Goal: Task Accomplishment & Management: Use online tool/utility

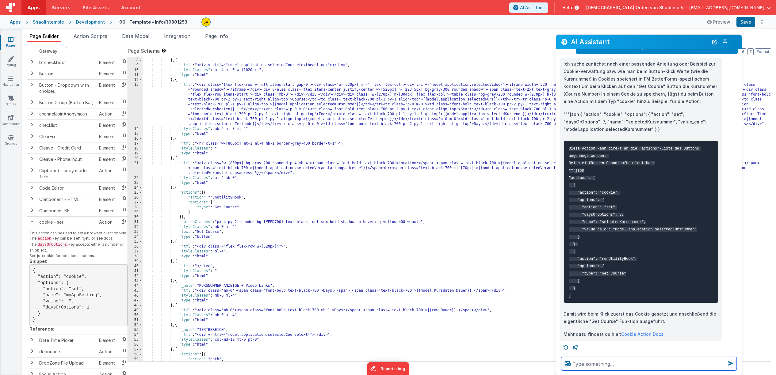
click at [605, 363] on textarea at bounding box center [649, 363] width 176 height 13
type textarea "Wie werden verschiedene cookies unterschieden?"
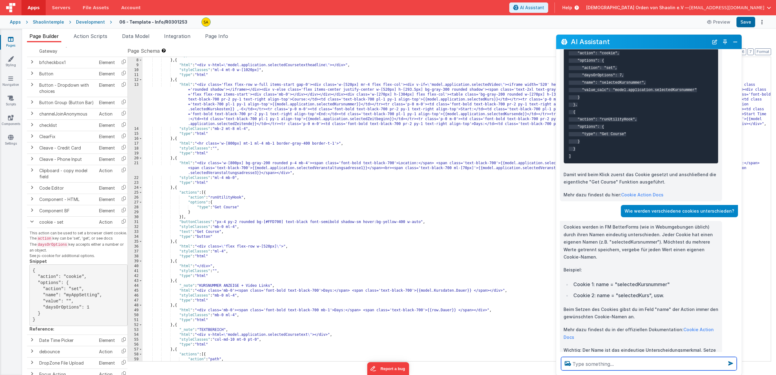
scroll to position [190, 0]
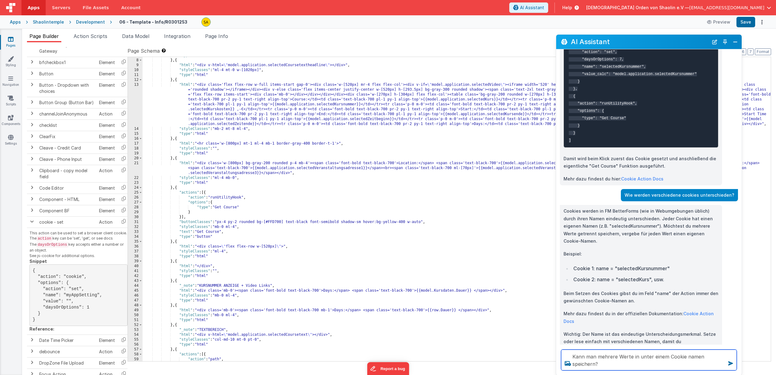
type textarea "Kann man mehrere Werte in unter einem Cookie namen speichern?"
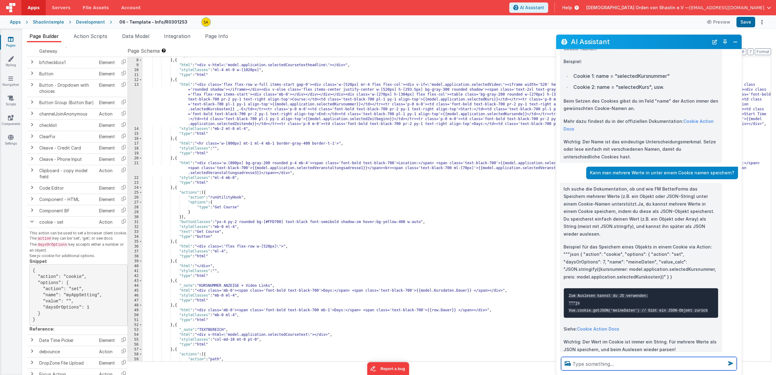
scroll to position [383, 0]
click at [594, 363] on textarea at bounding box center [649, 363] width 176 height 13
type textarea "können mehrere Kursnummern in einem Cookie gespeichert werden"
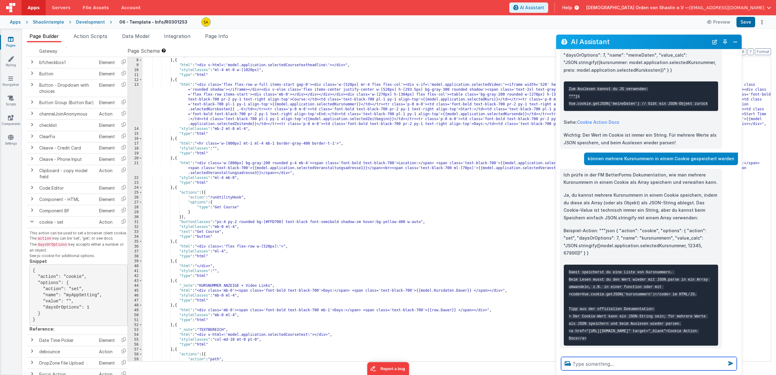
scroll to position [590, 0]
type textarea "oder ist es möglich mehrere Kurnummer durch mehrere klicks auf den Get Kursbutt…"
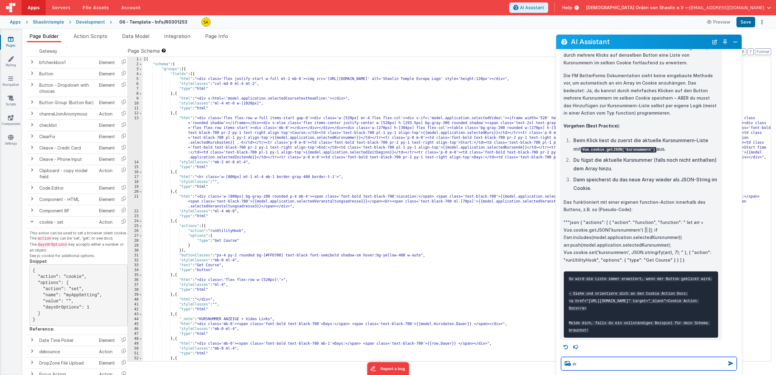
scroll to position [0, 0]
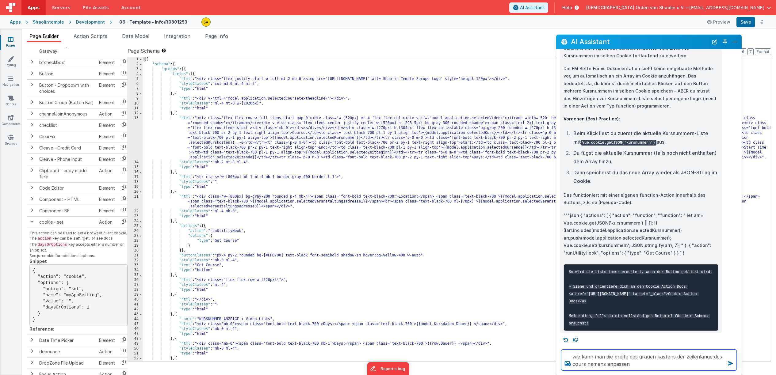
type textarea "wie kann man die breite des grauen kastens der zeilenlänge des cours namens anp…"
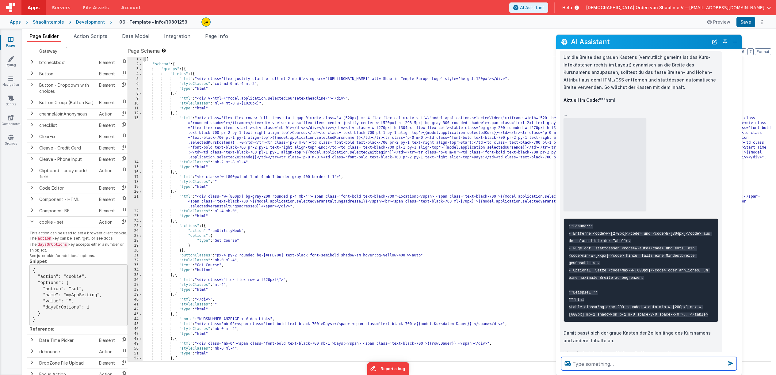
scroll to position [1267, 0]
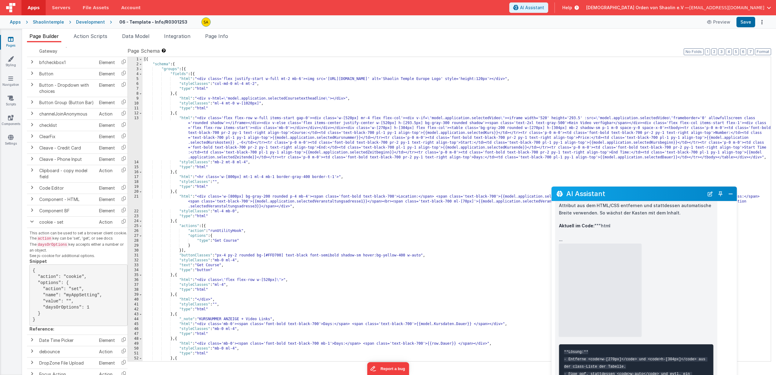
drag, startPoint x: 644, startPoint y: 44, endPoint x: 652, endPoint y: 217, distance: 173.4
click at [639, 195] on h2 "AI Assistant" at bounding box center [635, 193] width 138 height 7
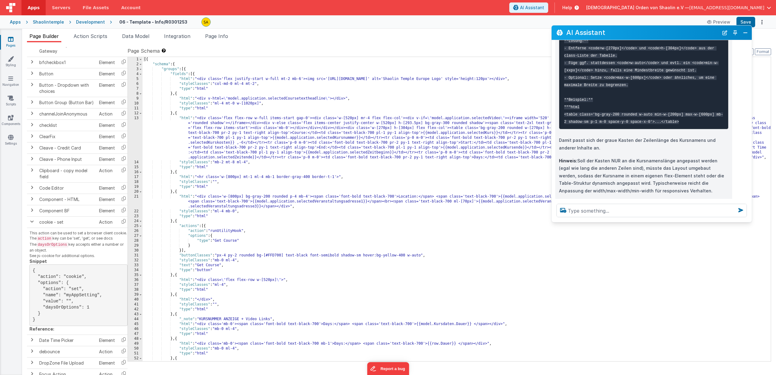
scroll to position [1268, 0]
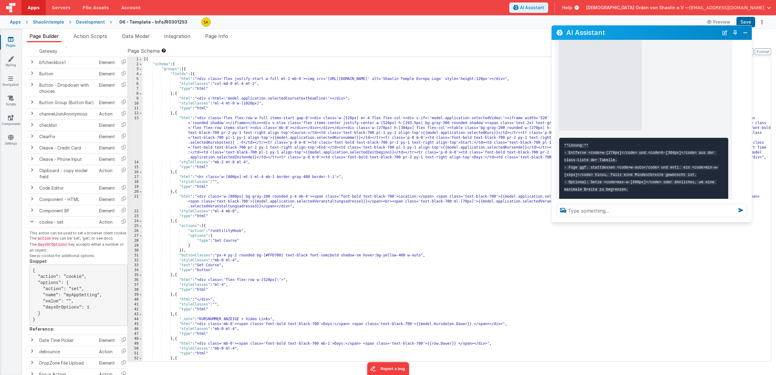
drag, startPoint x: 735, startPoint y: 364, endPoint x: 749, endPoint y: 220, distance: 145.2
click at [749, 220] on div at bounding box center [652, 210] width 200 height 23
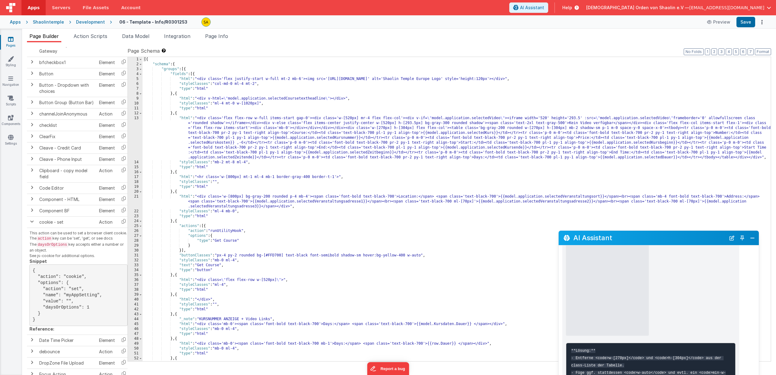
drag, startPoint x: 658, startPoint y: 33, endPoint x: 665, endPoint y: 242, distance: 208.6
click at [665, 242] on h2 "AI Assistant" at bounding box center [649, 237] width 152 height 7
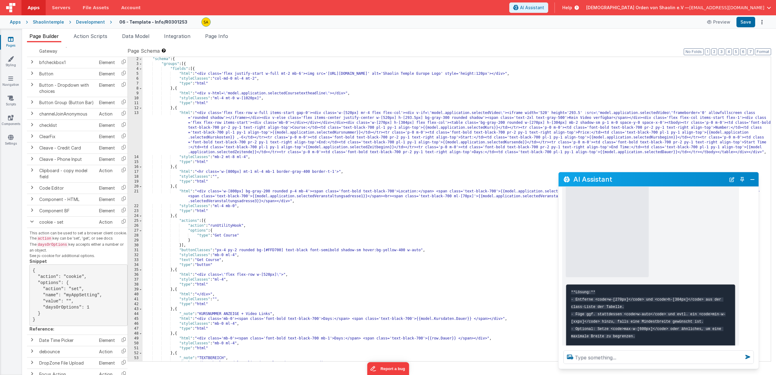
scroll to position [9, 0]
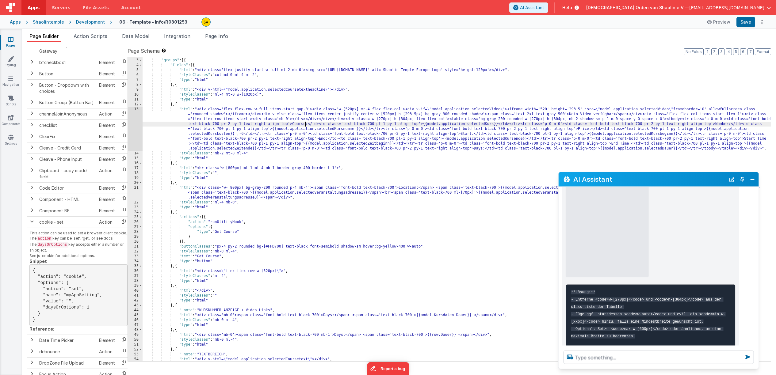
click at [305, 124] on div ""schema" : { "groups" : [{ "fields" : [{ "html" : "<div class='flex justify-sta…" at bounding box center [457, 210] width 628 height 314
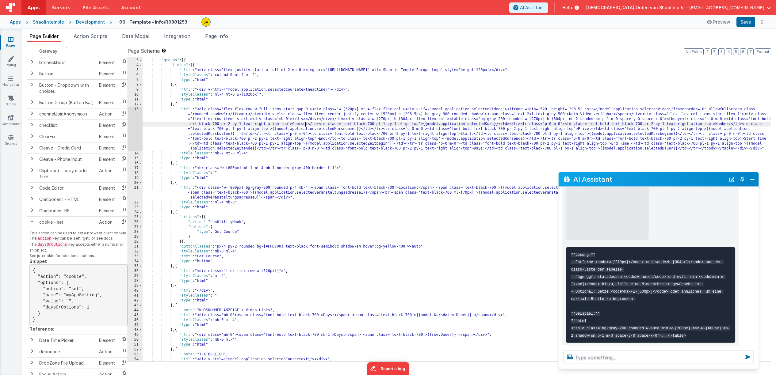
scroll to position [1307, 0]
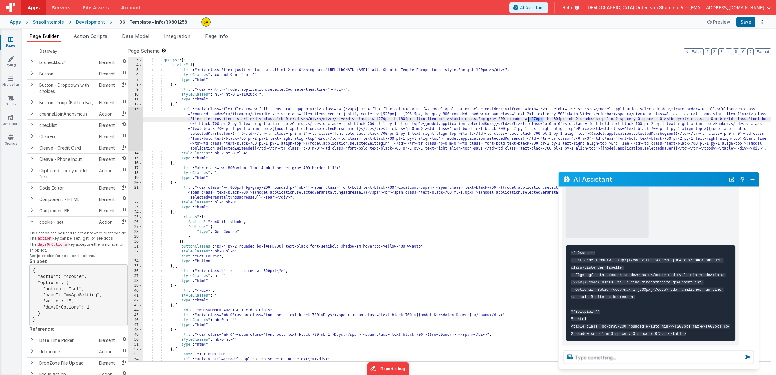
drag, startPoint x: 544, startPoint y: 120, endPoint x: 529, endPoint y: 119, distance: 15.6
click at [529, 119] on div ""schema" : { "groups" : [{ "fields" : [{ "html" : "<div class='flex justify-sta…" at bounding box center [457, 210] width 628 height 314
click at [377, 122] on div ""schema" : { "groups" : [{ "fields" : [{ "html" : "<div class='flex justify-sta…" at bounding box center [457, 210] width 628 height 314
drag, startPoint x: 543, startPoint y: 119, endPoint x: 534, endPoint y: 127, distance: 12.0
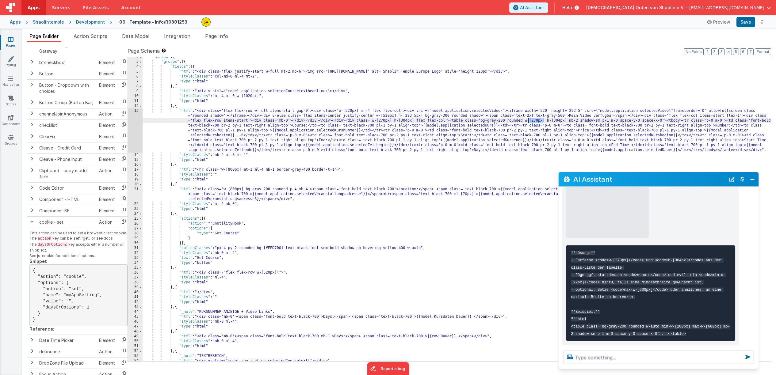
click at [529, 119] on div ""schema" : { "groups" : [{ "fields" : [{ "html" : "<div class='flex justify-sta…" at bounding box center [457, 212] width 628 height 314
click at [746, 25] on button "Save" at bounding box center [746, 22] width 19 height 10
click at [390, 121] on div ""schema" : { "groups" : [{ "fields" : [{ "html" : "<div class='flex justify-sta…" at bounding box center [457, 211] width 628 height 314
click at [752, 23] on button "Save" at bounding box center [746, 22] width 19 height 10
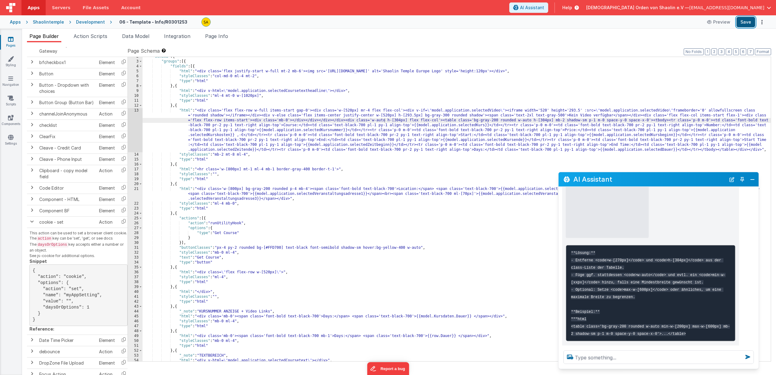
click at [744, 23] on button "Save" at bounding box center [746, 22] width 19 height 10
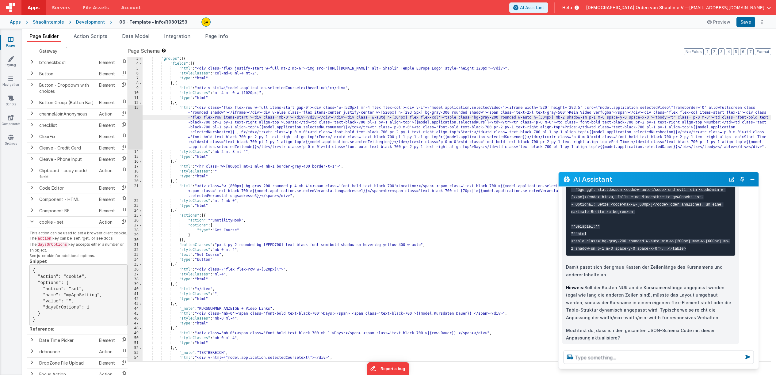
scroll to position [1417, 0]
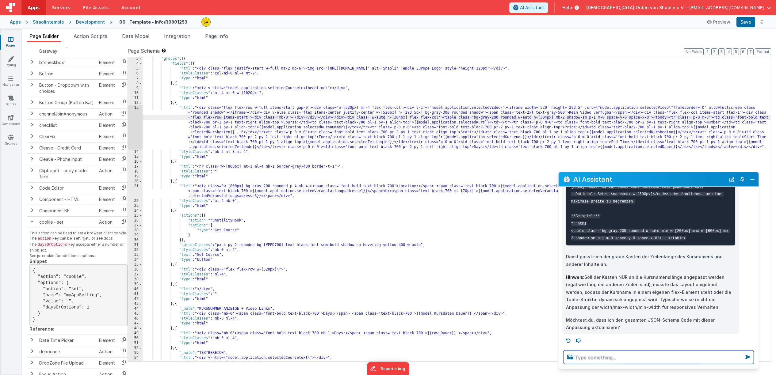
click at [593, 361] on textarea at bounding box center [659, 357] width 190 height 13
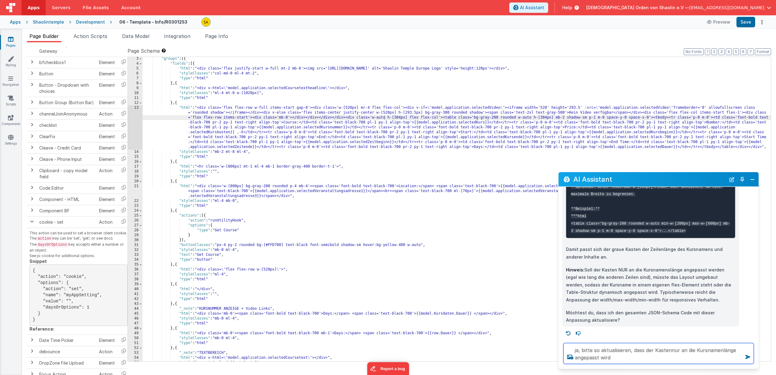
type textarea "ja, bitte so aktualisieren, dass der Kastennur an die Kursnamenlänge angepasst …"
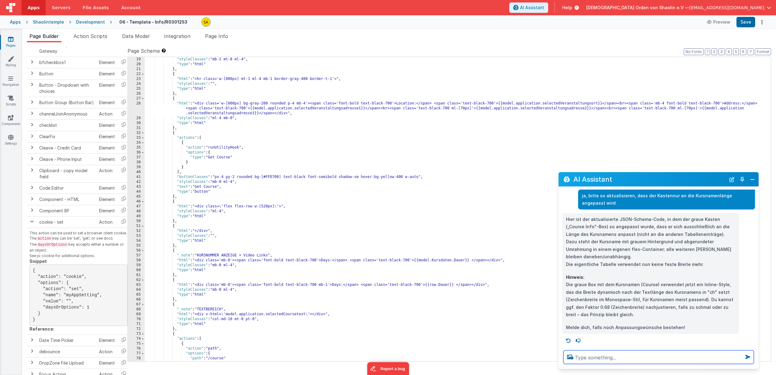
scroll to position [25, 0]
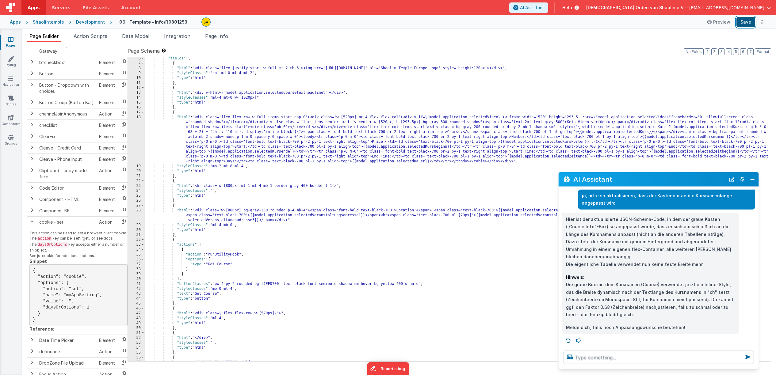
click at [746, 22] on button "Save" at bounding box center [746, 22] width 19 height 10
click at [720, 22] on button "Preview" at bounding box center [718, 22] width 31 height 10
click at [713, 24] on icon at bounding box center [710, 22] width 6 height 4
click at [570, 342] on icon at bounding box center [569, 341] width 10 height 10
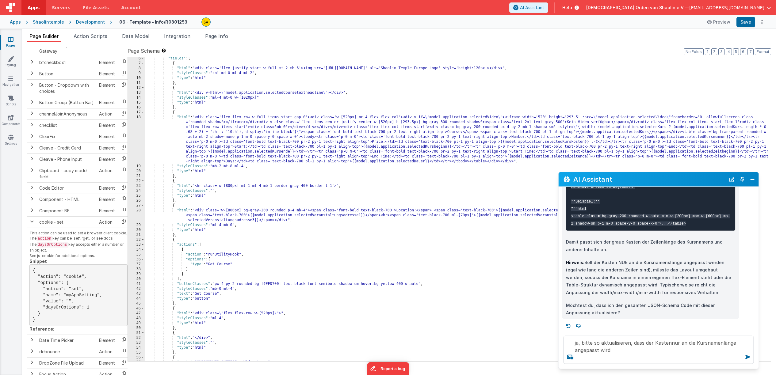
scroll to position [1432, 0]
drag, startPoint x: 622, startPoint y: 353, endPoint x: 557, endPoint y: 341, distance: 66.0
click at [564, 341] on textarea "ja, bitte so aktualisieren, dass der Kastennur an die Kursnamenlänge angepasst …" at bounding box center [659, 350] width 190 height 28
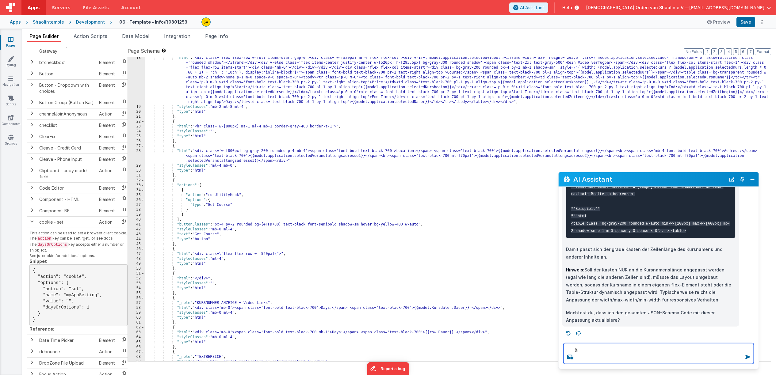
scroll to position [1418, 0]
type textarea "änderung rückgängig machen"
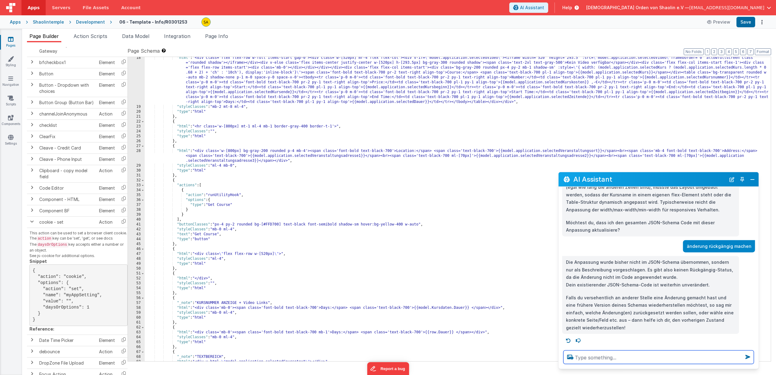
scroll to position [0, 0]
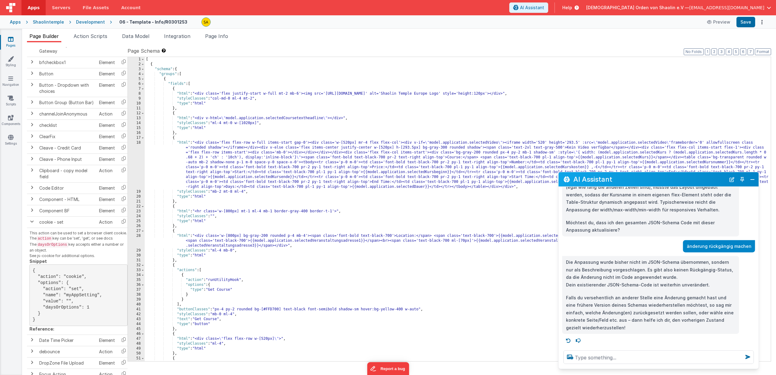
click at [10, 40] on icon at bounding box center [11, 39] width 6 height 6
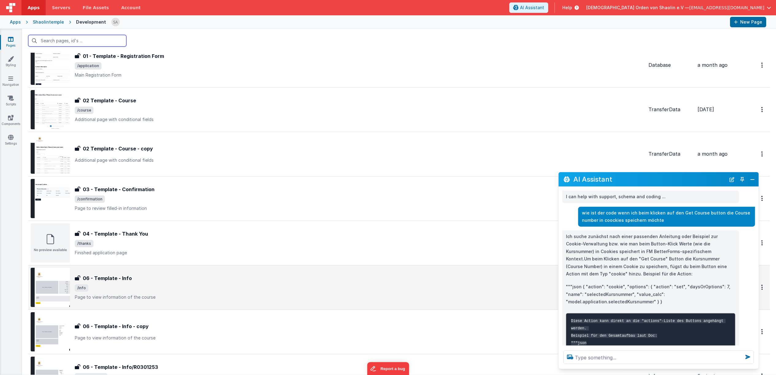
scroll to position [68, 0]
click at [204, 288] on span "/info" at bounding box center [359, 287] width 569 height 7
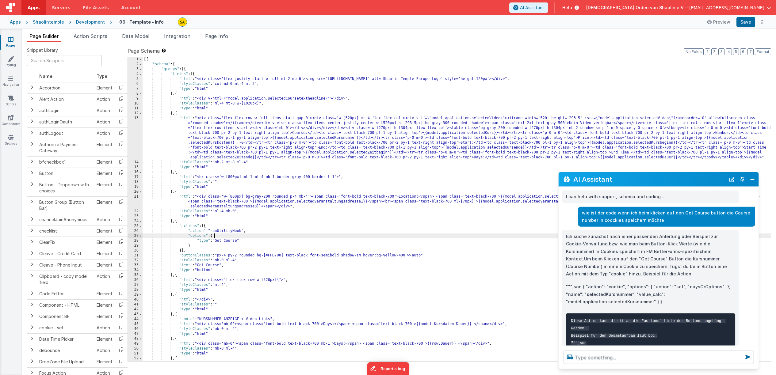
click at [374, 235] on div "[{ "schema" : { "groups" : [{ "fields" : [{ "html" : "<div class='flex justify-…" at bounding box center [457, 214] width 628 height 314
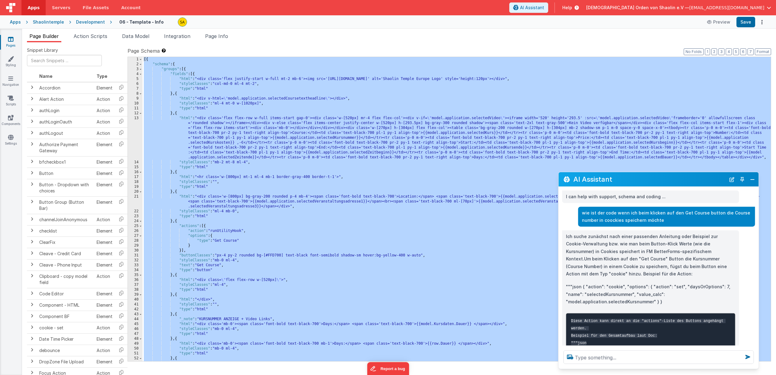
click at [9, 41] on icon at bounding box center [11, 39] width 6 height 6
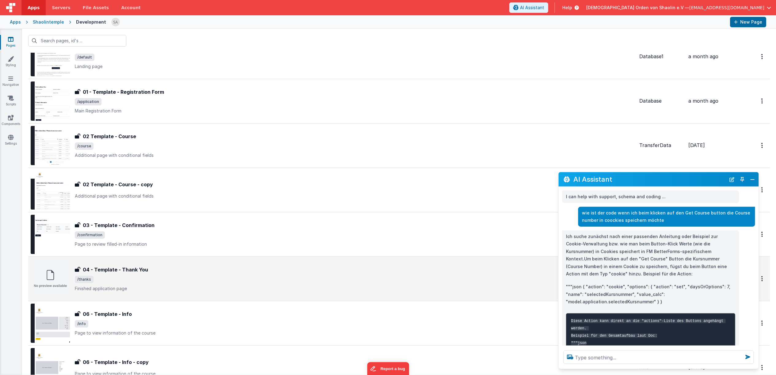
scroll to position [4, 0]
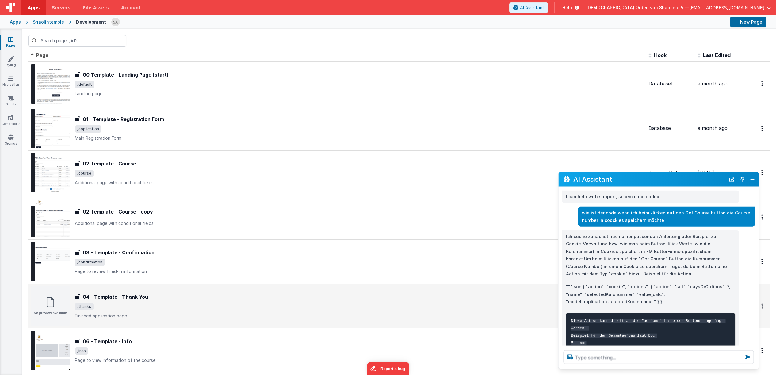
click at [180, 318] on p "Finished application page" at bounding box center [359, 316] width 569 height 6
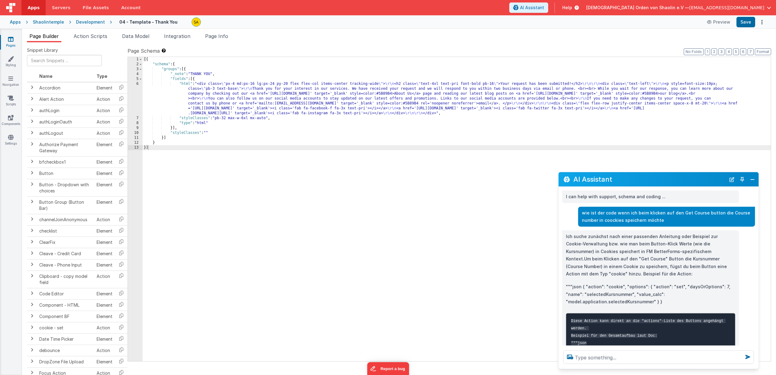
click at [11, 42] on icon at bounding box center [11, 39] width 6 height 6
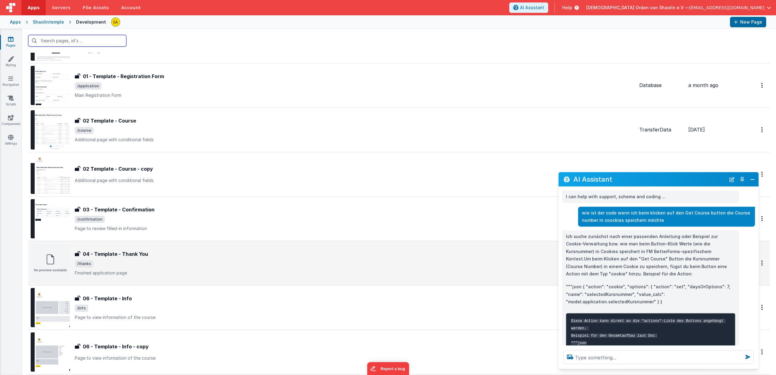
scroll to position [120, 0]
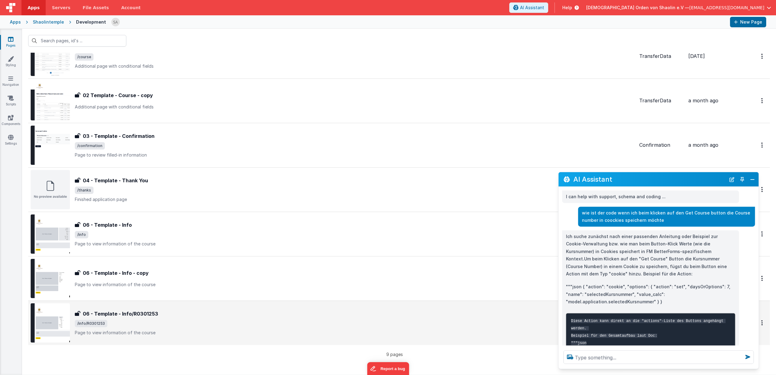
click at [197, 324] on span "/info/R0301253" at bounding box center [355, 323] width 560 height 7
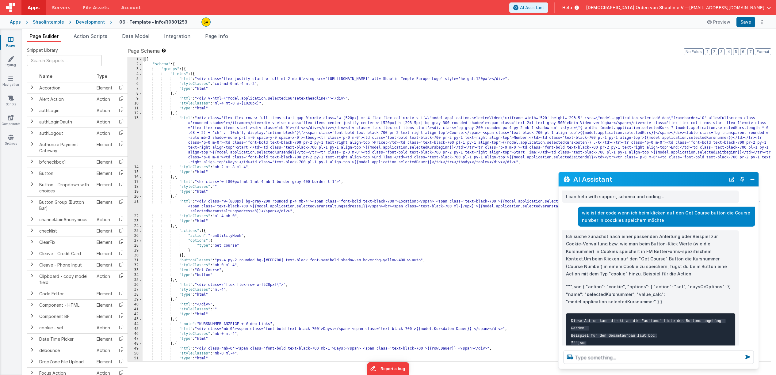
click at [283, 232] on div "[{ "schema" : { "groups" : [{ "fields" : [{ "html" : "<div class='flex justify-…" at bounding box center [457, 214] width 628 height 314
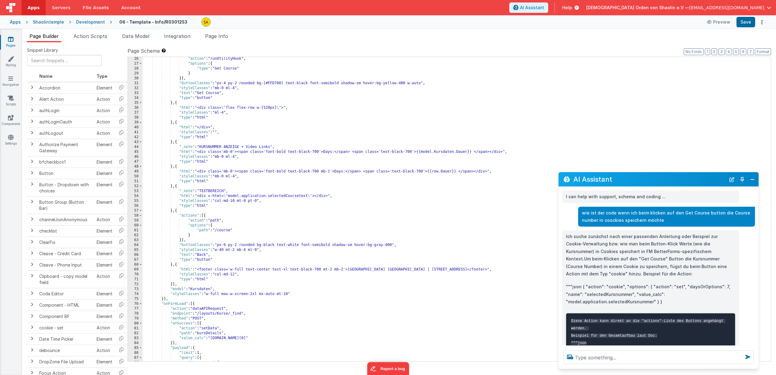
scroll to position [151, 0]
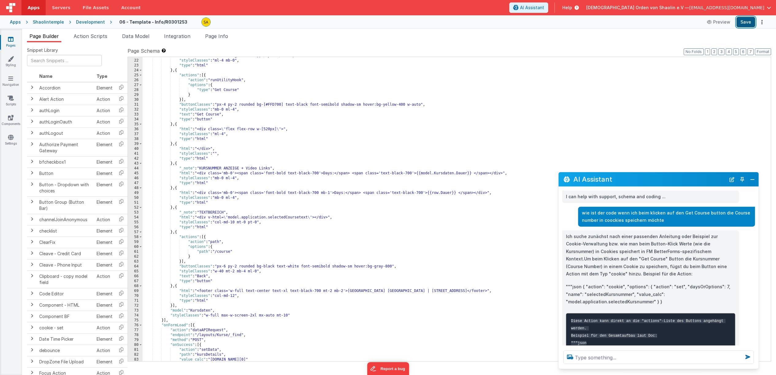
click at [745, 22] on button "Save" at bounding box center [746, 22] width 19 height 10
click at [721, 25] on button "Preview" at bounding box center [718, 22] width 31 height 10
click at [721, 22] on button "Preview" at bounding box center [718, 22] width 31 height 10
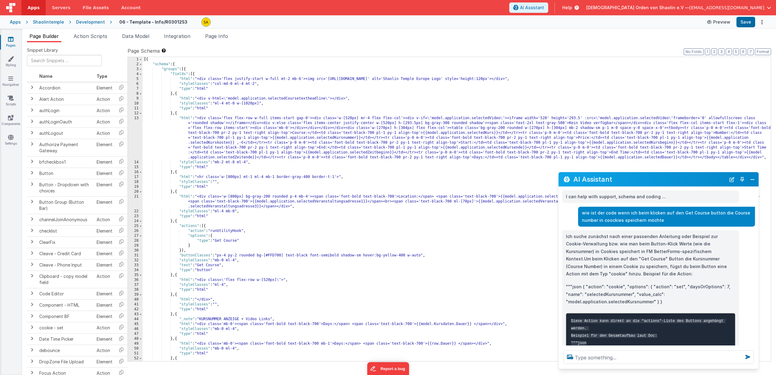
scroll to position [0, 0]
click at [744, 23] on button "Save" at bounding box center [746, 22] width 19 height 10
click at [726, 24] on button "Preview" at bounding box center [718, 22] width 31 height 10
click at [594, 355] on textarea at bounding box center [659, 357] width 190 height 13
drag, startPoint x: 690, startPoint y: 358, endPoint x: 584, endPoint y: 360, distance: 106.1
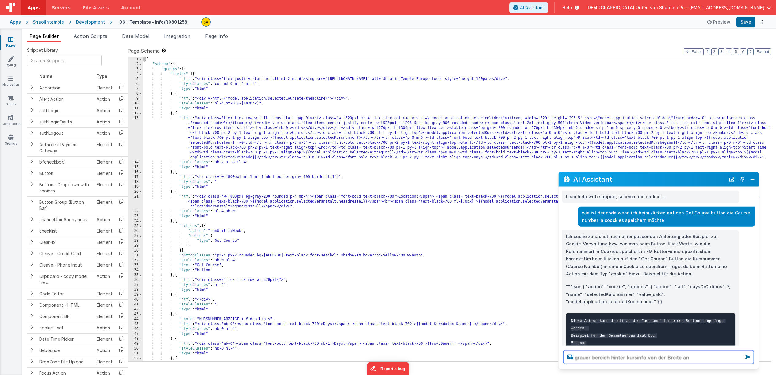
click at [576, 358] on textarea "grauer bereich hinter kursinfo von der Breite an" at bounding box center [659, 357] width 190 height 13
type textarea "w"
type textarea "Kursname immer in einer Zeile anzeigen, entsprechend breite anpassen"
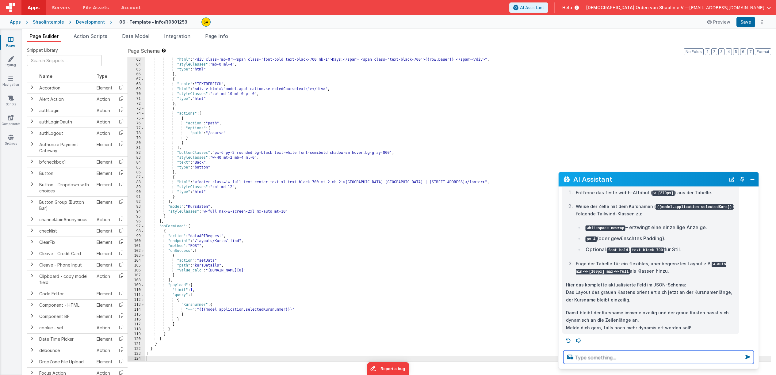
scroll to position [1702, 0]
click at [749, 25] on button "Save" at bounding box center [746, 22] width 19 height 10
click at [722, 22] on button "Preview" at bounding box center [718, 22] width 31 height 10
click at [723, 22] on button "Preview" at bounding box center [718, 22] width 31 height 10
click at [720, 23] on button "Preview" at bounding box center [718, 22] width 31 height 10
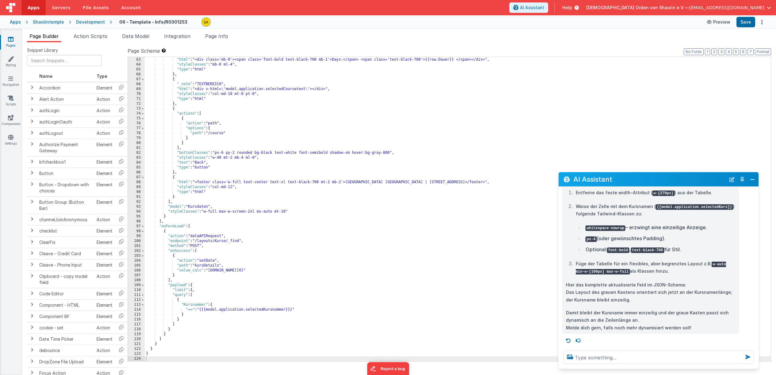
scroll to position [0, 0]
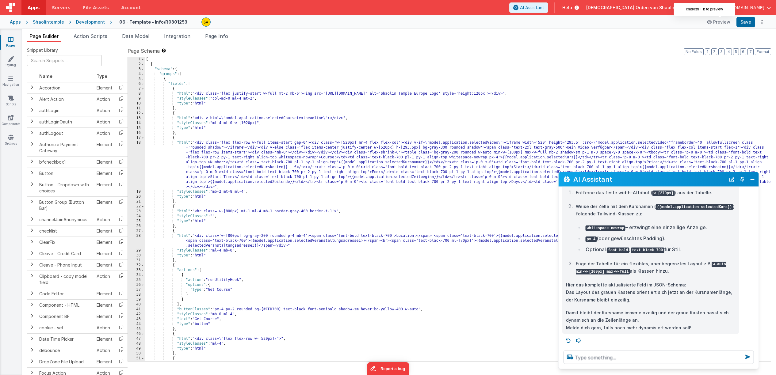
click at [758, 367] on div at bounding box center [659, 357] width 200 height 23
click at [756, 368] on div at bounding box center [659, 357] width 200 height 23
click at [754, 178] on button "Close" at bounding box center [752, 179] width 8 height 9
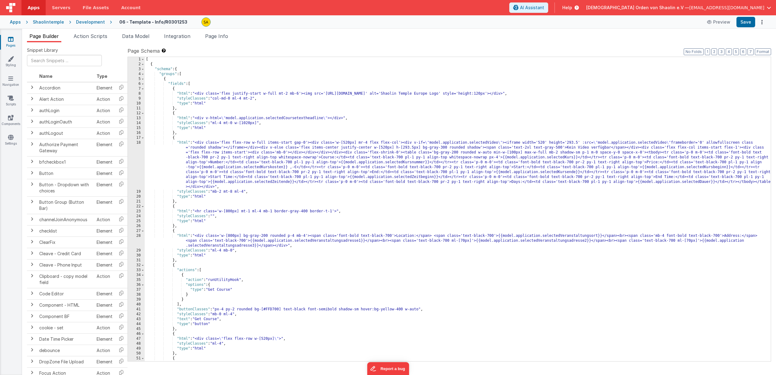
click at [10, 41] on icon at bounding box center [11, 39] width 6 height 6
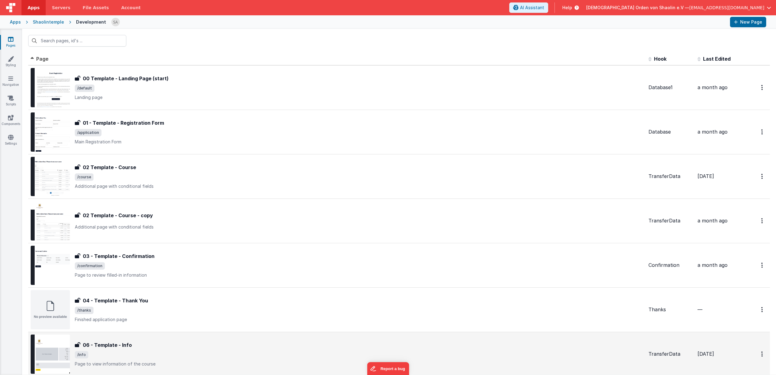
scroll to position [3, 0]
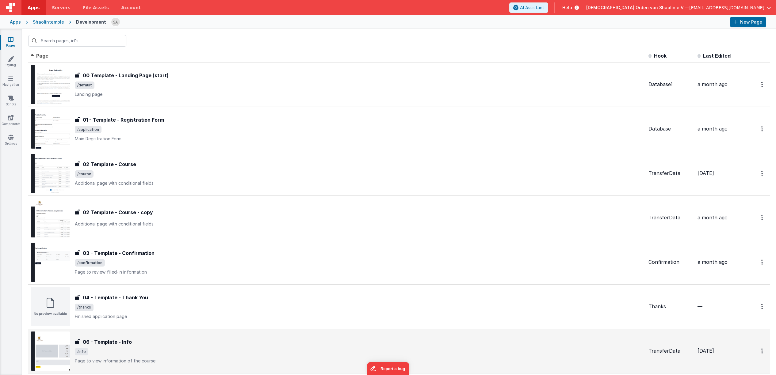
click at [284, 349] on div "06 - Template - Info 06 - Template - Info /info Page to view information of the…" at bounding box center [359, 352] width 569 height 26
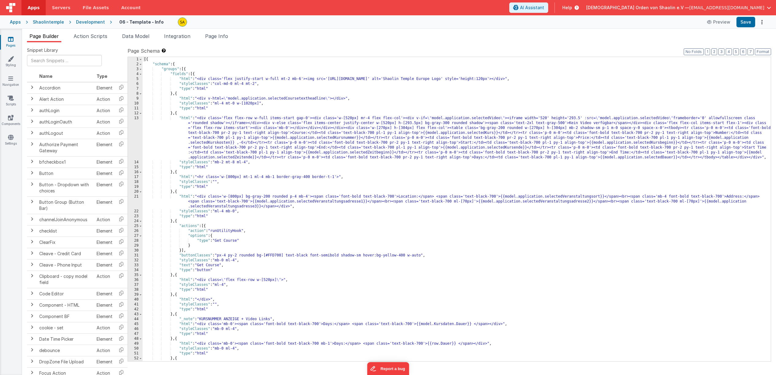
click at [339, 234] on div "[{ "schema" : { "groups" : [{ "fields" : [{ "html" : "<div class='flex justify-…" at bounding box center [457, 214] width 628 height 314
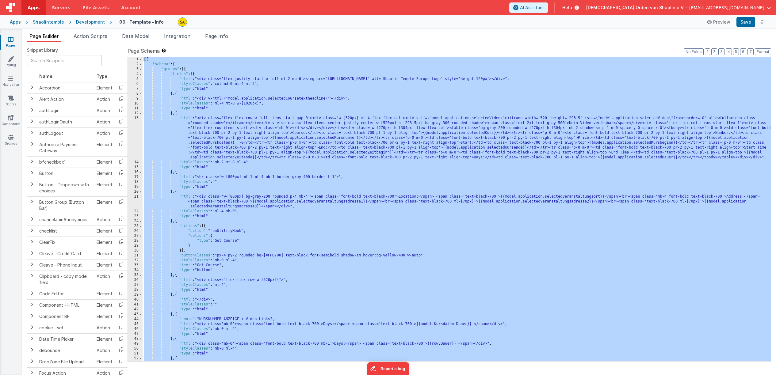
click at [339, 234] on div "[{ "schema" : { "groups" : [{ "fields" : [{ "html" : "<div class='flex justify-…" at bounding box center [457, 214] width 628 height 314
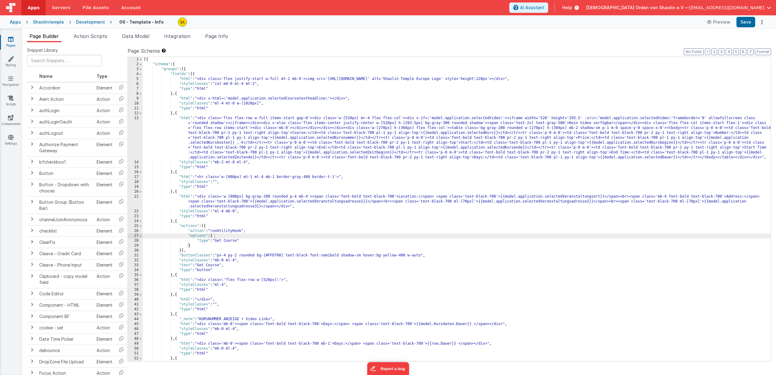
click at [11, 40] on icon at bounding box center [11, 39] width 6 height 6
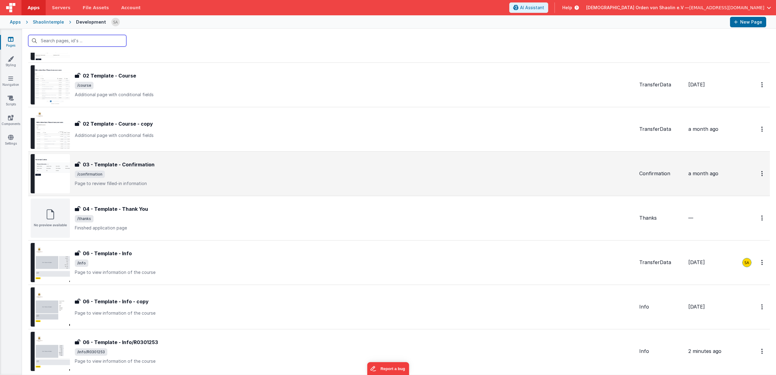
scroll to position [120, 0]
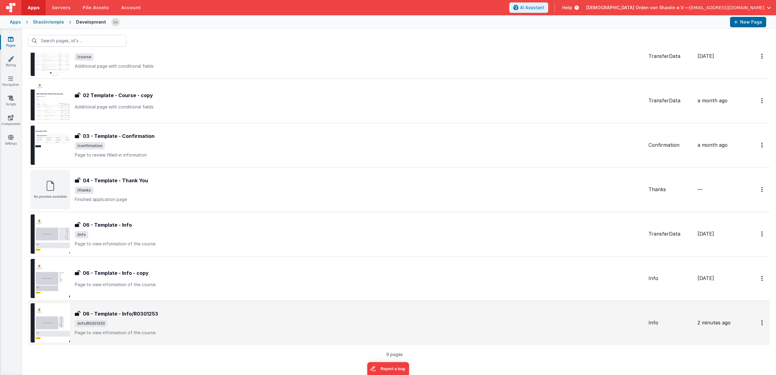
click at [207, 316] on div "06 - Template - Info/R0301253" at bounding box center [359, 313] width 569 height 7
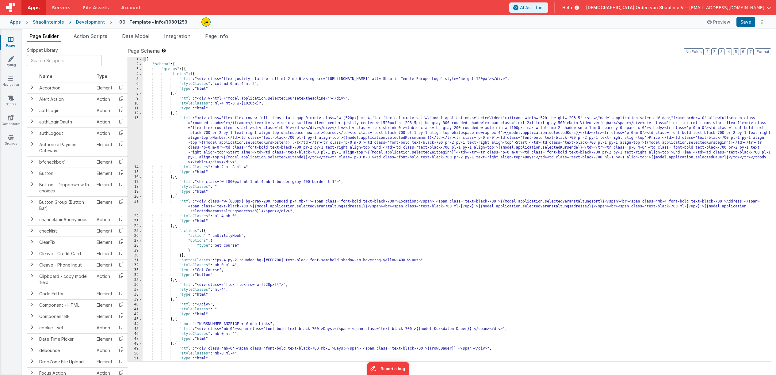
scroll to position [2, 0]
click at [319, 228] on div "[{ "schema" : { "groups" : [{ "fields" : [{ "html" : "<div class='flex justify-…" at bounding box center [457, 214] width 628 height 314
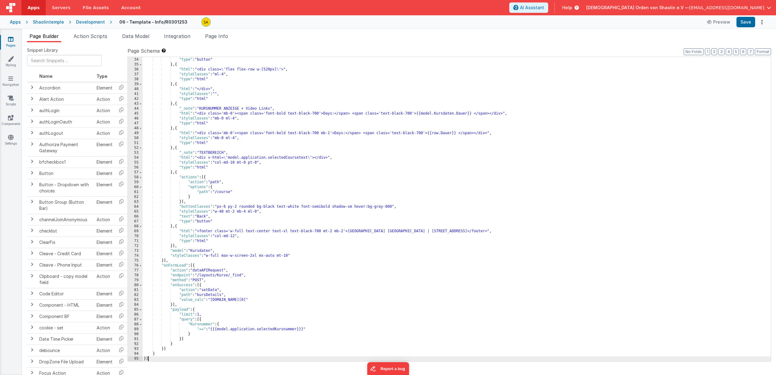
scroll to position [211, 0]
click at [748, 25] on button "Save" at bounding box center [746, 22] width 19 height 10
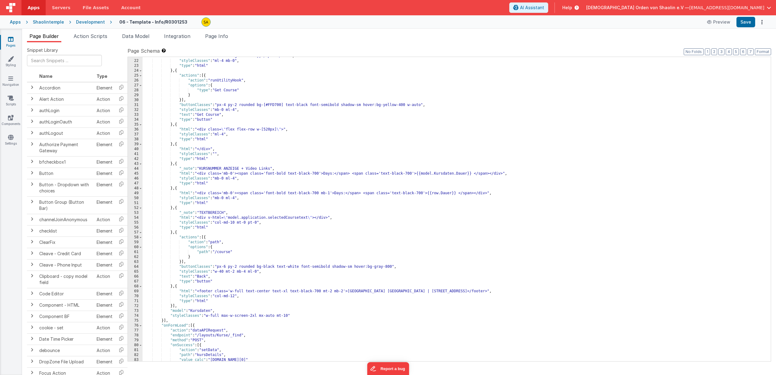
scroll to position [0, 0]
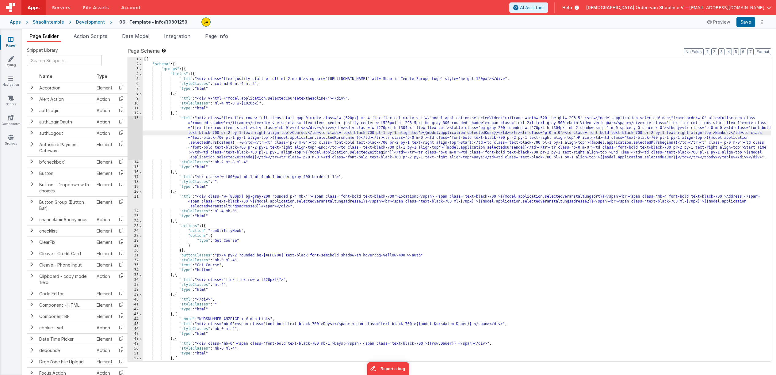
click at [303, 133] on div "[{ "schema" : { "groups" : [{ "fields" : [{ "html" : "<div class='flex justify-…" at bounding box center [457, 214] width 628 height 314
click at [305, 134] on div "[{ "schema" : { "groups" : [{ "fields" : [{ "html" : "<div class='flex justify-…" at bounding box center [457, 214] width 628 height 314
click at [492, 134] on div "[{ "schema" : { "groups" : [{ "fields" : [{ "html" : "<div class='flex justify-…" at bounding box center [457, 214] width 628 height 314
click at [745, 22] on button "Save" at bounding box center [746, 22] width 19 height 10
click at [726, 23] on button "Preview" at bounding box center [718, 22] width 31 height 10
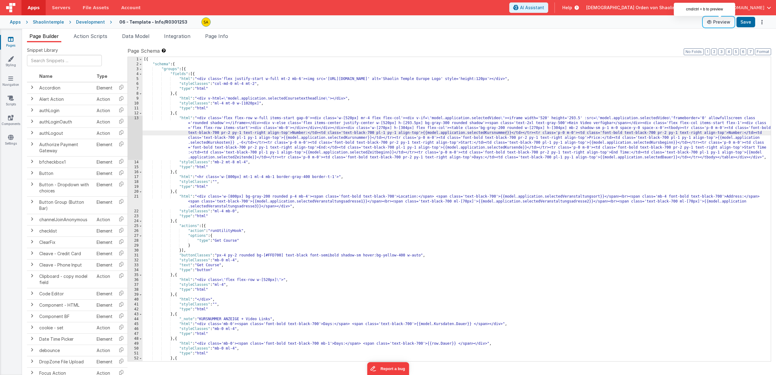
click at [720, 23] on button "Preview" at bounding box center [718, 22] width 31 height 10
click at [720, 24] on button "Preview" at bounding box center [718, 22] width 31 height 10
click at [722, 22] on button "Preview" at bounding box center [718, 22] width 31 height 10
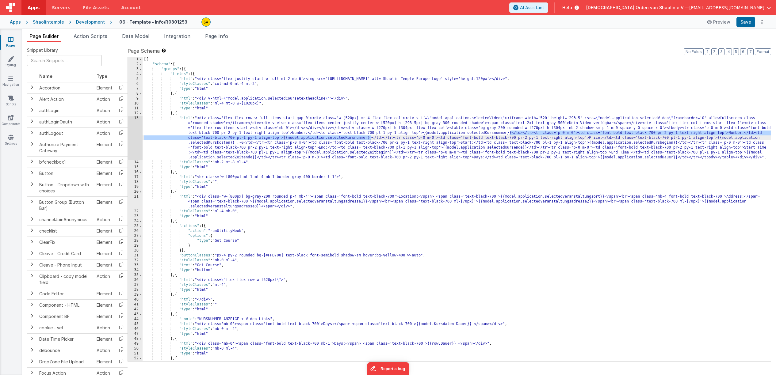
drag, startPoint x: 511, startPoint y: 134, endPoint x: 382, endPoint y: 155, distance: 129.9
click at [372, 138] on div "[{ "schema" : { "groups" : [{ "fields" : [{ "html" : "<div class='flex justify-…" at bounding box center [457, 214] width 628 height 314
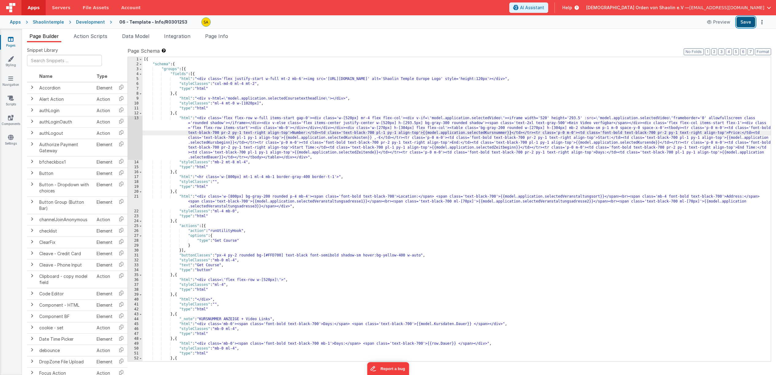
click at [747, 25] on button "Save" at bounding box center [746, 22] width 19 height 10
click at [726, 22] on button "Preview" at bounding box center [718, 22] width 31 height 10
click at [215, 202] on div "[{ "schema" : { "groups" : [{ "fields" : [{ "html" : "<div class='flex justify-…" at bounding box center [457, 214] width 628 height 314
click at [544, 8] on span "AI Assistant" at bounding box center [532, 8] width 24 height 6
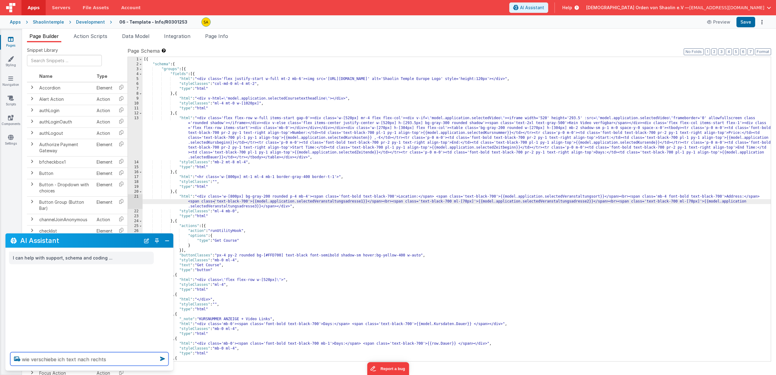
type textarea "wie verschiebe ich text nach rechts"
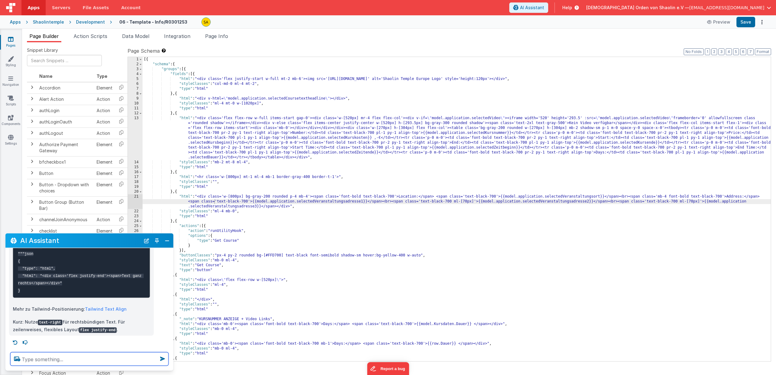
scroll to position [230, 0]
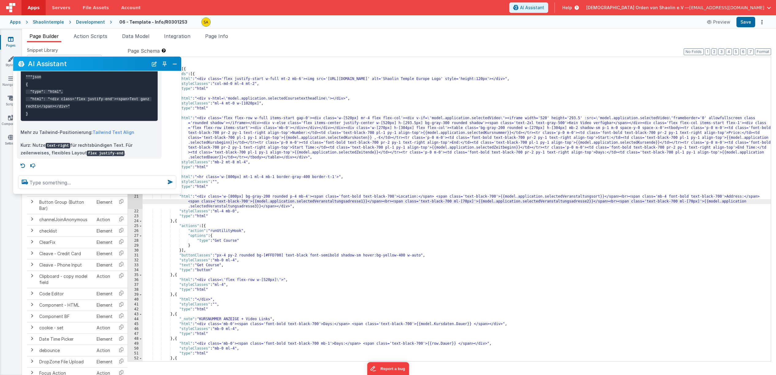
drag, startPoint x: 101, startPoint y: 241, endPoint x: 109, endPoint y: 63, distance: 178.0
click at [109, 63] on h2 "AI Assistant" at bounding box center [88, 63] width 120 height 7
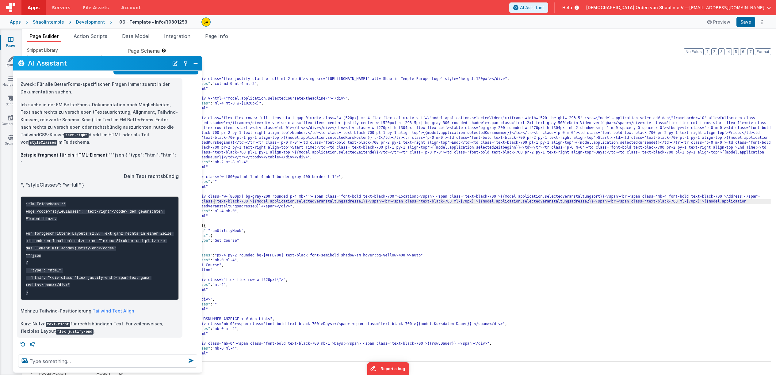
scroll to position [17, 0]
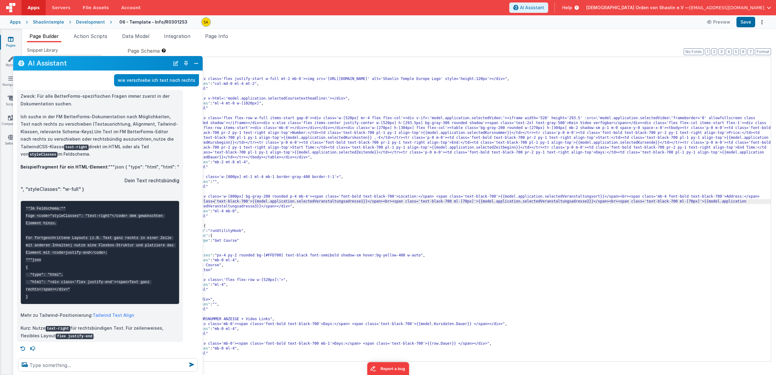
drag, startPoint x: 179, startPoint y: 192, endPoint x: 201, endPoint y: 371, distance: 180.4
click at [200, 374] on div at bounding box center [107, 365] width 189 height 23
click at [60, 365] on textarea at bounding box center [108, 364] width 180 height 13
type textarea "t"
type textarea "wie verschiebe ich text pixelweise nach rechts"
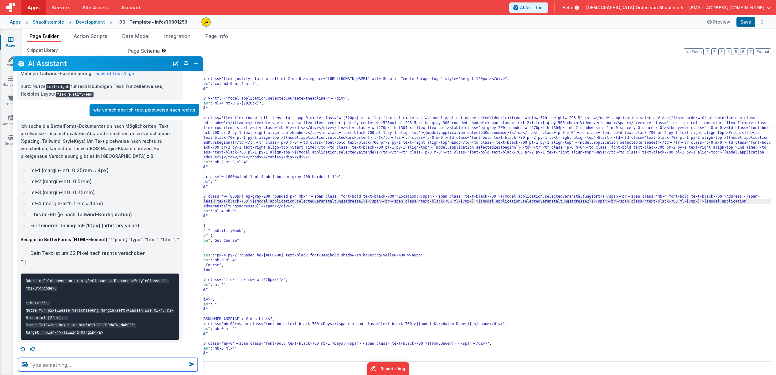
scroll to position [260, 0]
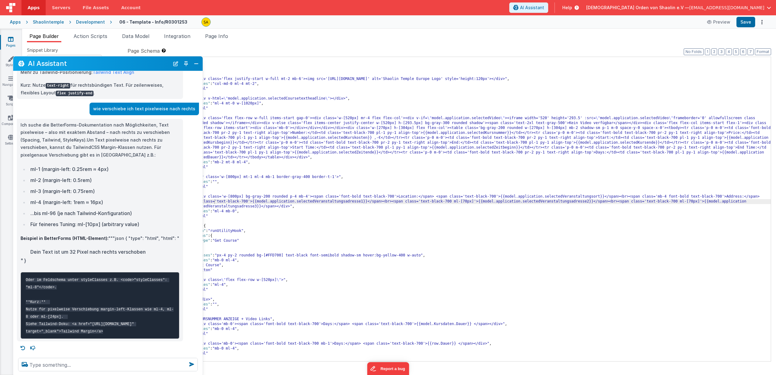
click at [245, 224] on div "[{ "schema" : { "groups" : [{ "fields" : [{ "html" : "<div class='flex justify-…" at bounding box center [457, 214] width 628 height 314
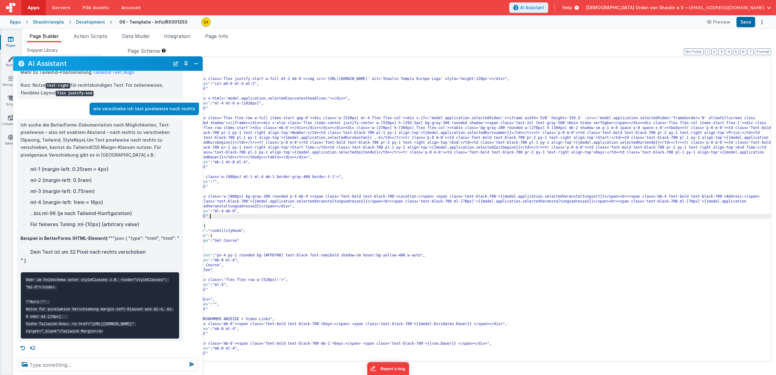
click at [237, 214] on div "[{ "schema" : { "groups" : [{ "fields" : [{ "html" : "<div class='flex justify-…" at bounding box center [457, 214] width 628 height 314
click at [91, 60] on div "AI Assistant" at bounding box center [107, 63] width 189 height 14
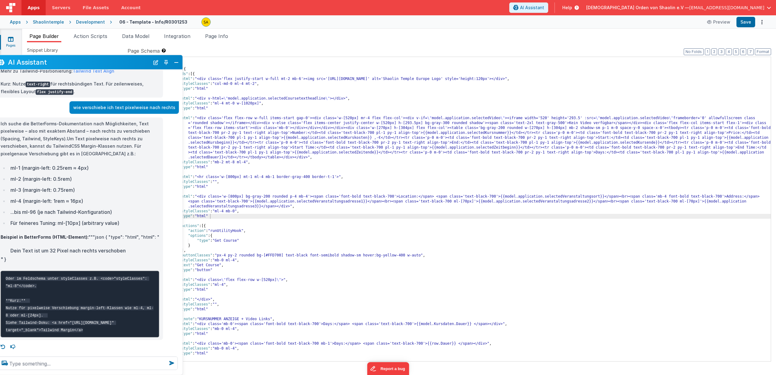
drag, startPoint x: 92, startPoint y: 61, endPoint x: 71, endPoint y: 60, distance: 20.3
click at [71, 60] on h2 "AI Assistant" at bounding box center [79, 62] width 142 height 7
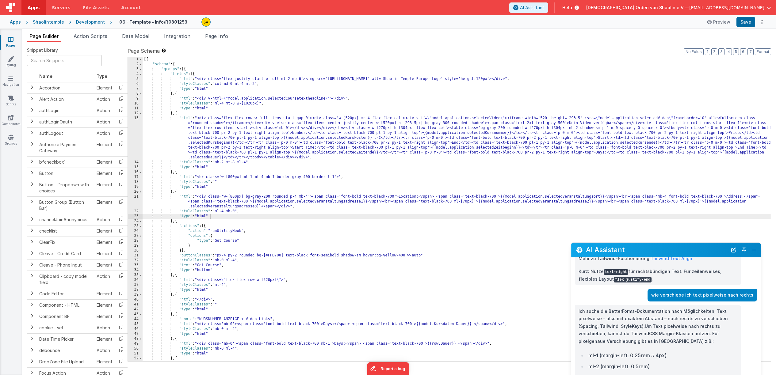
drag, startPoint x: 73, startPoint y: 58, endPoint x: 639, endPoint y: 256, distance: 598.9
click at [639, 256] on div "AI Assistant" at bounding box center [665, 250] width 189 height 14
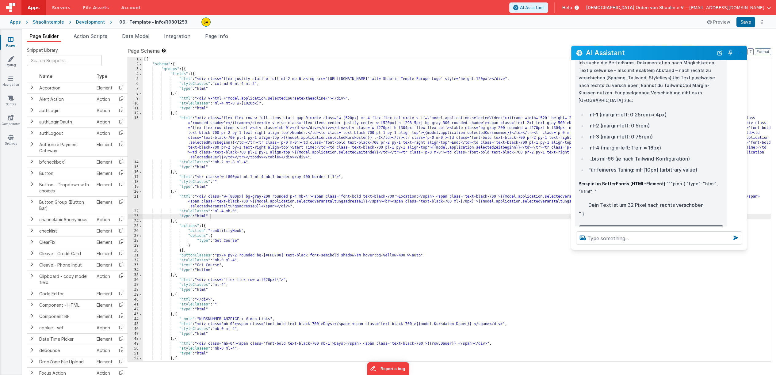
scroll to position [334, 0]
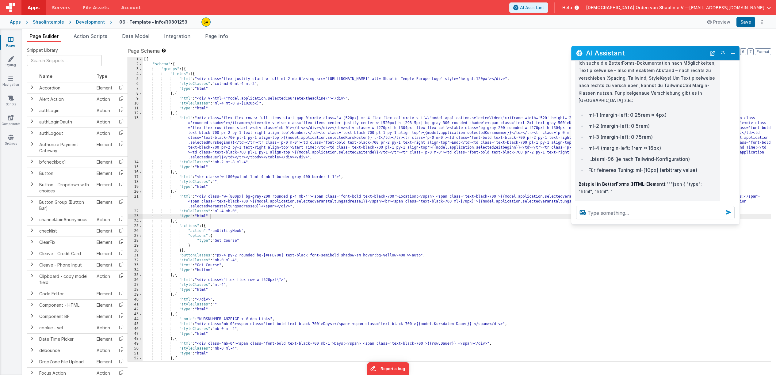
drag, startPoint x: 759, startPoint y: 363, endPoint x: 731, endPoint y: 215, distance: 151.2
click at [737, 222] on div at bounding box center [655, 212] width 168 height 23
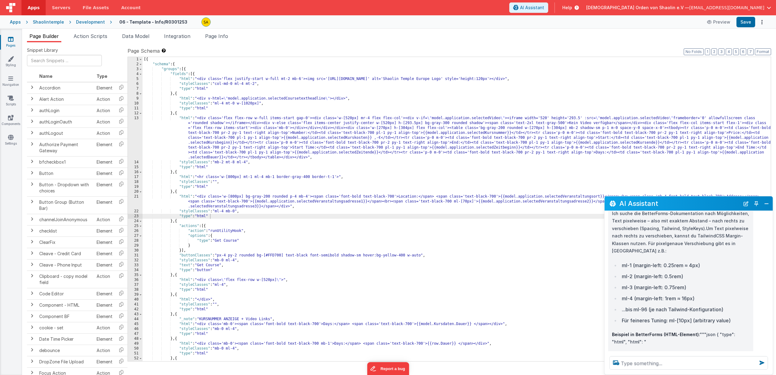
drag, startPoint x: 686, startPoint y: 115, endPoint x: 704, endPoint y: 204, distance: 90.4
click at [704, 204] on h2 "AI Assistant" at bounding box center [679, 203] width 121 height 7
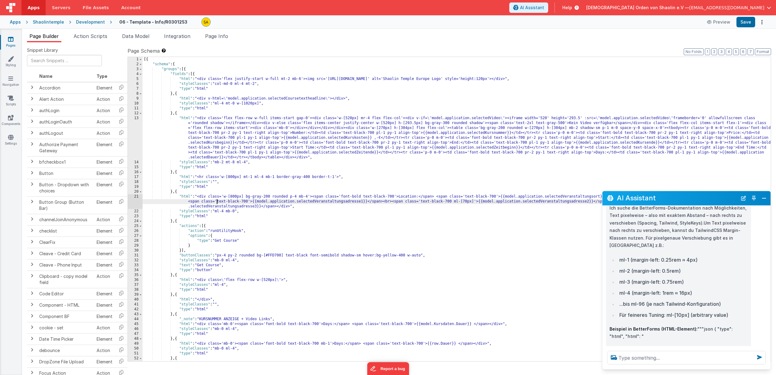
click at [216, 202] on div "[{ "schema" : { "groups" : [{ "fields" : [{ "html" : "<div class='flex justify-…" at bounding box center [457, 214] width 628 height 314
click at [749, 23] on button "Save" at bounding box center [746, 22] width 19 height 10
click at [722, 21] on button "Preview" at bounding box center [718, 22] width 31 height 10
click at [226, 201] on div "[{ "schema" : { "groups" : [{ "fields" : [{ "html" : "<div class='flex justify-…" at bounding box center [457, 214] width 628 height 314
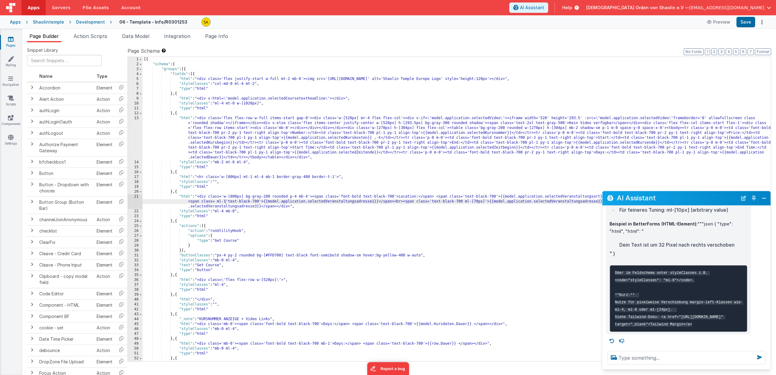
scroll to position [447, 0]
click at [226, 201] on div "[{ "schema" : { "groups" : [{ "fields" : [{ "html" : "<div class='flex justify-…" at bounding box center [457, 214] width 628 height 314
drag, startPoint x: 219, startPoint y: 202, endPoint x: 222, endPoint y: 208, distance: 6.3
click at [219, 202] on div "[{ "schema" : { "groups" : [{ "fields" : [{ "html" : "<div class='flex justify-…" at bounding box center [457, 214] width 628 height 314
click at [746, 21] on button "Save" at bounding box center [746, 22] width 19 height 10
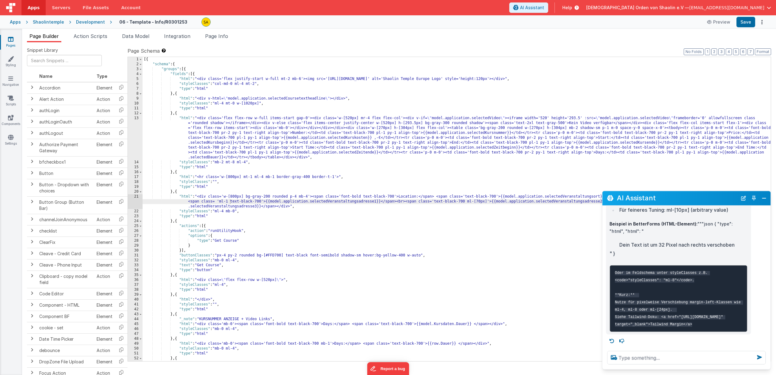
drag, startPoint x: 775, startPoint y: 25, endPoint x: 435, endPoint y: 206, distance: 385.3
click at [434, 201] on div "[{ "schema" : { "groups" : [{ "fields" : [{ "html" : "<div class='flex justify-…" at bounding box center [457, 214] width 628 height 314
click at [749, 24] on button "Save" at bounding box center [746, 22] width 19 height 10
drag, startPoint x: 771, startPoint y: 24, endPoint x: 723, endPoint y: 22, distance: 47.3
click at [723, 22] on button "Preview" at bounding box center [718, 22] width 31 height 10
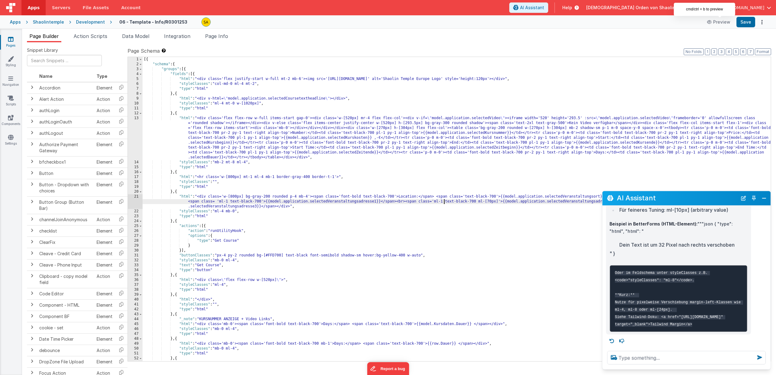
click at [452, 232] on div "[{ "schema" : { "groups" : [{ "fields" : [{ "html" : "<div class='flex justify-…" at bounding box center [457, 214] width 628 height 314
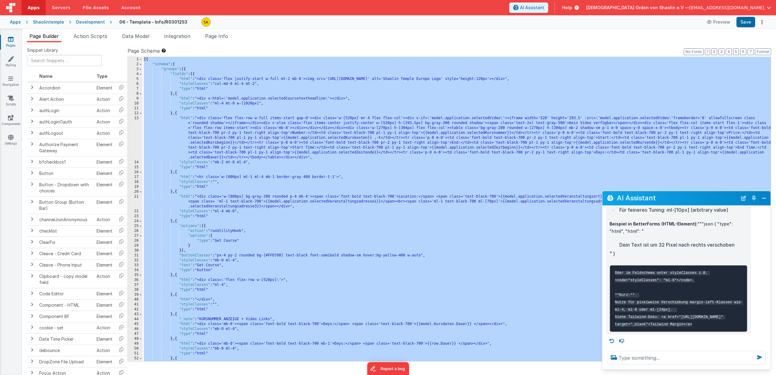
click at [10, 38] on icon at bounding box center [11, 39] width 6 height 6
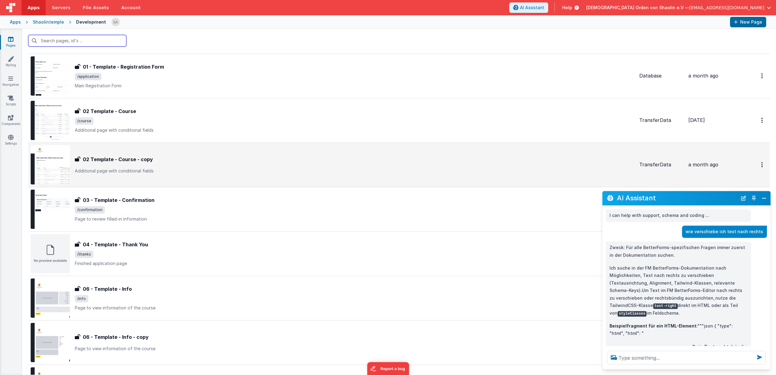
scroll to position [56, 0]
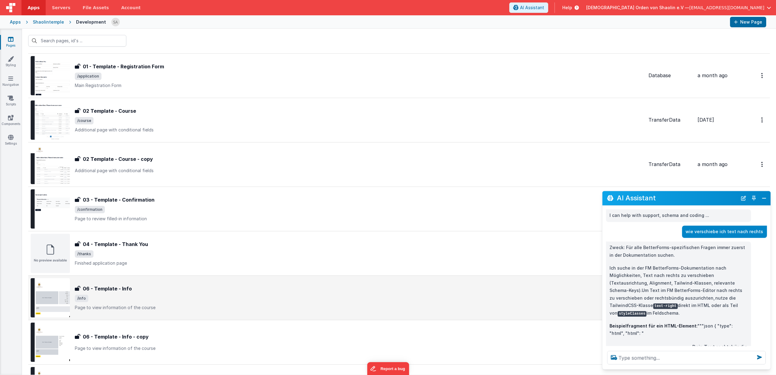
click at [188, 304] on div "06 - Template - Info 06 - Template - Info /info Page to view information of the…" at bounding box center [359, 298] width 569 height 26
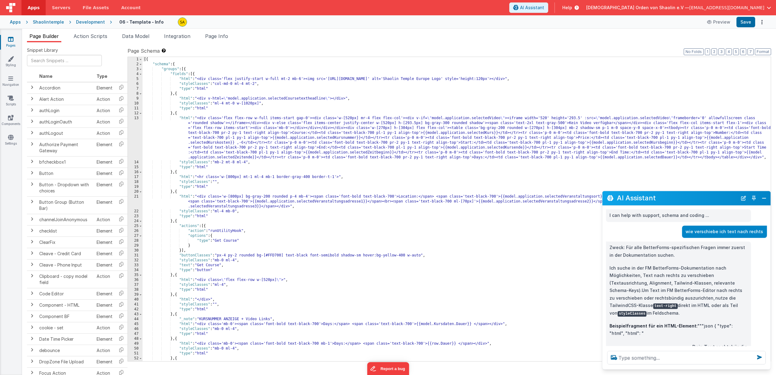
click at [264, 62] on div "[{ "schema" : { "groups" : [{ "fields" : [{ "html" : "<div class='flex justify-…" at bounding box center [457, 214] width 628 height 314
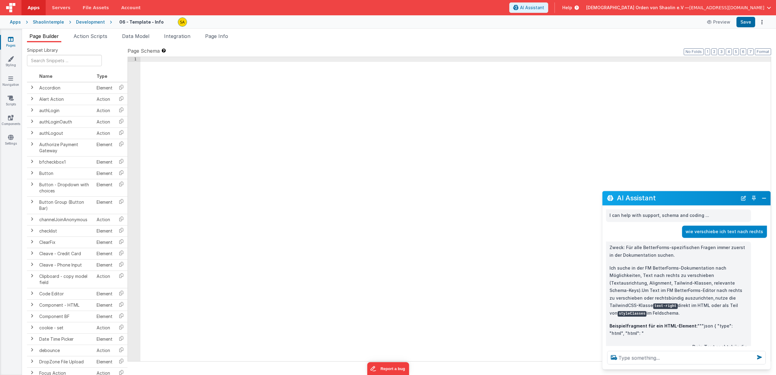
scroll to position [211, 0]
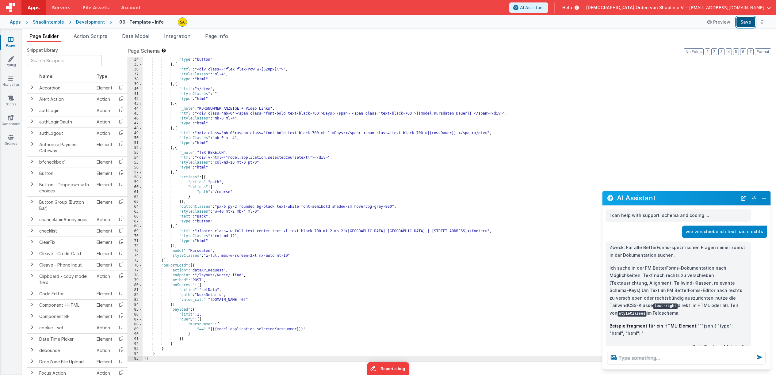
click at [747, 25] on button "Save" at bounding box center [746, 22] width 19 height 10
click at [12, 42] on icon at bounding box center [11, 39] width 6 height 6
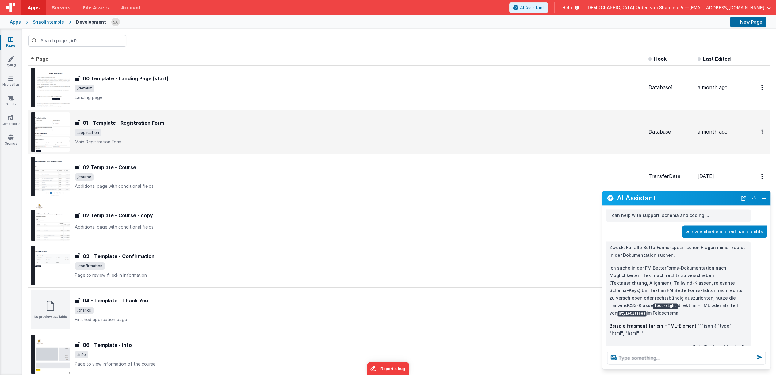
click at [206, 128] on div "01 - Template - Registration Form 01 - Template - Registration Form /applicatio…" at bounding box center [359, 132] width 569 height 26
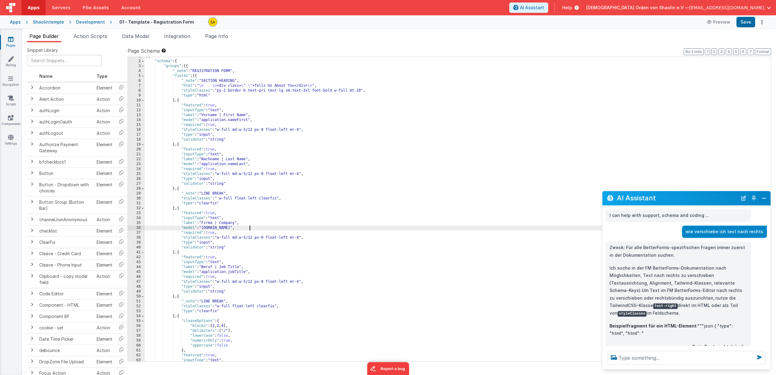
click at [415, 229] on div "[{ "schema" : { "groups" : [{ "_note" : "REGISTRATION FORM" , "fields" : [{ "_n…" at bounding box center [458, 211] width 626 height 314
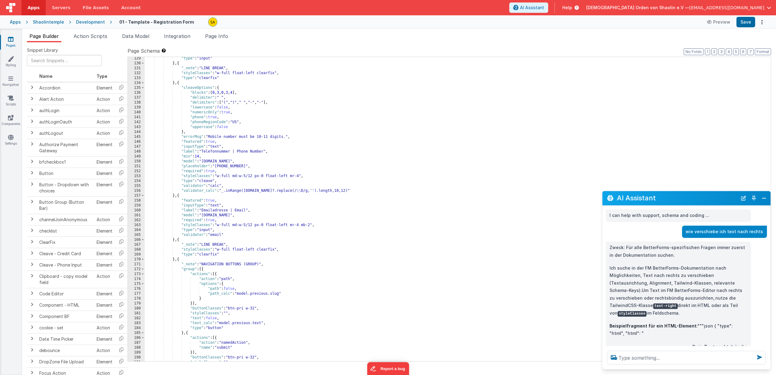
scroll to position [639, 0]
click at [431, 232] on div ""type" : "input" } , { "_note" : "LINE BREAK" , "styleClasses" : "w-full float-…" at bounding box center [458, 213] width 626 height 314
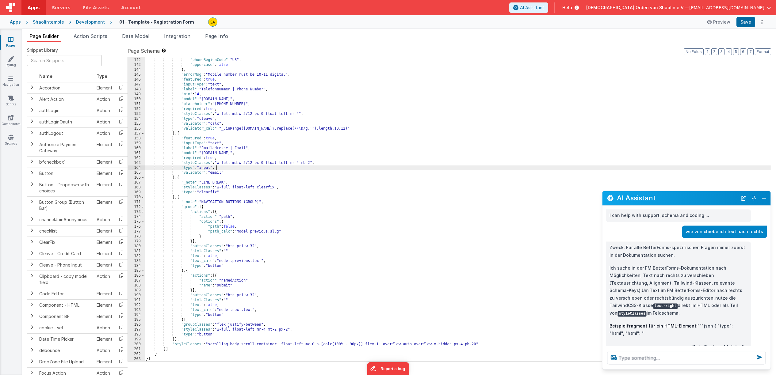
click at [431, 232] on div ""phone" : true , "phoneRegionCode" : "US" , "uppercase" : false } , "errorMsg" …" at bounding box center [458, 210] width 626 height 314
click at [12, 39] on icon at bounding box center [11, 39] width 6 height 6
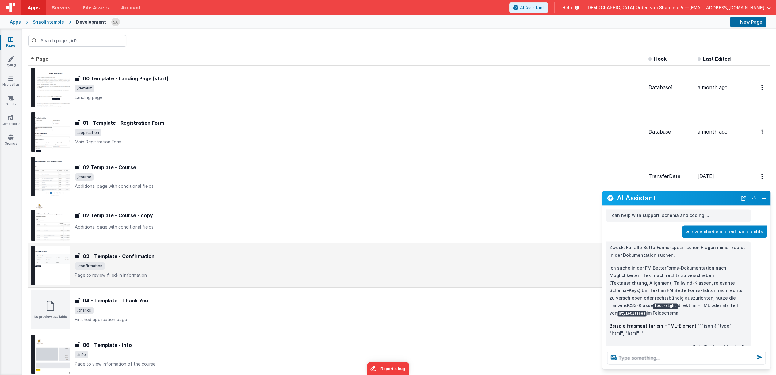
click at [179, 269] on span "/confirmation" at bounding box center [359, 265] width 569 height 7
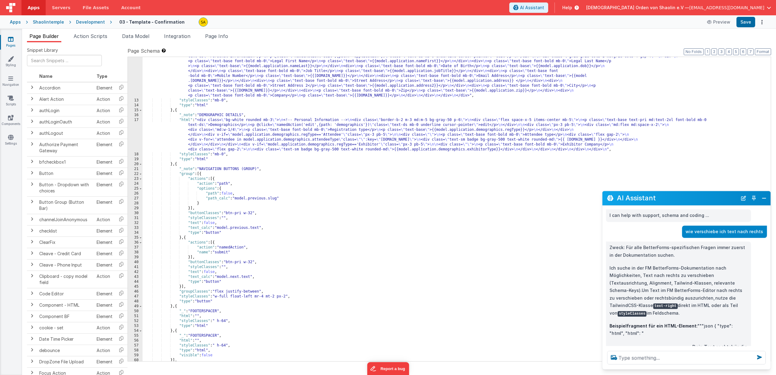
scroll to position [83, 0]
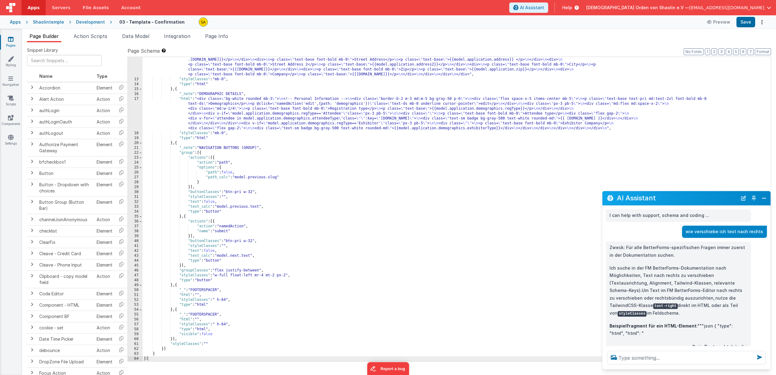
drag, startPoint x: 674, startPoint y: 196, endPoint x: 592, endPoint y: 34, distance: 181.2
click at [592, 34] on section "Pages Styling Navigation Scripts Components Settings Page Builder Action Script…" at bounding box center [388, 202] width 776 height 346
drag, startPoint x: 693, startPoint y: 199, endPoint x: 703, endPoint y: 174, distance: 27.1
click at [666, 72] on section "Pages Styling Navigation Scripts Components Settings Page Builder Action Script…" at bounding box center [388, 202] width 776 height 346
click at [718, 313] on p "Ich suche in der FM BetterForms-Dokumentation nach Möglichkeiten, Text nach rec…" at bounding box center [679, 291] width 138 height 53
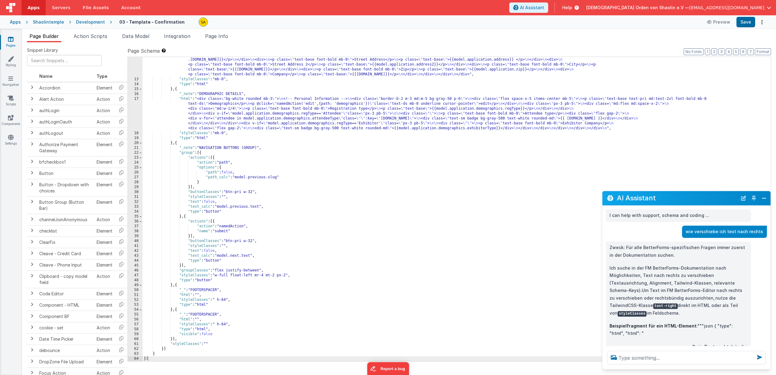
drag, startPoint x: 683, startPoint y: 203, endPoint x: 688, endPoint y: 187, distance: 16.0
click at [688, 187] on section "Pages Styling Navigation Scripts Components Settings Page Builder Action Script…" at bounding box center [388, 202] width 776 height 346
click at [762, 199] on button "Close" at bounding box center [764, 198] width 8 height 9
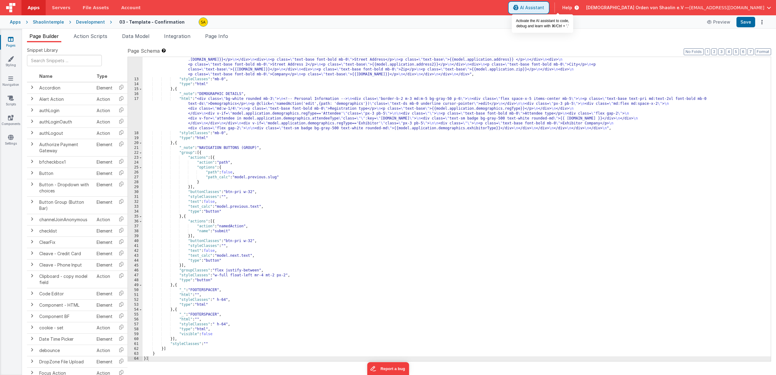
click at [544, 9] on span "AI Assistant" at bounding box center [532, 8] width 24 height 6
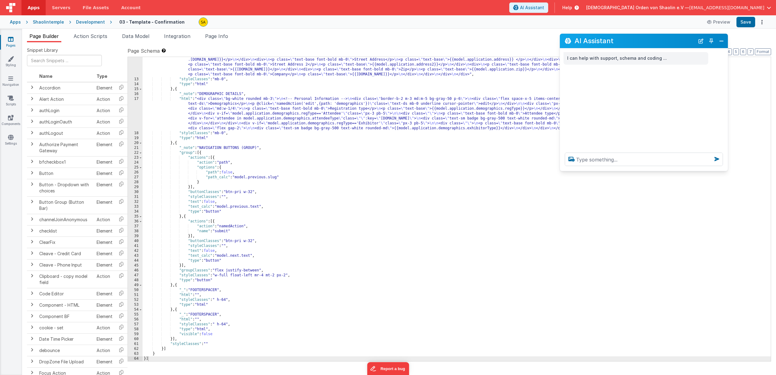
drag, startPoint x: 100, startPoint y: 243, endPoint x: 653, endPoint y: 61, distance: 581.8
click at [655, 43] on h2 "AI Assistant" at bounding box center [635, 40] width 120 height 7
click at [642, 163] on textarea at bounding box center [644, 159] width 158 height 13
type textarea "wie kann ich eine Sesion ID erstellen?"
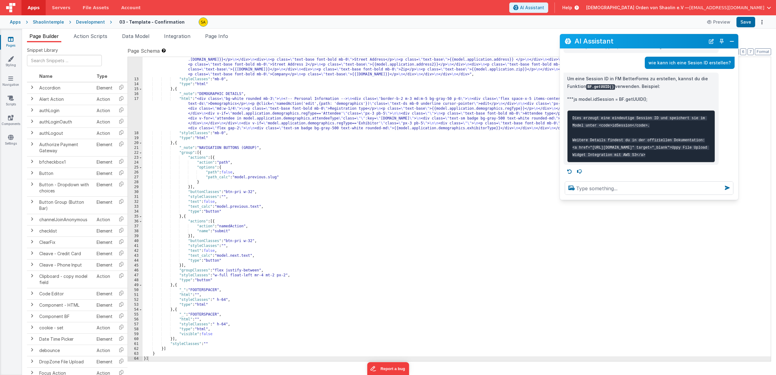
scroll to position [0, 0]
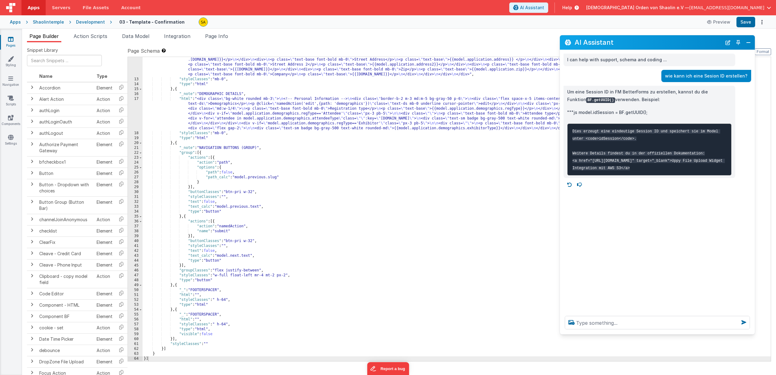
drag, startPoint x: 725, startPoint y: 169, endPoint x: 752, endPoint y: 329, distance: 162.6
click at [752, 330] on div at bounding box center [657, 322] width 195 height 23
click at [10, 42] on icon at bounding box center [11, 39] width 6 height 6
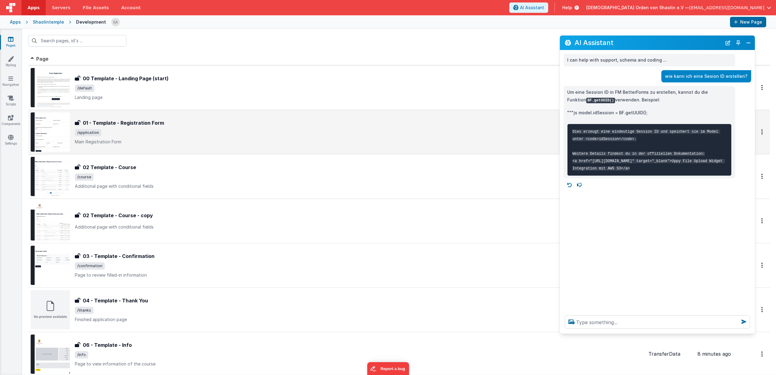
click at [111, 124] on h3 "01 - Template - Registration Form" at bounding box center [123, 122] width 81 height 7
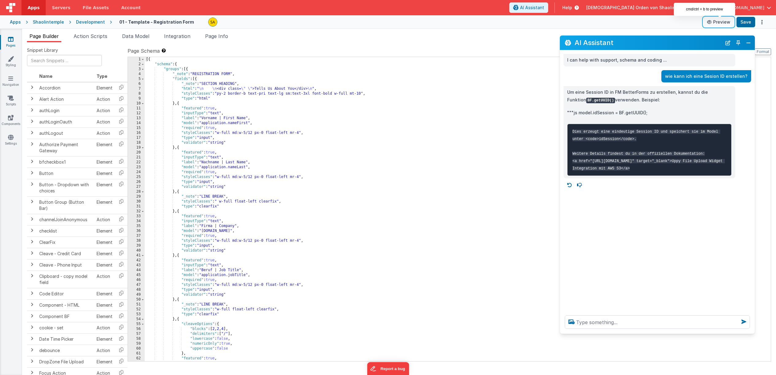
click at [722, 21] on button "Preview" at bounding box center [718, 22] width 31 height 10
click at [720, 22] on button "Preview" at bounding box center [718, 22] width 31 height 10
click at [13, 41] on icon at bounding box center [11, 39] width 6 height 6
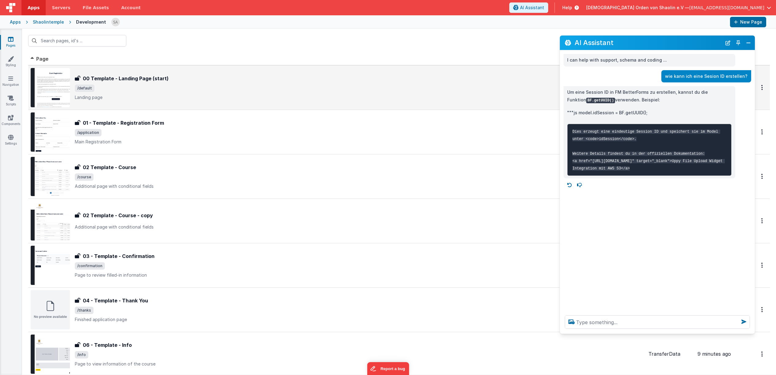
click at [241, 87] on span "/default" at bounding box center [359, 88] width 569 height 7
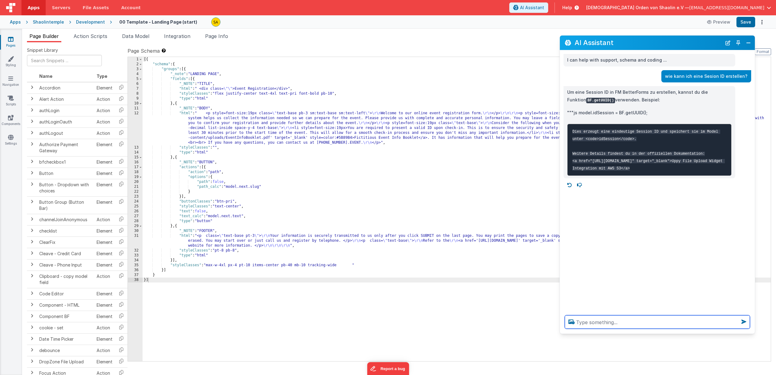
click at [611, 323] on textarea at bounding box center [657, 322] width 185 height 13
type textarea "Beim klick auf den click here for course button eine Sesion ID erstellen"
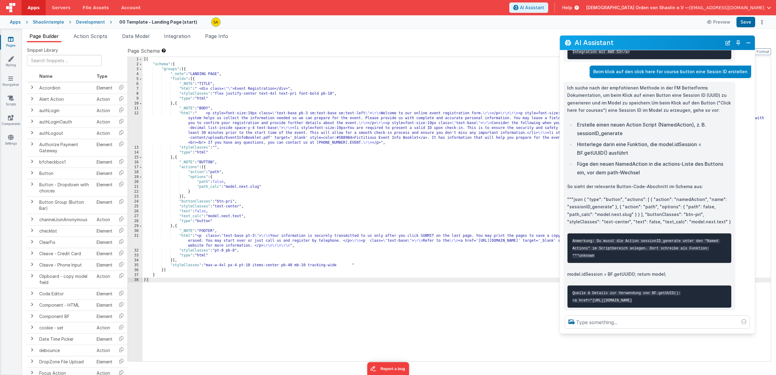
scroll to position [146, 0]
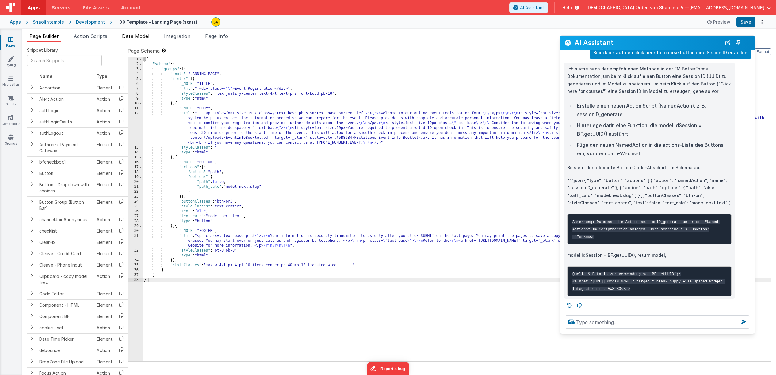
click at [143, 38] on span "Data Model" at bounding box center [135, 36] width 27 height 6
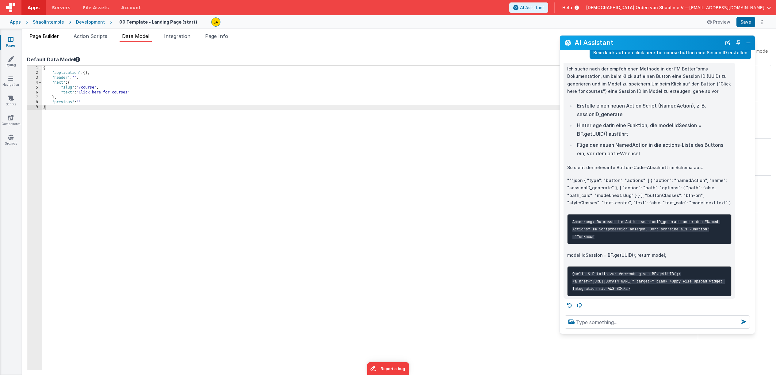
click at [57, 38] on span "Page Builder" at bounding box center [43, 36] width 29 height 6
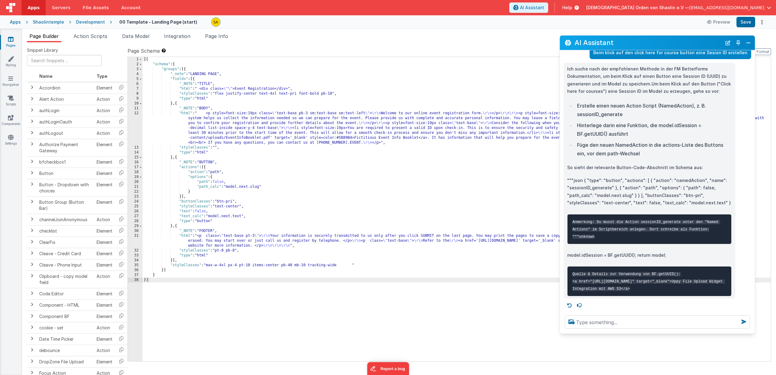
scroll to position [187, 0]
click at [609, 322] on textarea at bounding box center [657, 322] width 185 height 13
type textarea "B"
click at [10, 37] on icon at bounding box center [11, 39] width 6 height 6
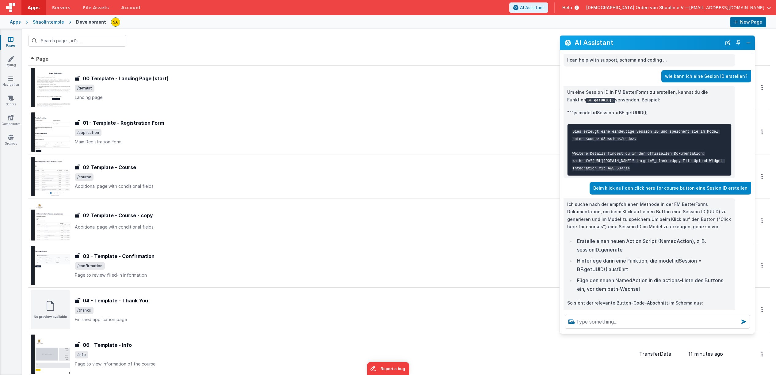
click at [10, 38] on icon at bounding box center [11, 39] width 6 height 6
drag, startPoint x: 631, startPoint y: 44, endPoint x: 637, endPoint y: 59, distance: 17.1
click at [629, 133] on div "AI Assistant I can help with support, schema and coding ... wie kann ich eine S…" at bounding box center [658, 184] width 196 height 299
drag, startPoint x: 634, startPoint y: 41, endPoint x: 631, endPoint y: 67, distance: 25.3
click at [631, 67] on div "AI Assistant I can help with support, schema and coding ... wie kann ich eine S…" at bounding box center [658, 184] width 196 height 299
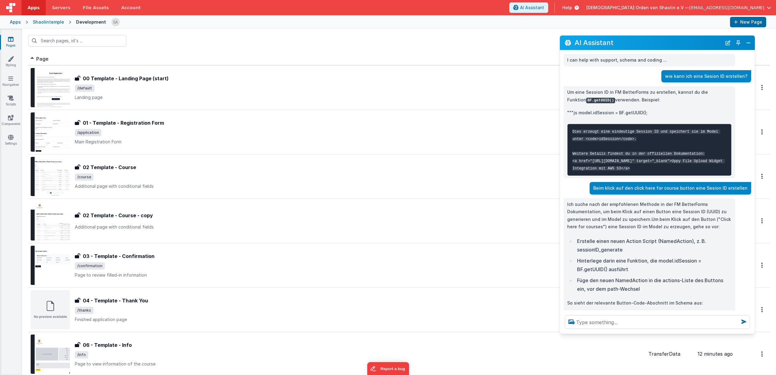
drag, startPoint x: 644, startPoint y: 46, endPoint x: 624, endPoint y: 52, distance: 21.1
click at [591, 52] on div "AI Assistant I can help with support, schema and coding ... wie kann ich eine S…" at bounding box center [658, 184] width 196 height 299
click at [749, 43] on button "Close" at bounding box center [749, 43] width 8 height 9
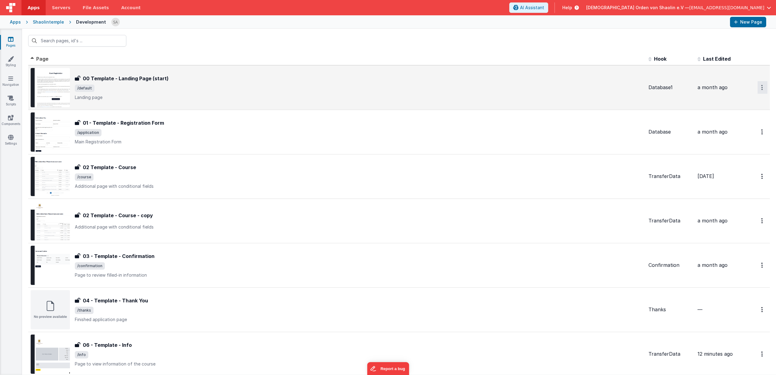
click at [762, 87] on icon "Options" at bounding box center [762, 87] width 2 height 5
click at [736, 111] on link "Duplicate" at bounding box center [741, 113] width 54 height 12
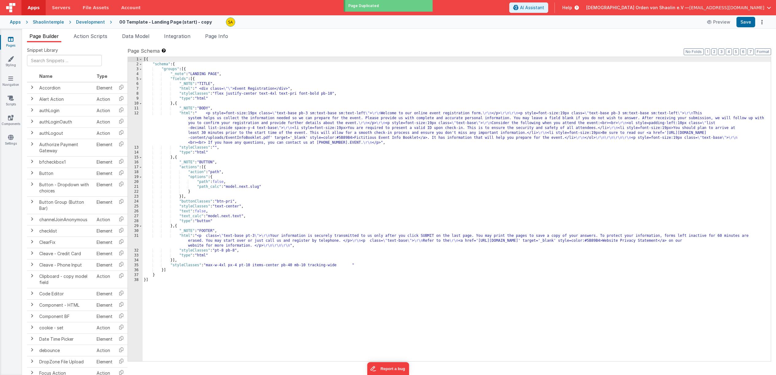
click at [10, 40] on icon at bounding box center [11, 39] width 6 height 6
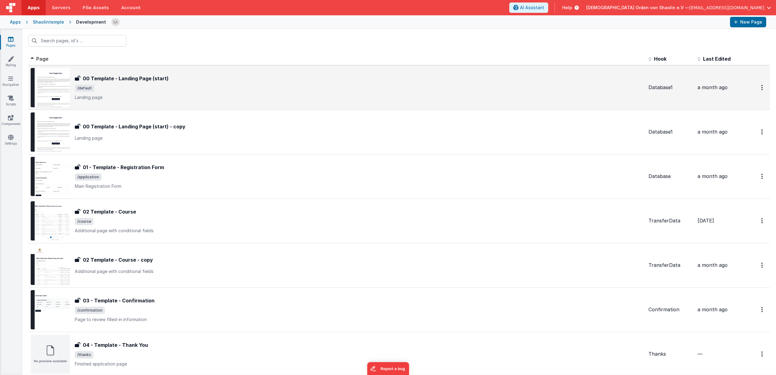
click at [281, 95] on p "Landing page" at bounding box center [359, 97] width 569 height 6
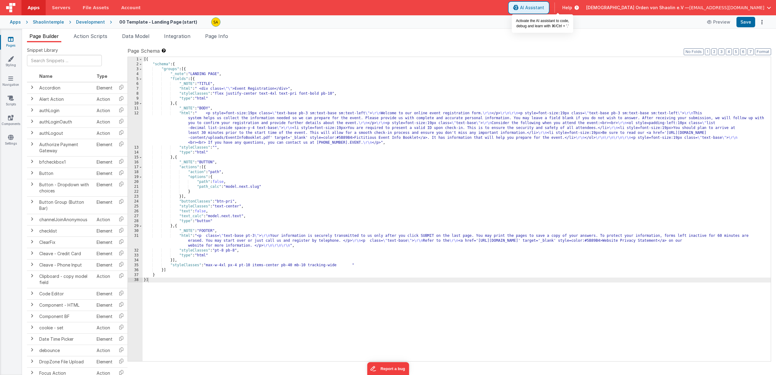
click at [544, 5] on span "AI Assistant" at bounding box center [532, 8] width 24 height 6
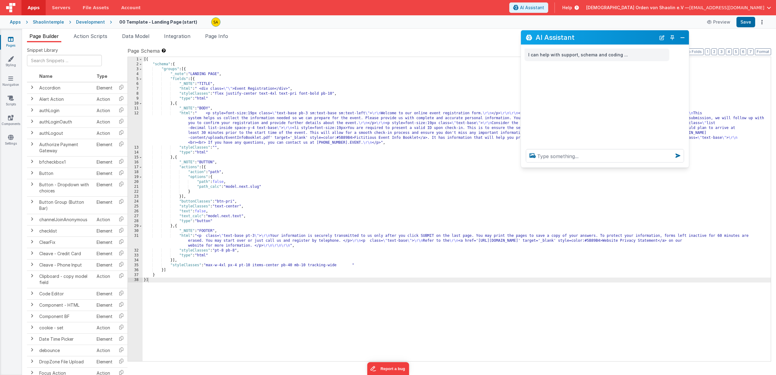
drag, startPoint x: 105, startPoint y: 237, endPoint x: 621, endPoint y: 36, distance: 553.8
click at [621, 34] on h2 "AI Assistant" at bounding box center [596, 37] width 120 height 7
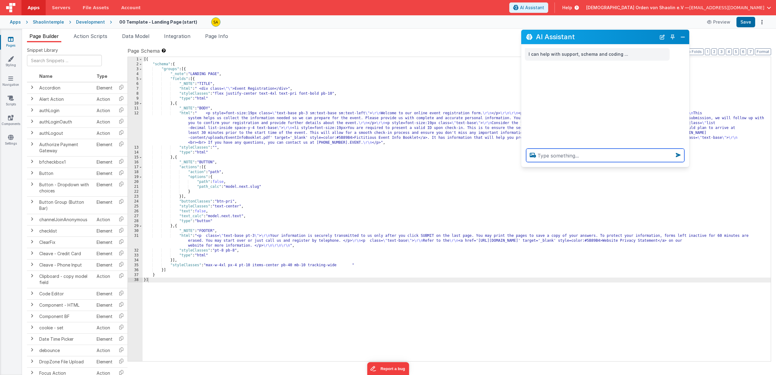
drag, startPoint x: 591, startPoint y: 158, endPoint x: 587, endPoint y: 157, distance: 4.0
click at [589, 158] on textarea at bounding box center [605, 155] width 158 height 13
type textarea "zusätzlich bei click auf button eine UUID erstellen und in Variable speichern"
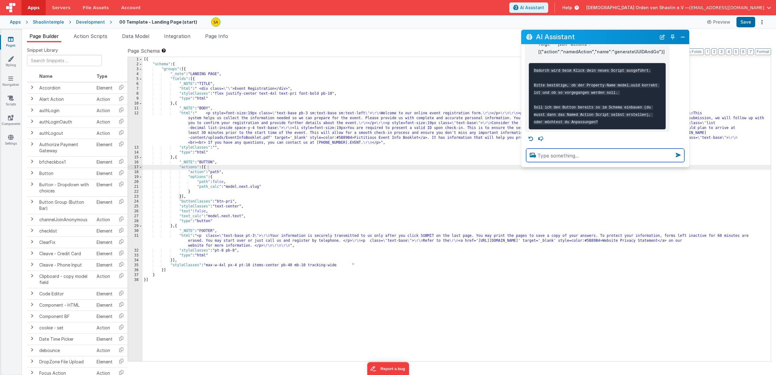
scroll to position [296, 0]
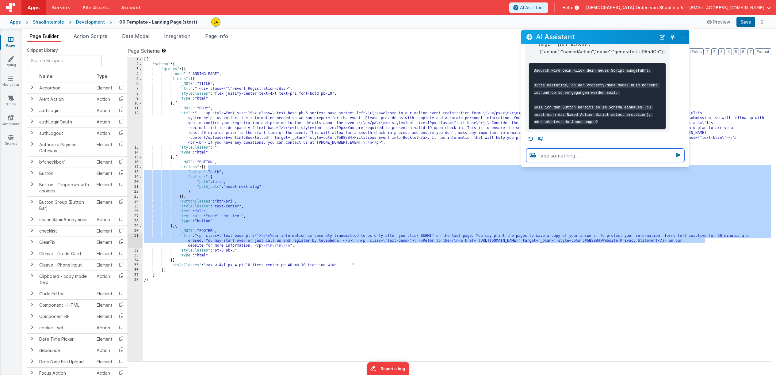
drag, startPoint x: 689, startPoint y: 167, endPoint x: 695, endPoint y: 179, distance: 13.9
click at [695, 185] on div "[{ "schema" : { "groups" : [{ "_note" : "LANDING PAGE" , "fields" : [{ "_NOTE" …" at bounding box center [457, 214] width 628 height 314
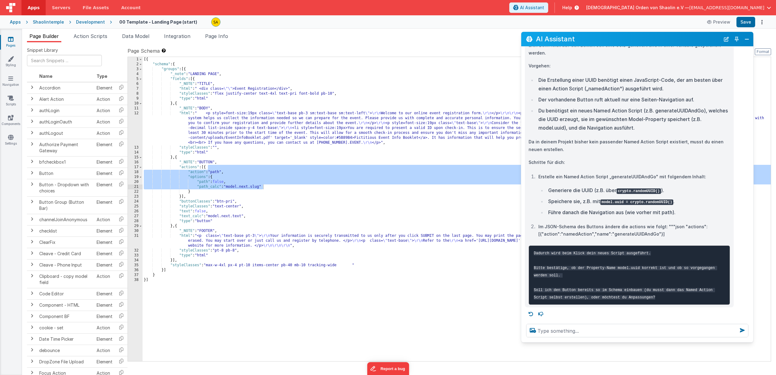
scroll to position [33, 0]
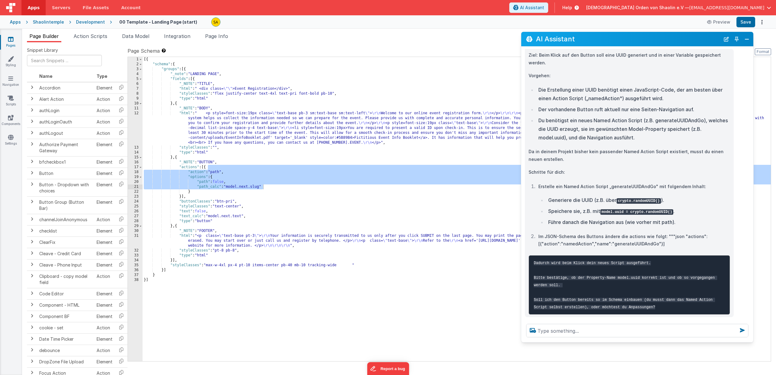
drag, startPoint x: 688, startPoint y: 167, endPoint x: 752, endPoint y: 339, distance: 183.2
click at [752, 339] on div at bounding box center [637, 330] width 232 height 23
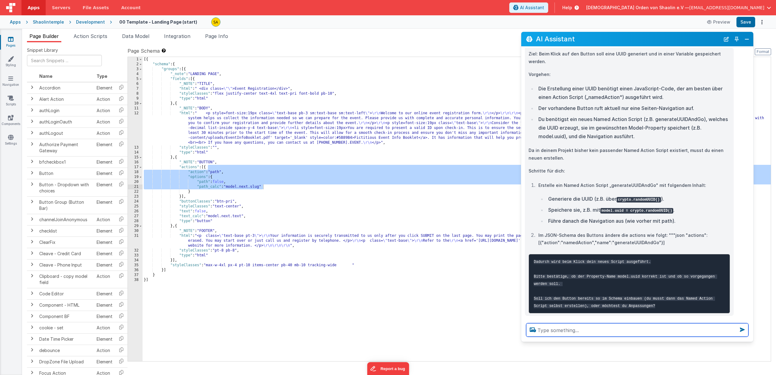
click at [570, 327] on textarea at bounding box center [637, 329] width 222 height 13
type textarea "ja, es kann so vorgegangen werden, bitte scipt erstellen"
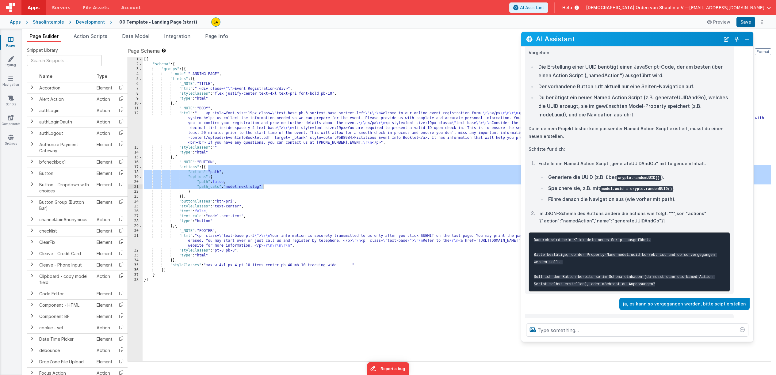
scroll to position [0, 0]
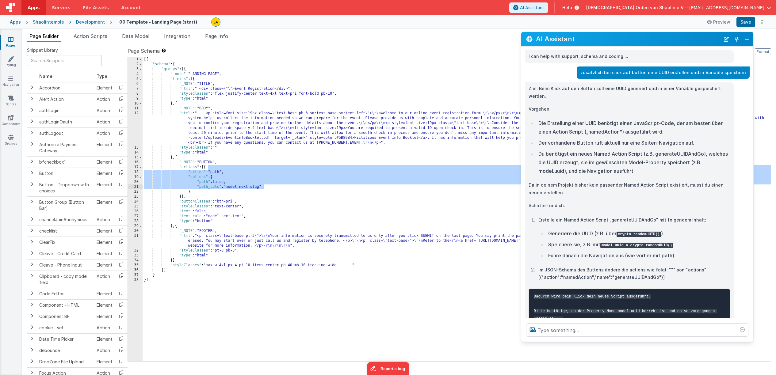
click at [606, 76] on p "zusätzlich bei click auf button eine UUID erstellen und in Variable speichern" at bounding box center [663, 73] width 166 height 8
drag, startPoint x: 592, startPoint y: 73, endPoint x: 751, endPoint y: 74, distance: 159.1
click at [751, 74] on div "zusätzlich bei click auf button eine UUID erstellen und in Variable speichern" at bounding box center [637, 73] width 232 height 13
copy p "zusätzlich bei click auf button eine UUID erstellen und in Variable speichern"
click at [748, 39] on button "Close" at bounding box center [747, 39] width 8 height 9
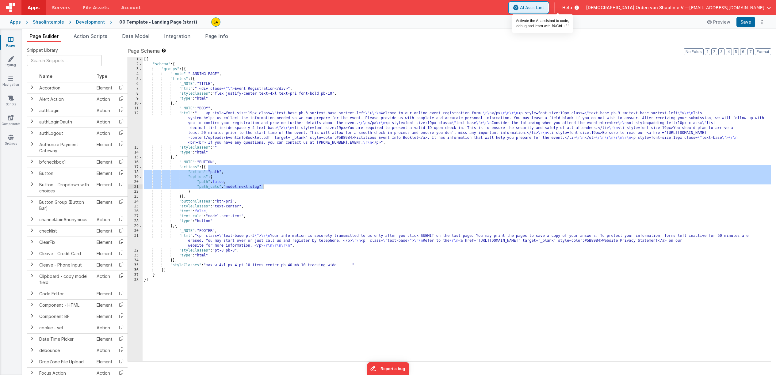
drag, startPoint x: 562, startPoint y: 5, endPoint x: 585, endPoint y: 48, distance: 48.8
click at [544, 5] on span "AI Assistant" at bounding box center [532, 8] width 24 height 6
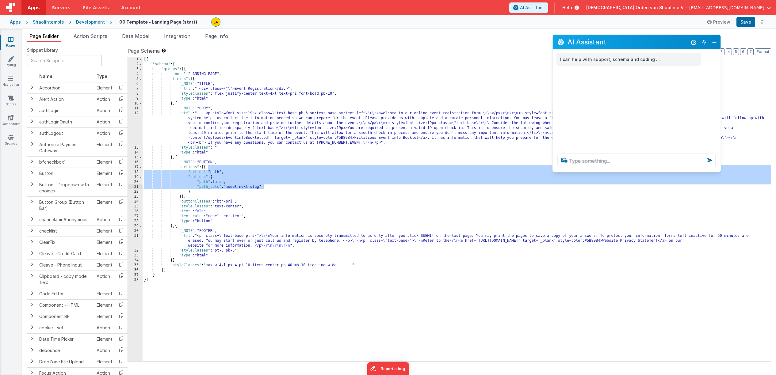
drag, startPoint x: 162, startPoint y: 232, endPoint x: 667, endPoint y: 36, distance: 542.2
click at [667, 38] on h2 "AI Assistant" at bounding box center [628, 41] width 120 height 7
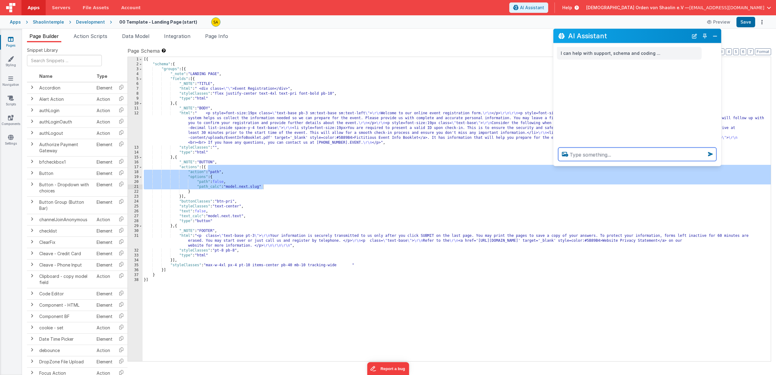
click at [628, 154] on textarea at bounding box center [637, 154] width 158 height 13
paste textarea "zusätzlich bei click auf button eine UUID erstellen und in Variable speichern"
type textarea "zusätzlich bei click auf button eine UUID erstellen und in Variable speichern"
click at [713, 154] on icon at bounding box center [711, 154] width 10 height 10
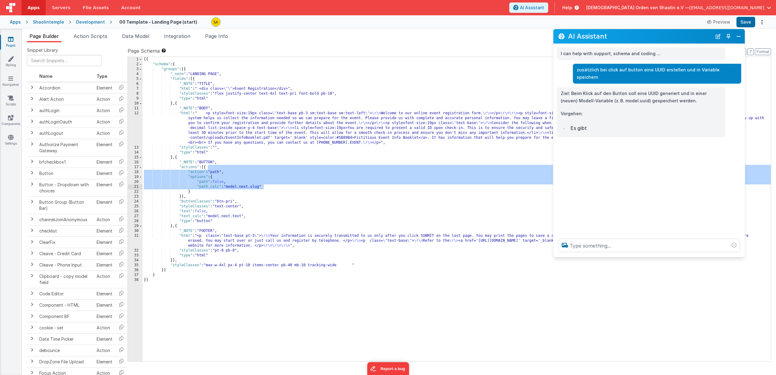
drag, startPoint x: 740, startPoint y: 221, endPoint x: 744, endPoint y: 271, distance: 50.1
click at [744, 257] on div at bounding box center [649, 245] width 192 height 23
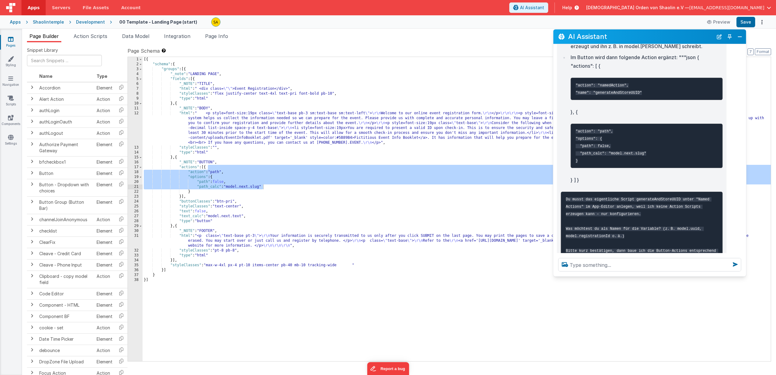
scroll to position [136, 0]
type textarea "ja, einbauen"
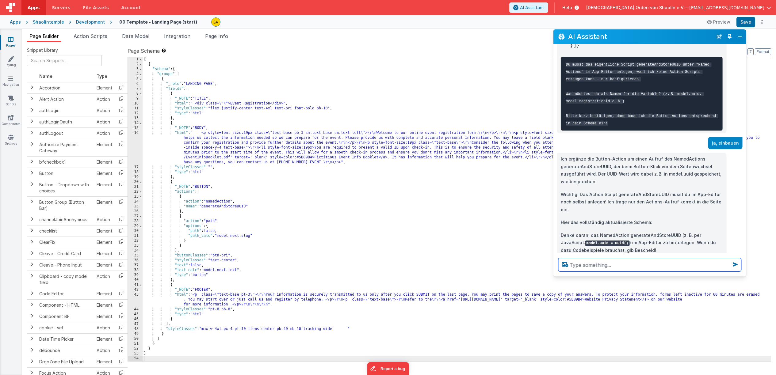
scroll to position [271, 0]
click at [9, 36] on div "Pages Styling Navigation Scripts Components Settings" at bounding box center [11, 202] width 22 height 346
click at [9, 38] on icon at bounding box center [11, 39] width 6 height 6
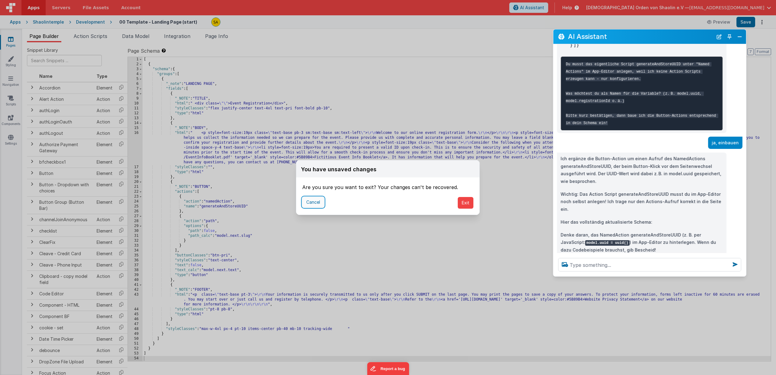
click at [308, 203] on button "Cancel" at bounding box center [313, 202] width 22 height 10
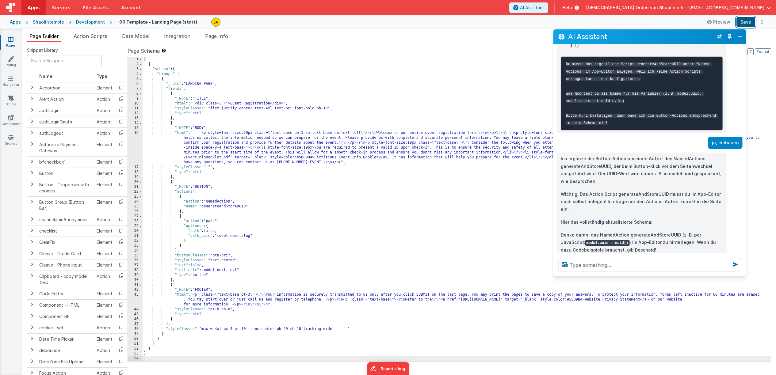
click at [745, 24] on button "Save" at bounding box center [746, 22] width 19 height 10
click at [12, 41] on icon at bounding box center [11, 39] width 6 height 6
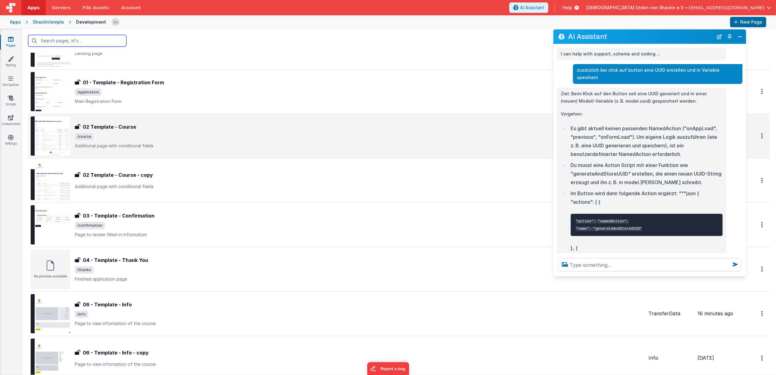
scroll to position [165, 0]
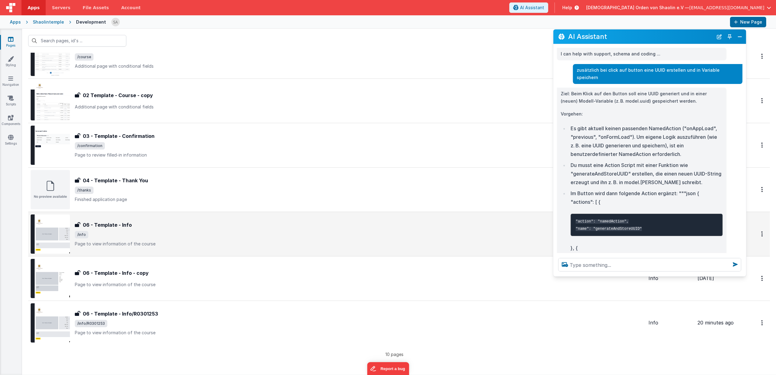
click at [250, 230] on div "06 - Template - Info 06 - Template - Info /info Page to view information of the…" at bounding box center [359, 234] width 569 height 26
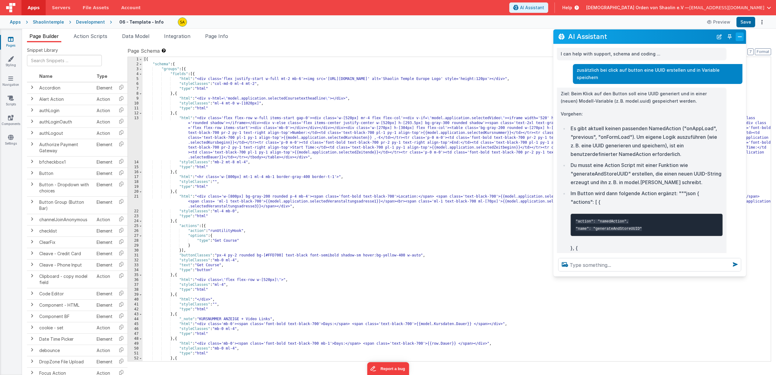
click at [741, 39] on button "Close" at bounding box center [740, 37] width 8 height 9
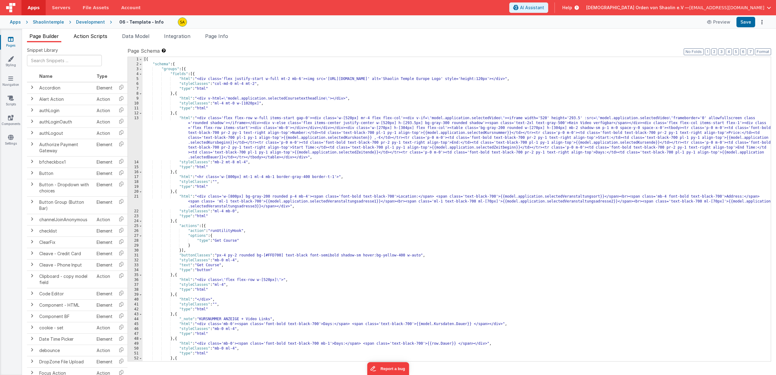
click at [94, 36] on span "Action Scripts" at bounding box center [91, 36] width 34 height 6
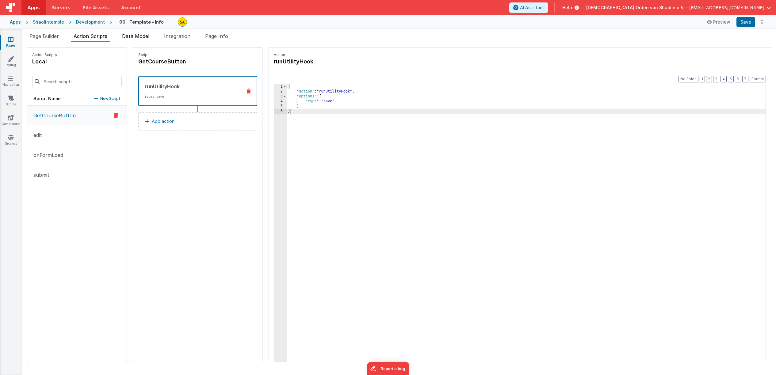
click at [138, 36] on span "Data Model" at bounding box center [135, 36] width 27 height 6
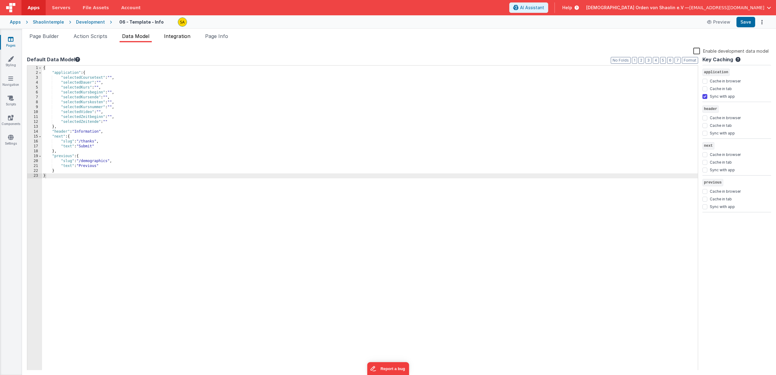
click at [172, 40] on li "Integration" at bounding box center [177, 38] width 31 height 10
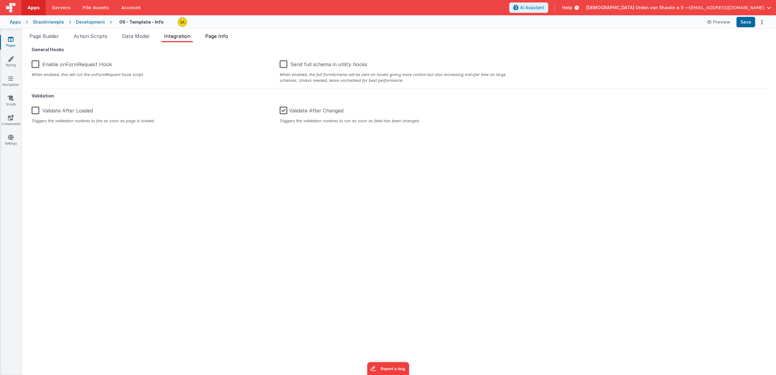
click at [207, 38] on li "Page Info" at bounding box center [217, 38] width 28 height 10
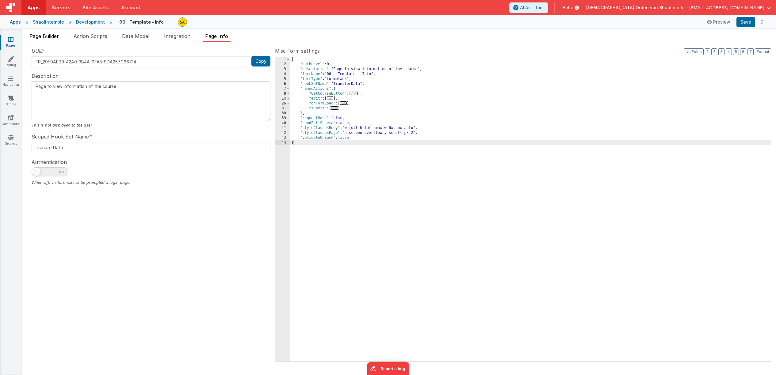
click at [47, 36] on span "Page Builder" at bounding box center [43, 36] width 29 height 6
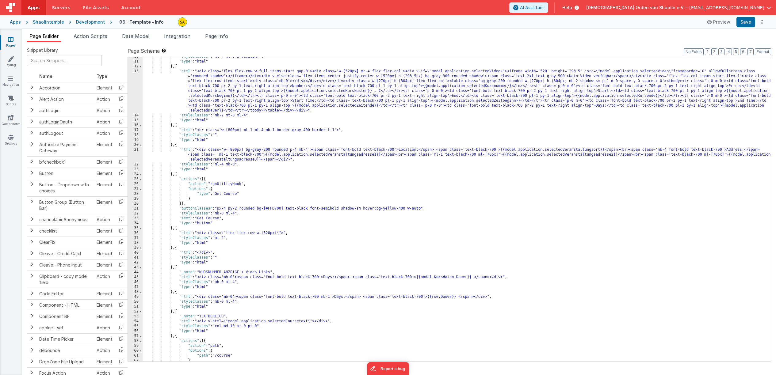
scroll to position [44, 0]
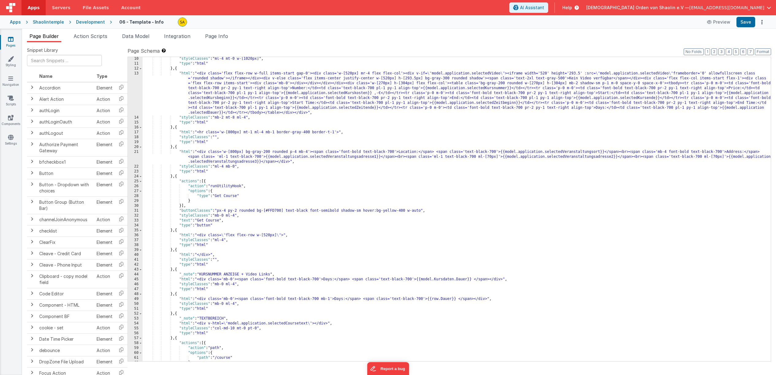
click at [9, 41] on icon at bounding box center [11, 39] width 6 height 6
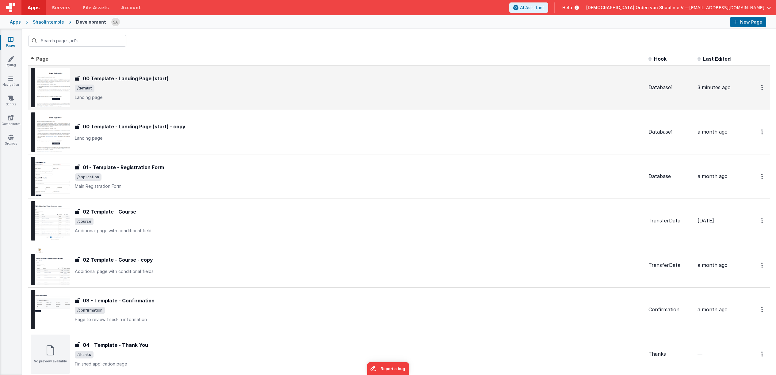
click at [206, 90] on span "/default" at bounding box center [359, 88] width 569 height 7
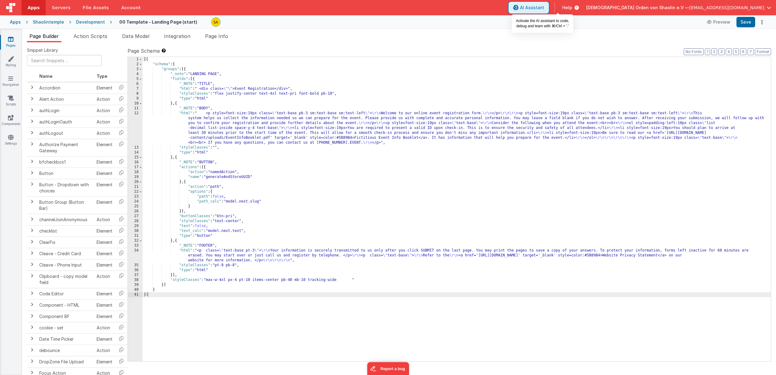
drag, startPoint x: 555, startPoint y: 9, endPoint x: 553, endPoint y: 15, distance: 6.3
click at [544, 9] on span "AI Assistant" at bounding box center [532, 8] width 24 height 6
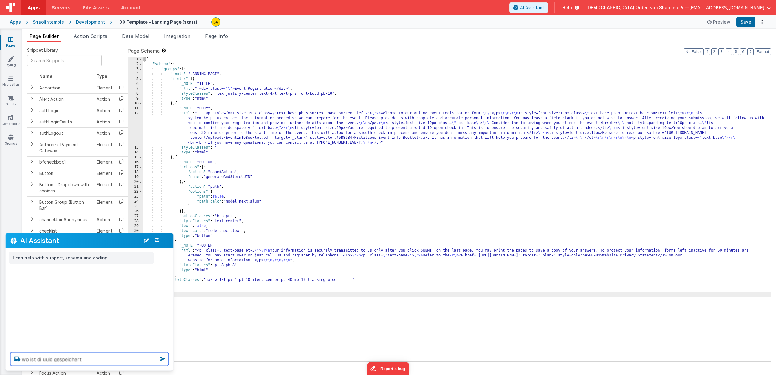
type textarea "wo ist di uuid gespeichert"
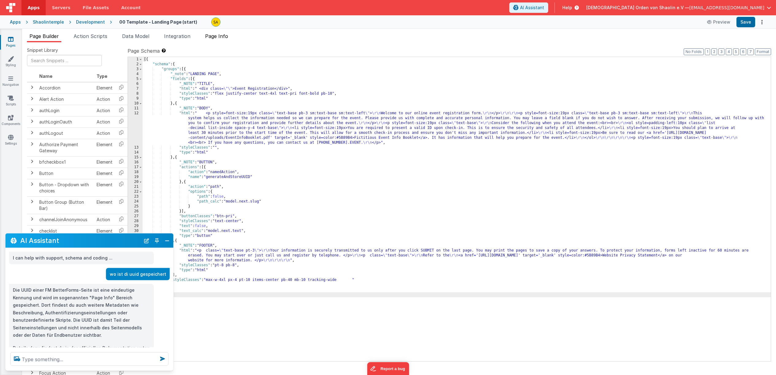
click at [218, 33] on span "Page Info" at bounding box center [216, 36] width 23 height 6
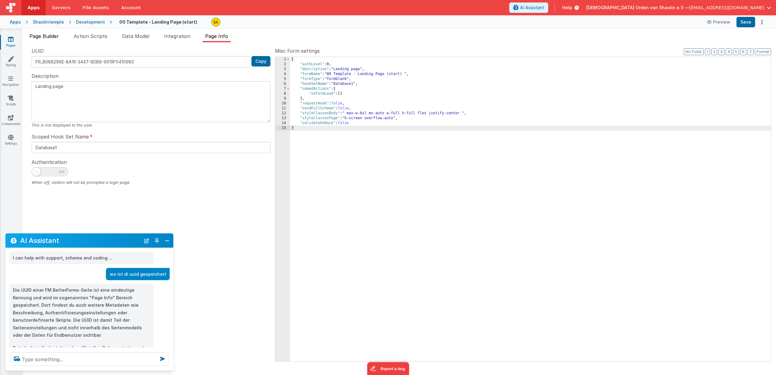
click at [39, 39] on span "Page Builder" at bounding box center [43, 36] width 29 height 6
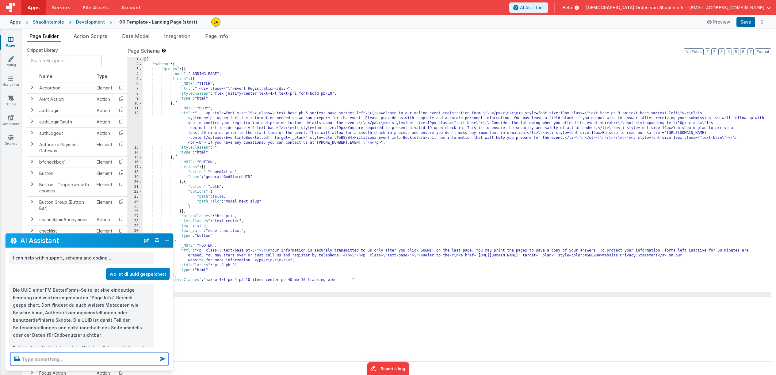
click at [57, 359] on textarea at bounding box center [89, 359] width 158 height 13
type textarea "wo ist due generatedandStoreUUID gespeichert, in wercher variablen"
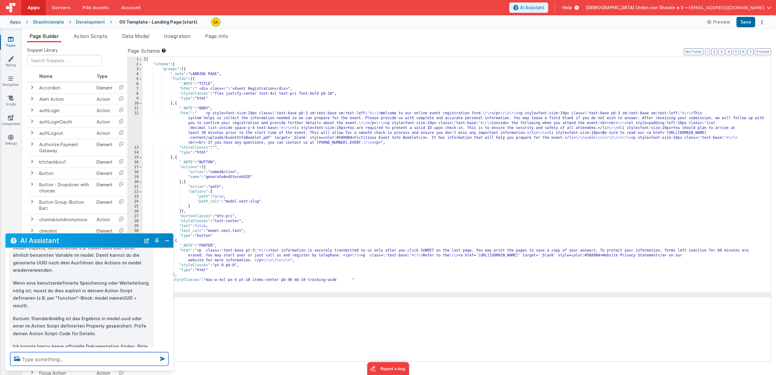
scroll to position [239, 0]
click at [65, 358] on textarea at bounding box center [89, 359] width 158 height 13
type textarea "Bitte die uuid, die bei klick auf den button generiert wird in"
click at [12, 42] on icon at bounding box center [11, 39] width 6 height 6
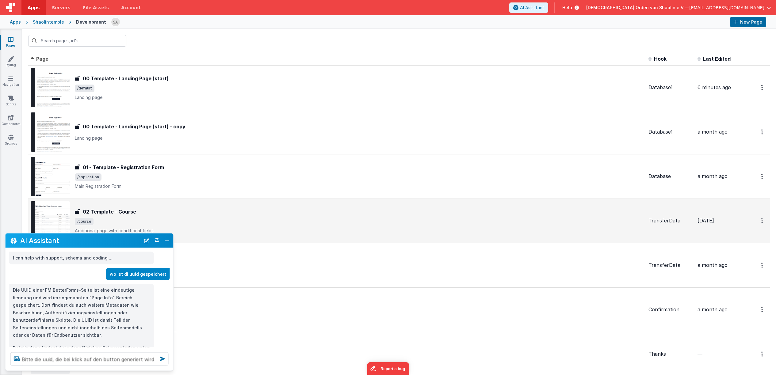
drag, startPoint x: 61, startPoint y: 240, endPoint x: 245, endPoint y: 221, distance: 184.3
click at [431, 197] on section "Pages Styling Navigation Scripts Components Settings Id Page Description Hook L…" at bounding box center [388, 202] width 776 height 346
drag, startPoint x: 113, startPoint y: 244, endPoint x: 198, endPoint y: 239, distance: 84.5
click at [198, 239] on section "Pages Styling Navigation Scripts Components Settings Id Page Description Hook L…" at bounding box center [388, 202] width 776 height 346
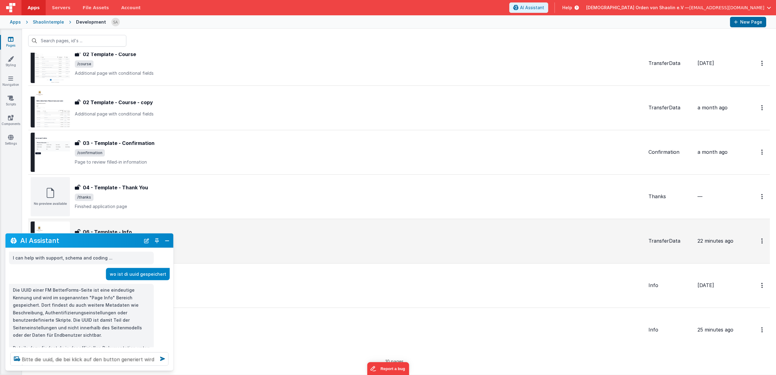
scroll to position [165, 0]
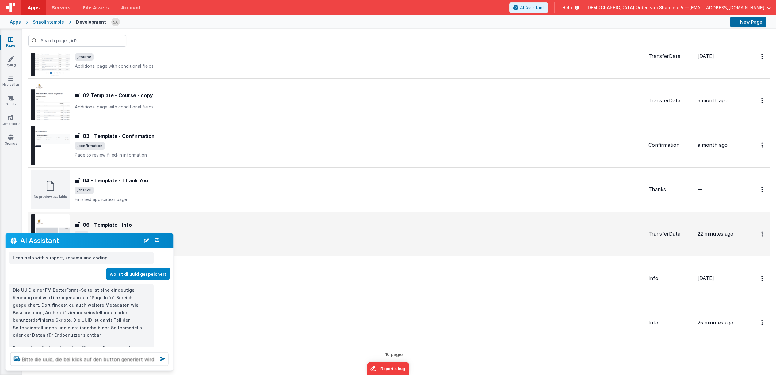
click at [364, 243] on p "Page to view information of the course" at bounding box center [359, 244] width 569 height 6
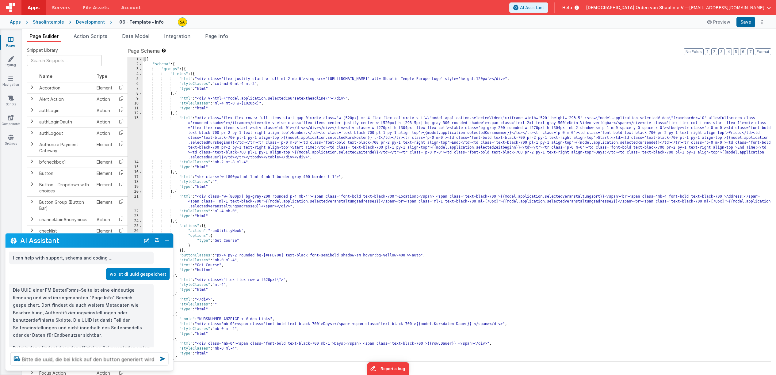
click at [9, 43] on link "Pages" at bounding box center [11, 42] width 22 height 12
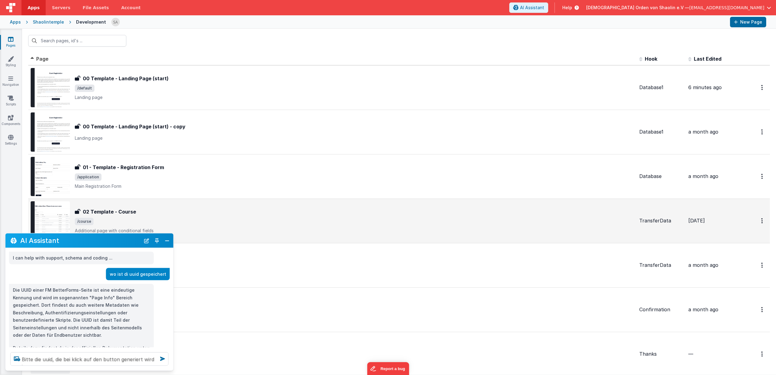
click at [239, 223] on span "/course" at bounding box center [355, 221] width 560 height 7
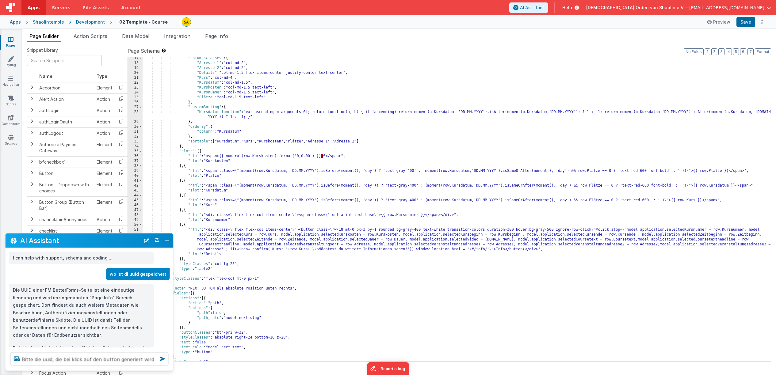
scroll to position [82, 0]
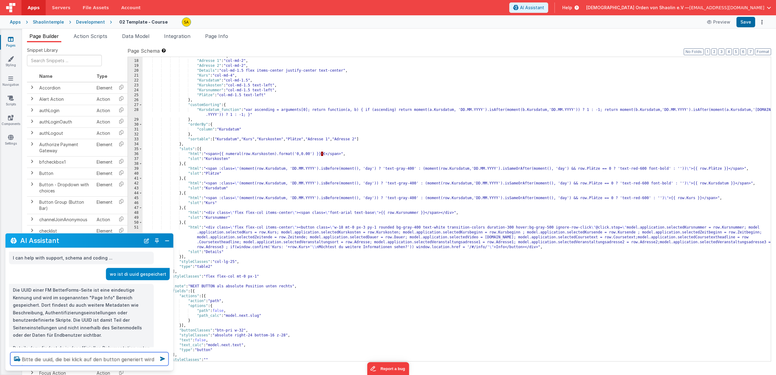
drag, startPoint x: 156, startPoint y: 361, endPoint x: 163, endPoint y: 374, distance: 14.9
click at [156, 361] on textarea "Bitte die uuid, die bei klick auf den button generiert wird in" at bounding box center [89, 359] width 158 height 13
type textarea "Bitte die uuid, die bei klick auf den button generiert wird in model.applicatio…"
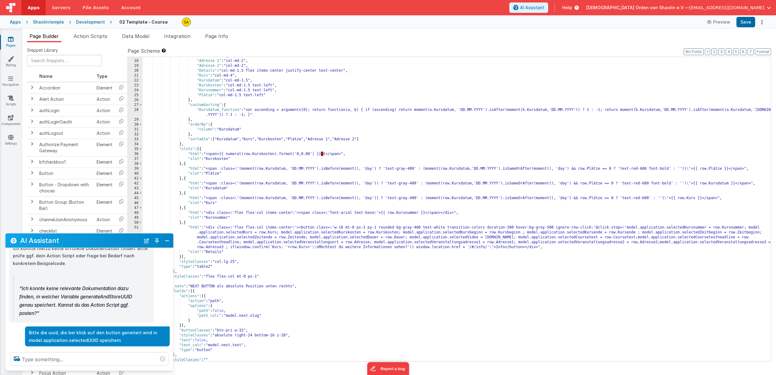
scroll to position [343, 0]
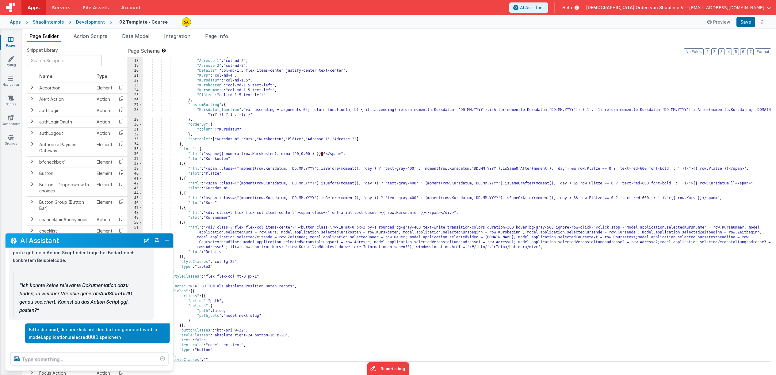
click at [8, 39] on icon at bounding box center [11, 39] width 6 height 6
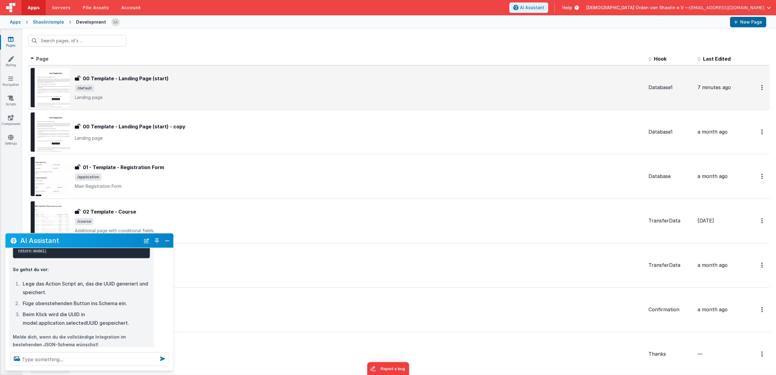
click at [308, 91] on span "/default" at bounding box center [359, 88] width 569 height 7
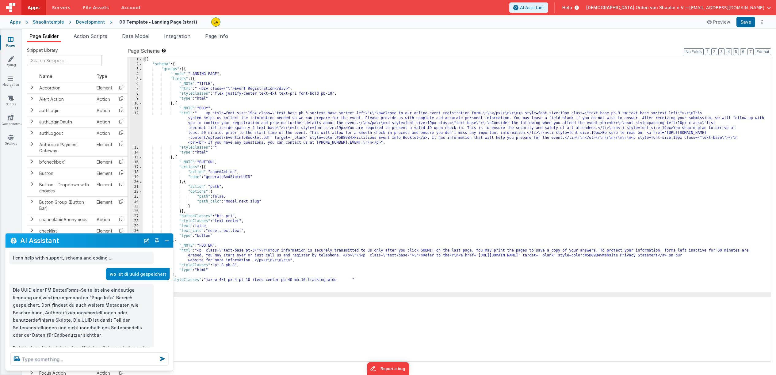
click at [12, 43] on link "Pages" at bounding box center [11, 42] width 22 height 12
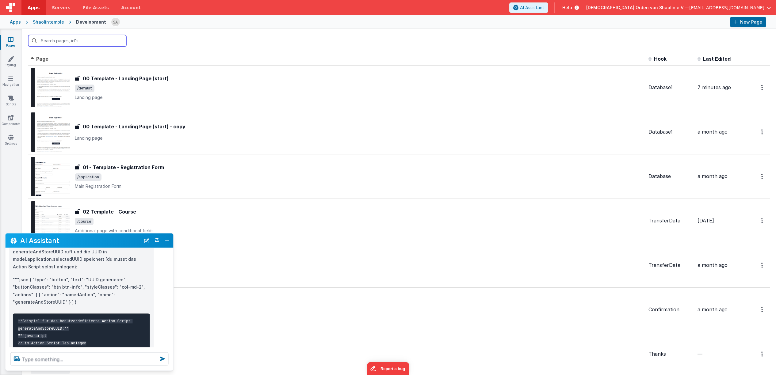
scroll to position [575, 0]
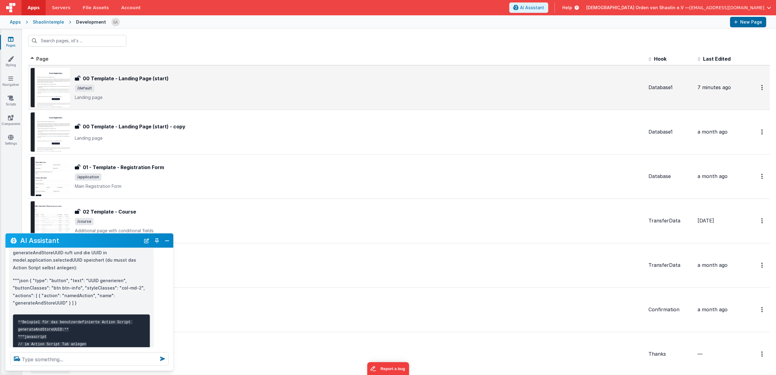
click at [209, 86] on span "/default" at bounding box center [359, 88] width 569 height 7
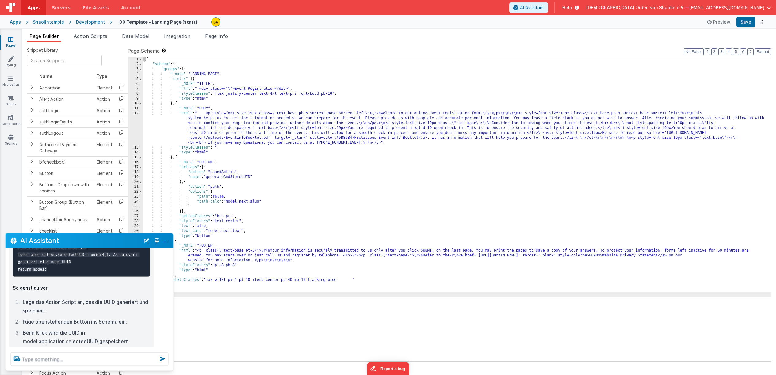
scroll to position [690, 0]
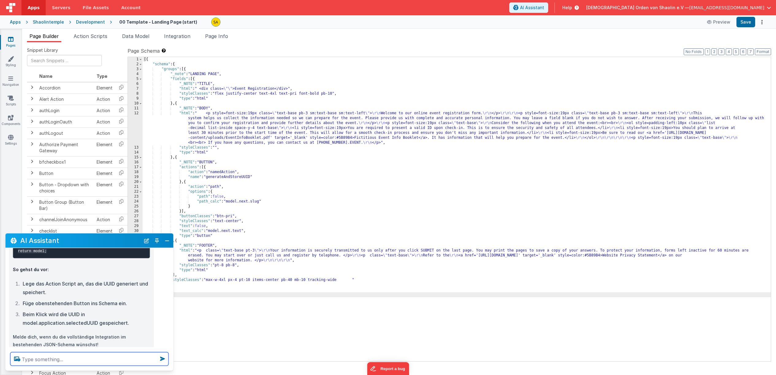
click at [73, 360] on textarea at bounding box center [89, 359] width 158 height 13
type textarea "ja, anlegen"
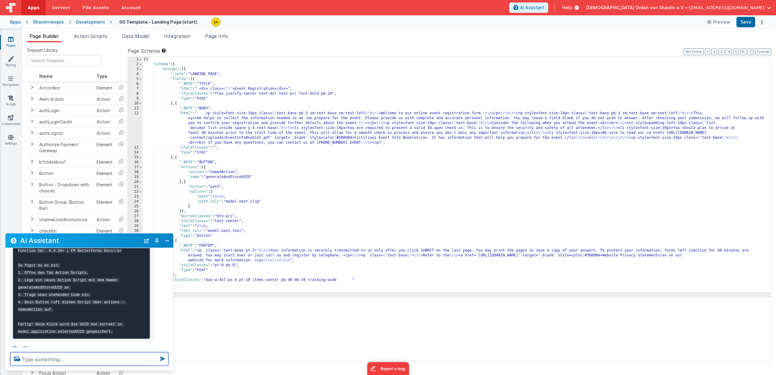
scroll to position [931, 0]
click at [95, 39] on span "Action Scripts" at bounding box center [91, 36] width 34 height 6
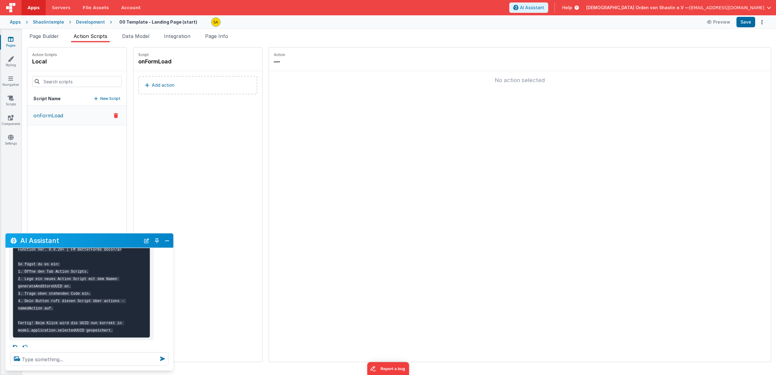
click at [160, 86] on p "Add action" at bounding box center [163, 85] width 23 height 7
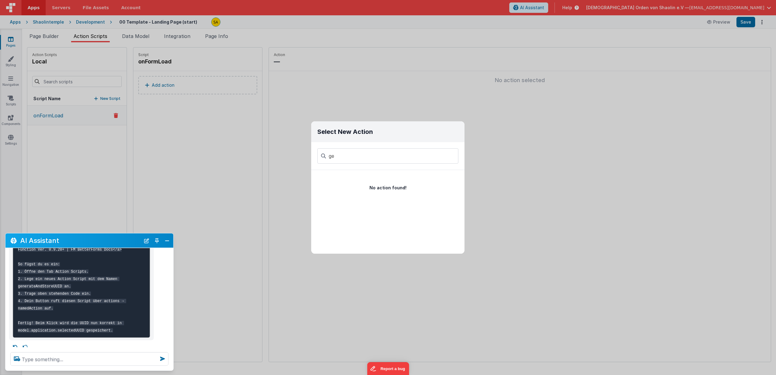
type input "g"
click at [200, 125] on div "Select New Action Function - Runs JavaScript Clipboard - copy model field runUt…" at bounding box center [388, 187] width 776 height 375
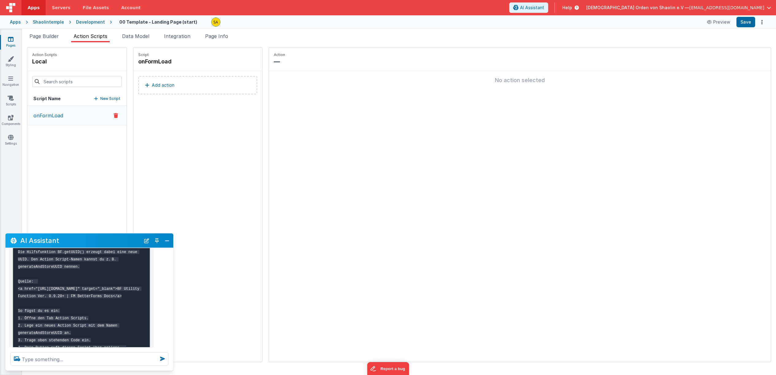
scroll to position [881, 0]
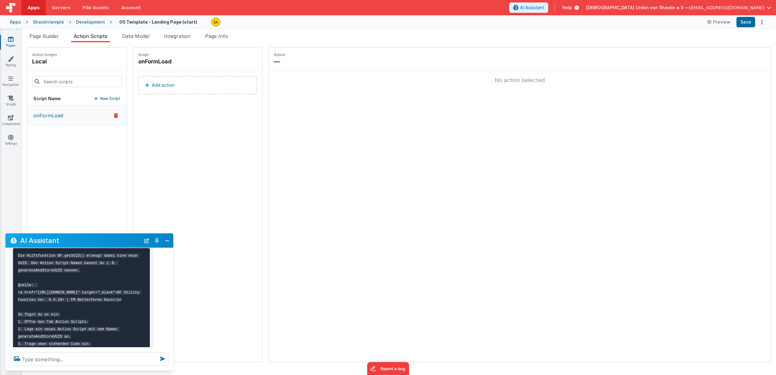
click at [11, 38] on icon at bounding box center [11, 39] width 6 height 6
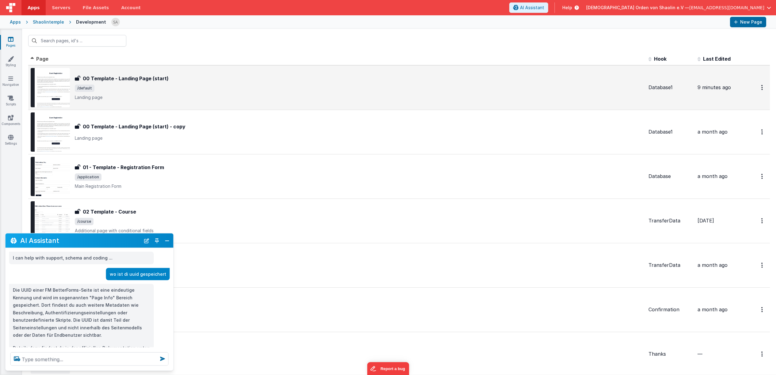
click at [278, 93] on div "00 Template - Landing Page (start) 00 Template - Landing Page (start) /default …" at bounding box center [359, 88] width 569 height 26
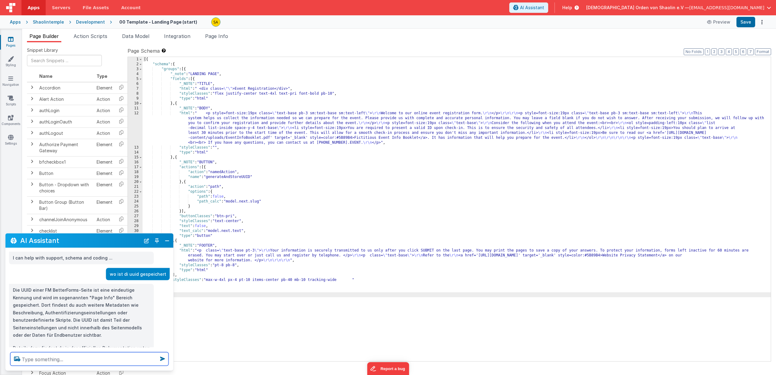
click at [75, 359] on textarea at bounding box center [89, 359] width 158 height 13
type textarea "Bitte die uuid die bei klick auf den Button click here for course angelegt wird…"
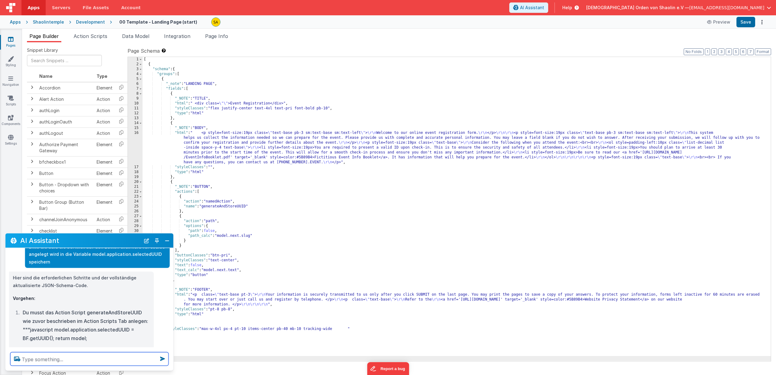
scroll to position [1037, 0]
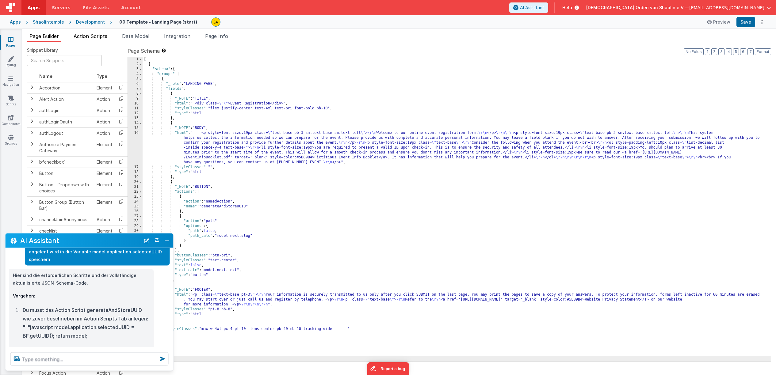
click at [91, 36] on span "Action Scripts" at bounding box center [91, 36] width 34 height 6
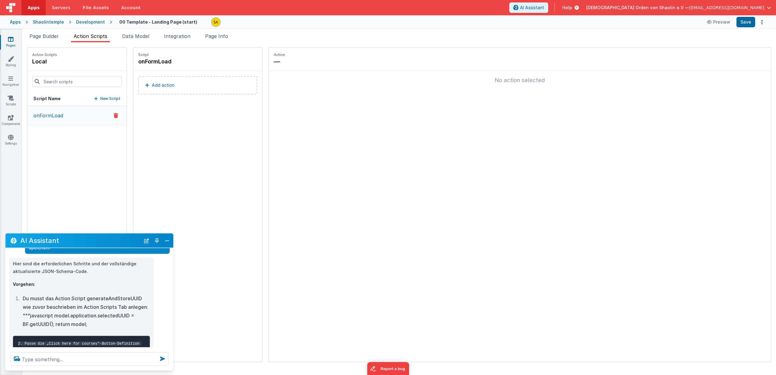
scroll to position [1048, 0]
click at [197, 250] on div "Script onFormLoad Add action" at bounding box center [197, 205] width 129 height 315
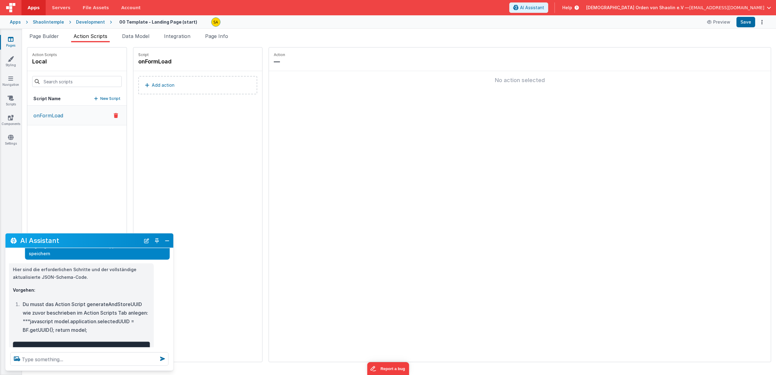
scroll to position [1043, 0]
click at [100, 99] on p "New Script" at bounding box center [110, 99] width 20 height 6
click at [71, 135] on p "newActionScript2" at bounding box center [53, 135] width 46 height 7
click at [51, 135] on p "newActionScript2" at bounding box center [53, 135] width 46 height 7
click at [139, 61] on h4 "newActionScript2" at bounding box center [184, 61] width 92 height 9
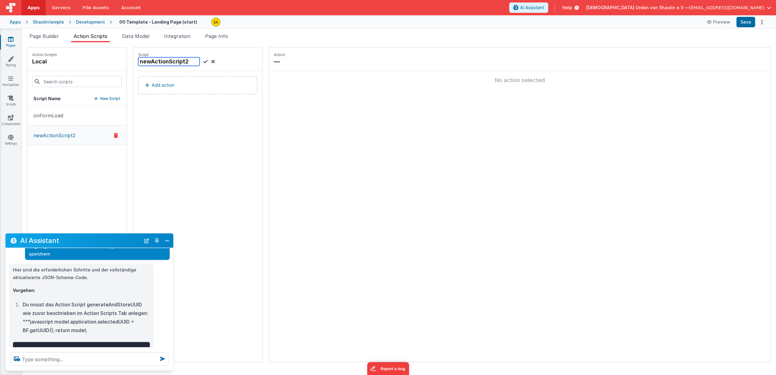
click at [190, 62] on input "newActionScript2" at bounding box center [168, 61] width 61 height 9
type input "generateAndStoreUUID"
click at [194, 120] on div "Script generateAndStoreUUID Add action" at bounding box center [197, 205] width 129 height 315
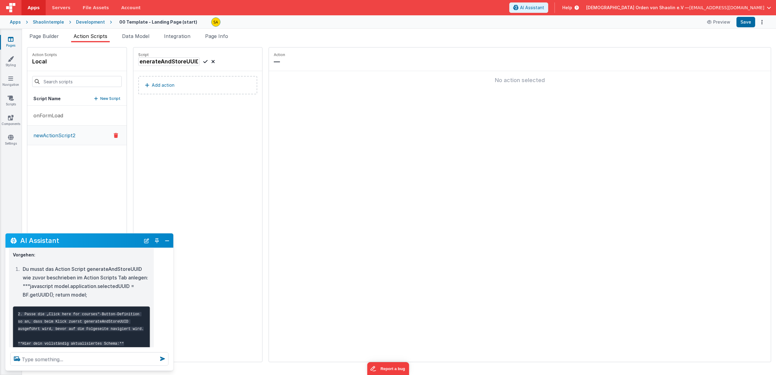
scroll to position [1079, 0]
click at [155, 89] on button "Add action" at bounding box center [197, 85] width 119 height 18
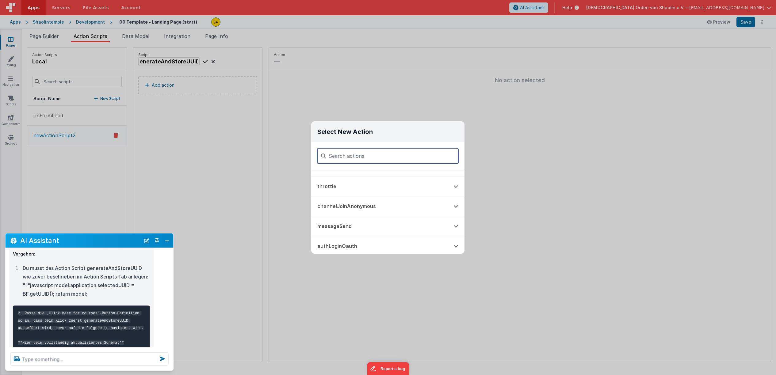
scroll to position [334, 0]
click at [391, 207] on button "Run Named Action Script" at bounding box center [379, 205] width 136 height 20
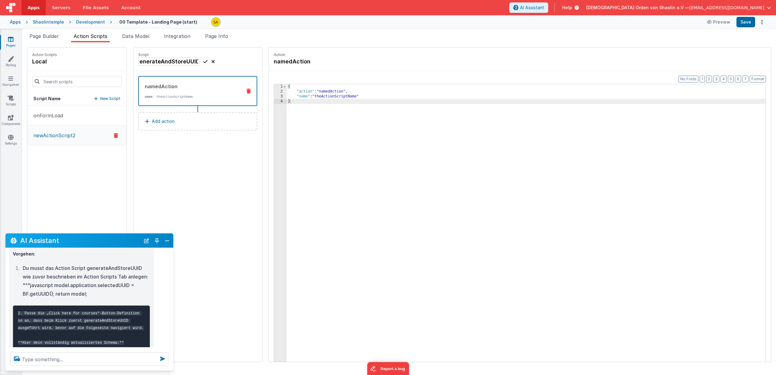
click at [247, 92] on icon at bounding box center [249, 91] width 4 height 5
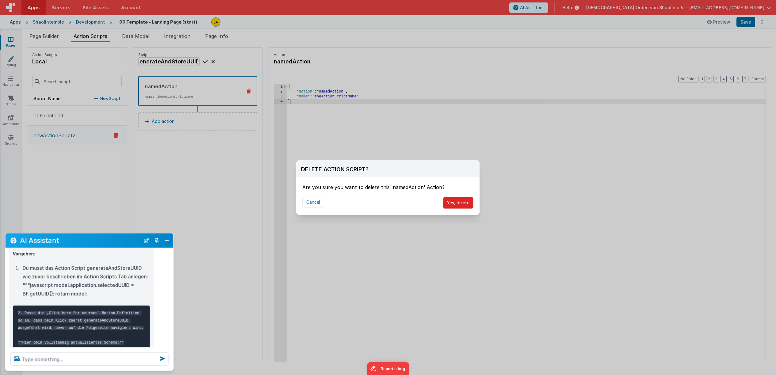
click at [454, 204] on button "Yes, delete" at bounding box center [458, 203] width 30 height 12
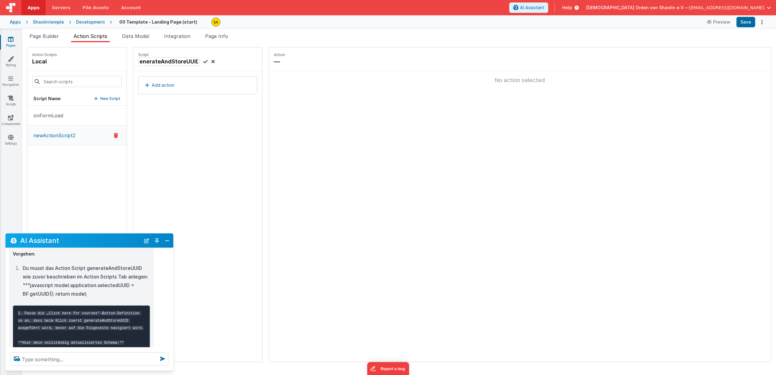
click at [12, 41] on icon at bounding box center [11, 39] width 6 height 6
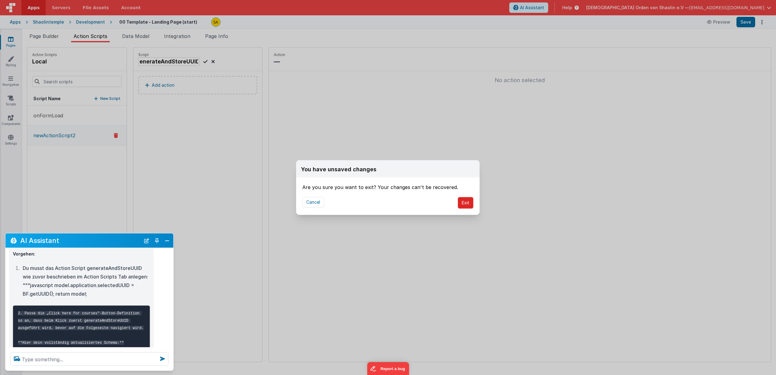
click at [468, 206] on button "Exit" at bounding box center [466, 203] width 16 height 12
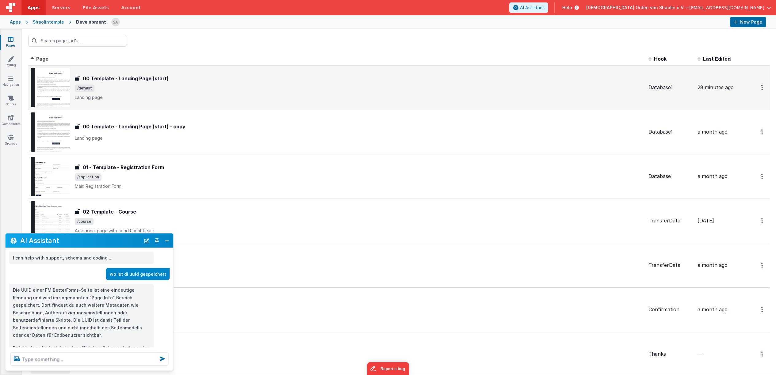
click at [282, 100] on p "Landing page" at bounding box center [359, 97] width 569 height 6
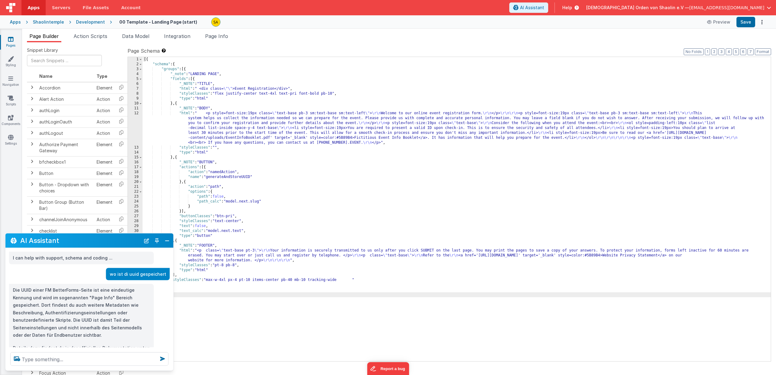
click at [11, 40] on icon at bounding box center [11, 39] width 6 height 6
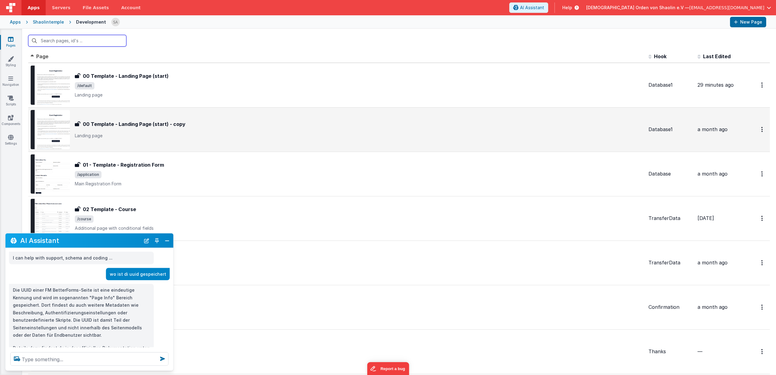
scroll to position [52, 0]
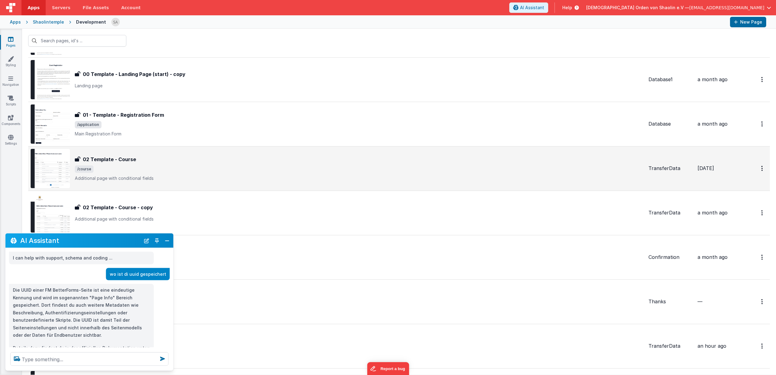
click at [279, 170] on span "/course" at bounding box center [359, 169] width 569 height 7
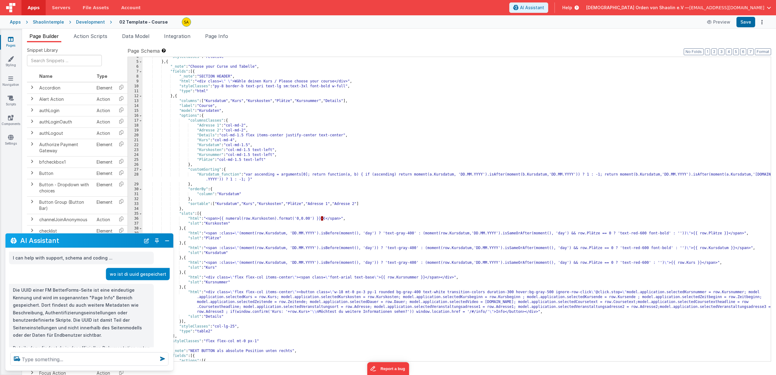
scroll to position [29, 0]
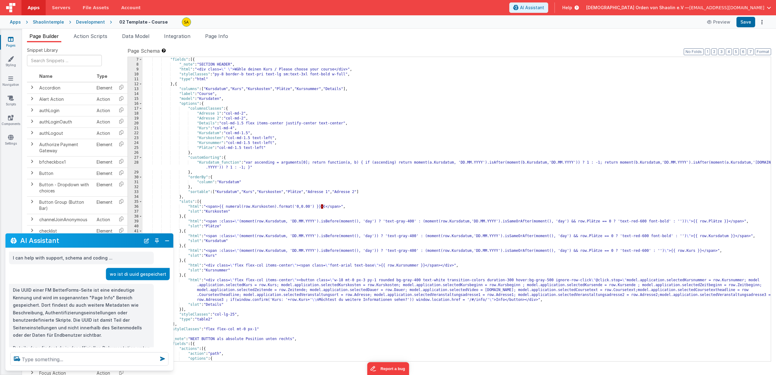
click at [12, 41] on icon at bounding box center [11, 39] width 6 height 6
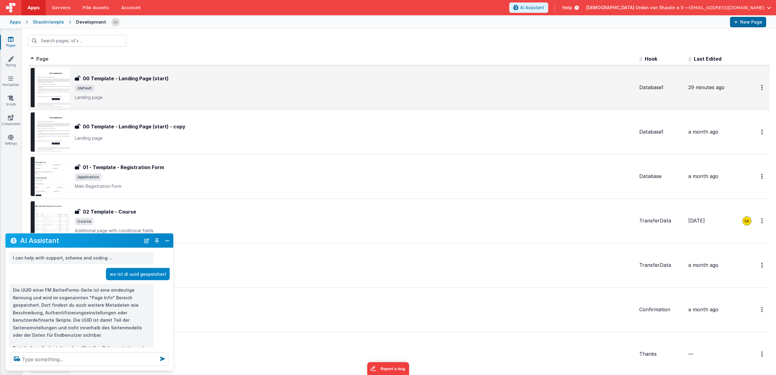
click at [267, 92] on div "00 Template - Landing Page (start) 00 Template - Landing Page (start) /default …" at bounding box center [355, 88] width 560 height 26
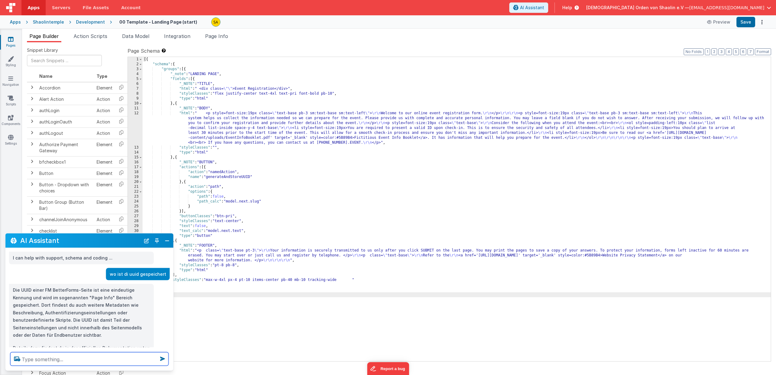
click at [82, 357] on textarea at bounding box center [89, 359] width 158 height 13
type textarea "wie rufe ich die uuid auf"
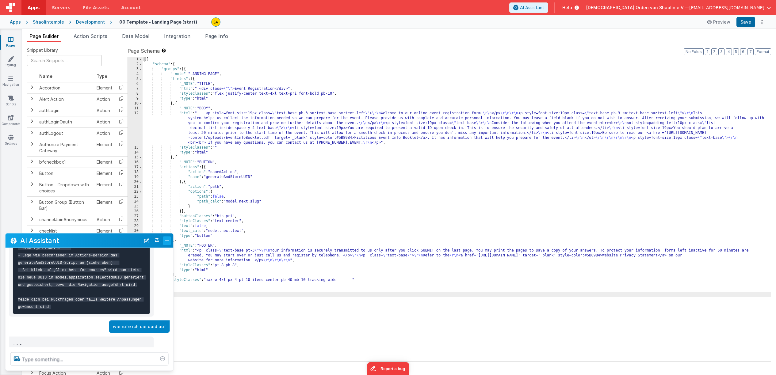
scroll to position [1203, 0]
click at [169, 242] on button "Close" at bounding box center [167, 240] width 8 height 9
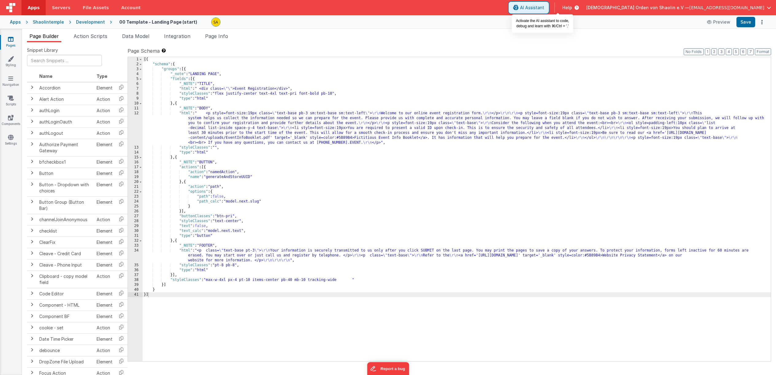
click at [544, 5] on span "AI Assistant" at bounding box center [532, 8] width 24 height 6
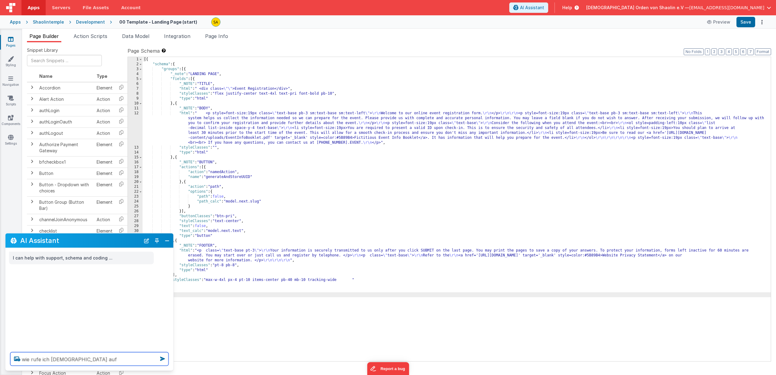
type textarea "wie rufe ich [DEMOGRAPHIC_DATA] auf"
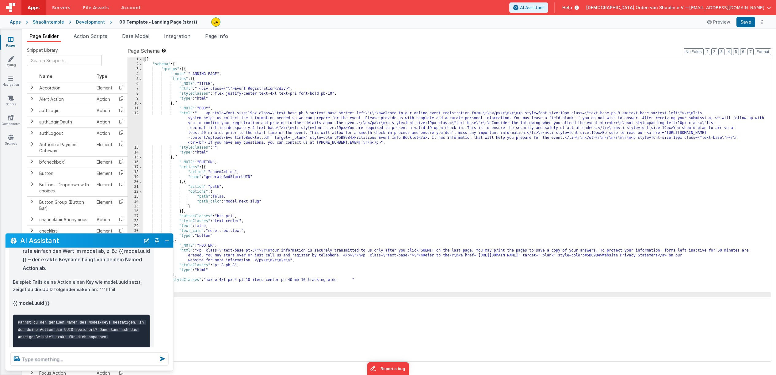
scroll to position [133, 0]
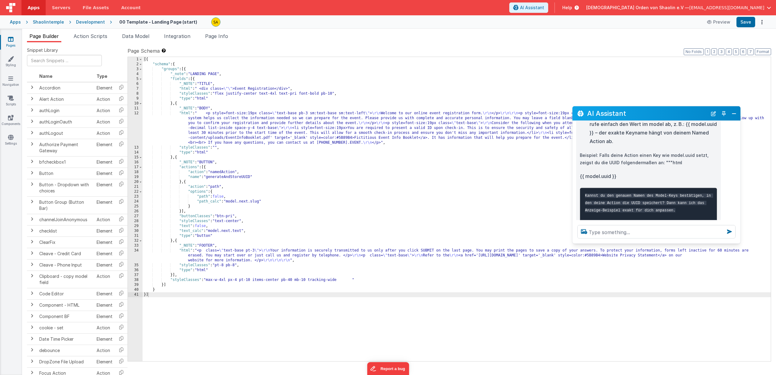
drag, startPoint x: 90, startPoint y: 238, endPoint x: 635, endPoint y: 104, distance: 562.0
click at [649, 110] on h2 "AI Assistant" at bounding box center [647, 113] width 120 height 7
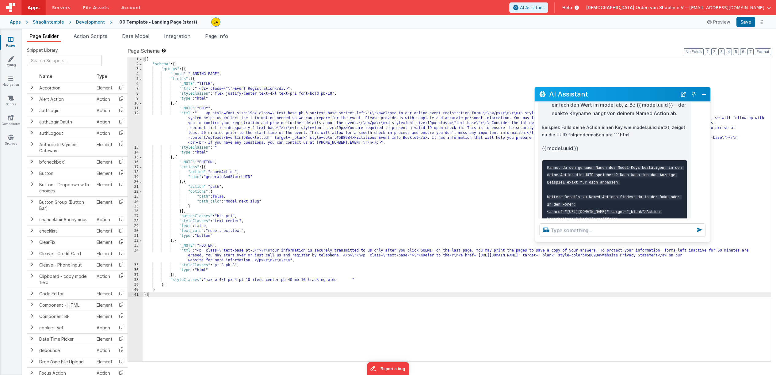
scroll to position [126, 0]
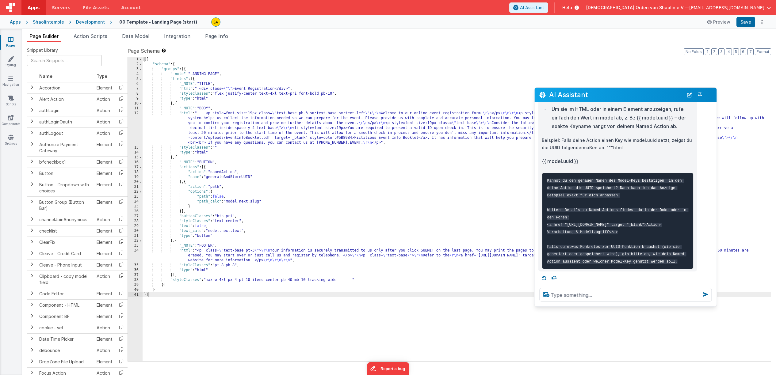
drag, startPoint x: 699, startPoint y: 224, endPoint x: 714, endPoint y: 284, distance: 62.2
click at [713, 306] on div at bounding box center [625, 294] width 182 height 23
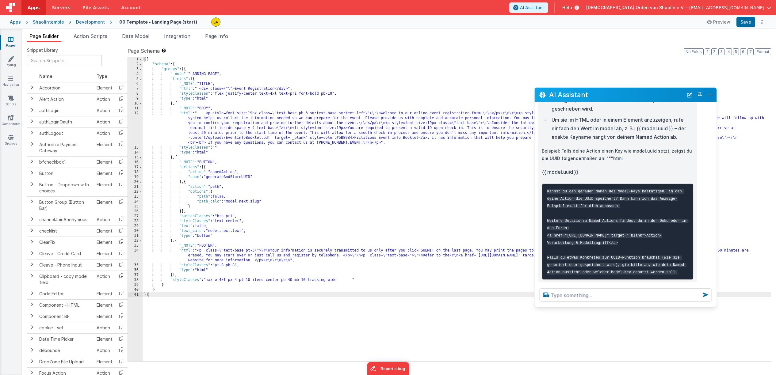
scroll to position [128, 0]
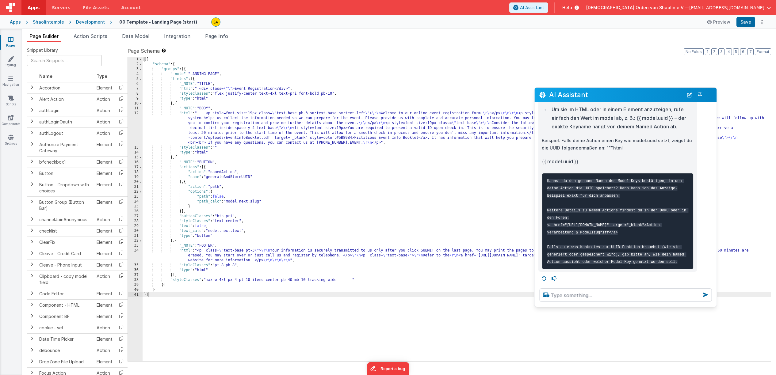
click at [11, 40] on icon at bounding box center [11, 39] width 6 height 6
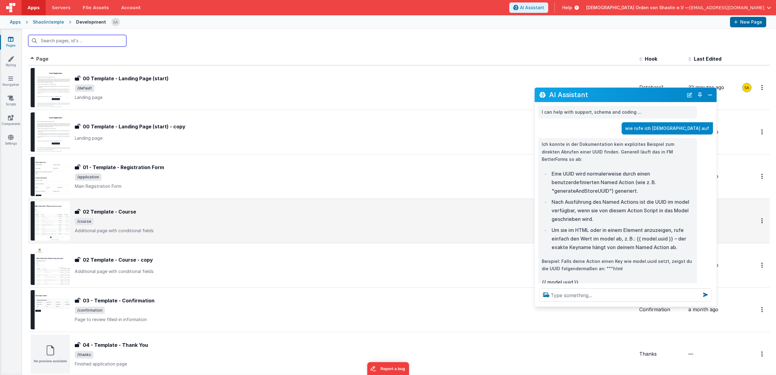
scroll to position [165, 0]
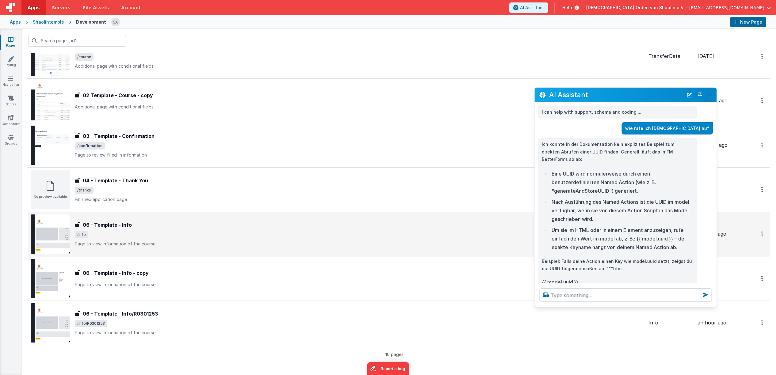
click at [354, 230] on div "06 - Template - Info 06 - Template - Info /info Page to view information of the…" at bounding box center [359, 234] width 569 height 26
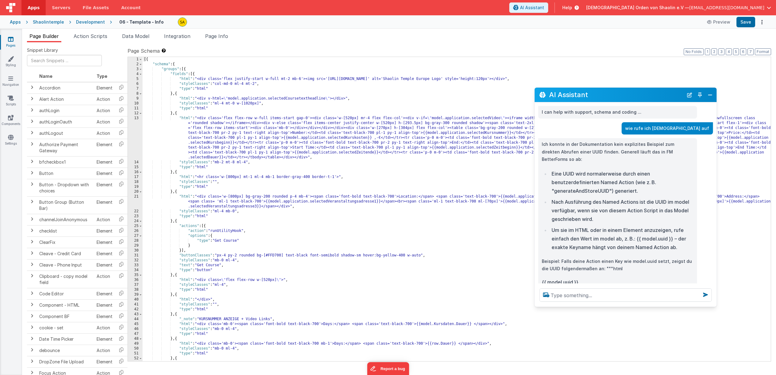
drag, startPoint x: 608, startPoint y: 97, endPoint x: 612, endPoint y: 109, distance: 12.3
click at [620, 138] on div "AI Assistant I can help with support, schema and coding ... wie rufe ich dieuui…" at bounding box center [625, 197] width 183 height 220
click at [710, 94] on button "Close" at bounding box center [710, 95] width 8 height 9
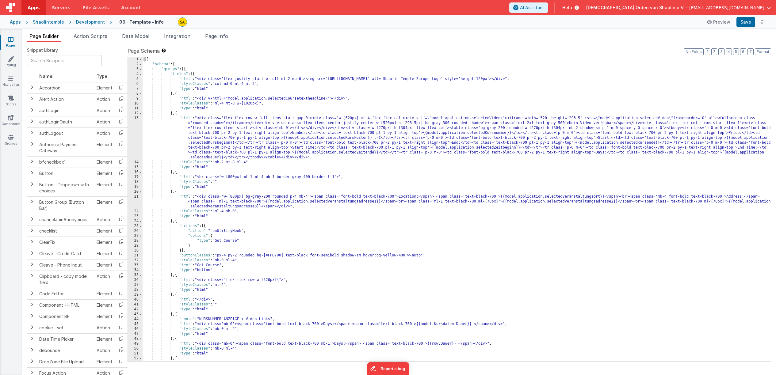
click at [11, 42] on icon at bounding box center [11, 39] width 6 height 6
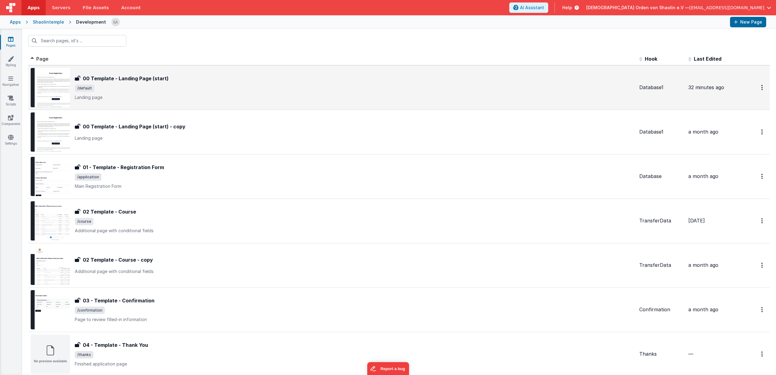
click at [113, 85] on span "/default" at bounding box center [355, 88] width 560 height 7
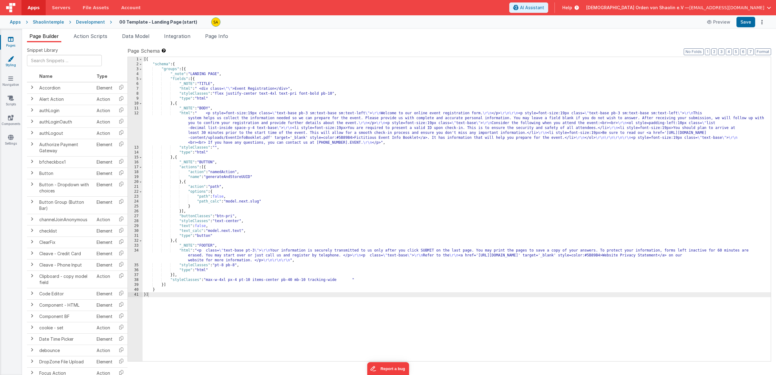
click at [10, 60] on icon at bounding box center [11, 59] width 6 height 6
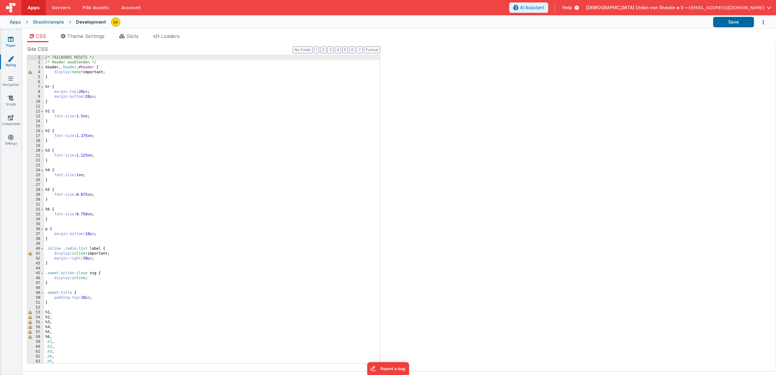
click at [8, 40] on icon at bounding box center [11, 39] width 6 height 6
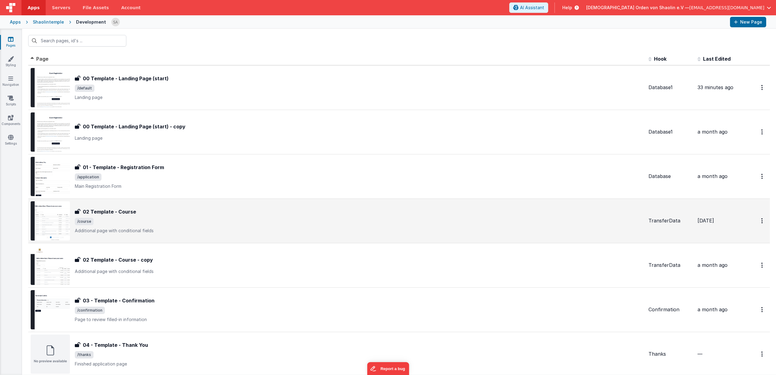
click at [311, 239] on div "02 Template - Course 02 Template - Course /course Additional page with conditio…" at bounding box center [337, 220] width 613 height 39
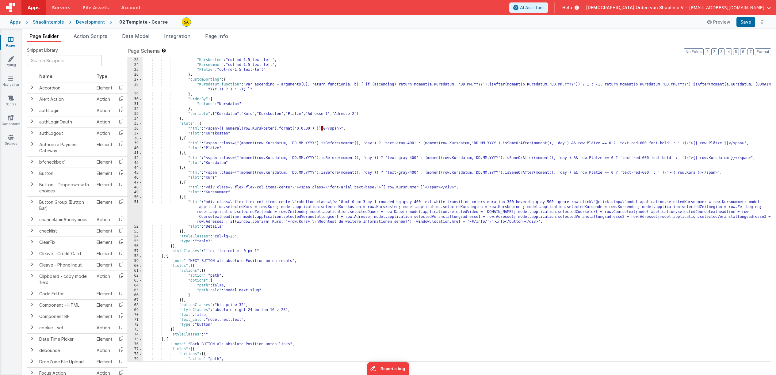
scroll to position [133, 0]
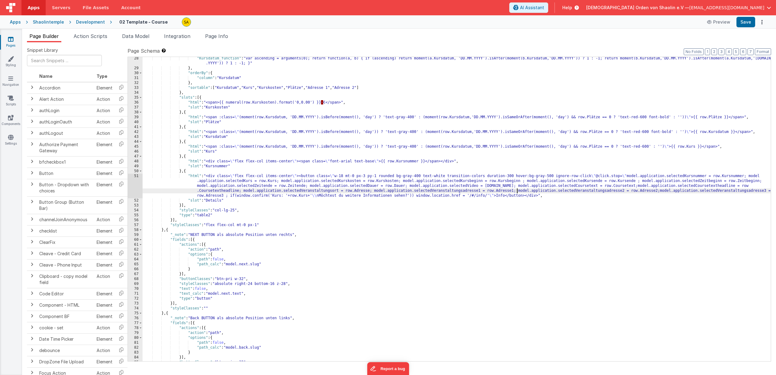
click at [518, 191] on div ""Kursdatum_function" : "var ascending = arguments[0]; return function(a, b) { i…" at bounding box center [457, 215] width 628 height 319
drag, startPoint x: 516, startPoint y: 191, endPoint x: 655, endPoint y: 193, distance: 139.5
click at [655, 193] on div ""Kursdatum_function" : "var ascending = arguments[0]; return function(a, b) { i…" at bounding box center [457, 215] width 628 height 319
click at [229, 196] on div ""Kursdatum_function" : "var ascending = arguments[0]; return function(a, b) { i…" at bounding box center [457, 215] width 628 height 319
paste textarea
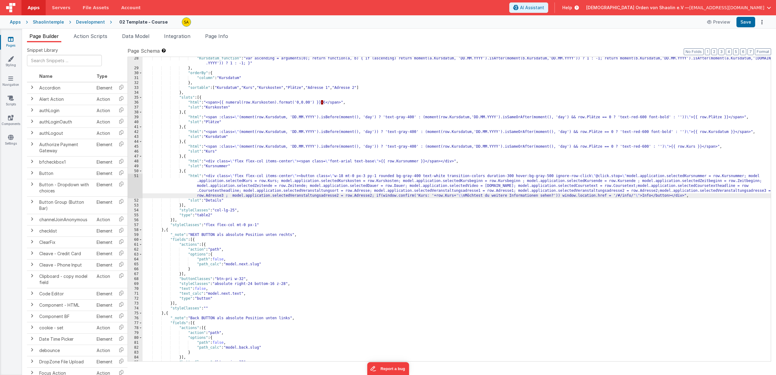
click at [337, 197] on div ""Kursdatum_function" : "var ascending = arguments[0]; return function(a, b) { i…" at bounding box center [457, 215] width 628 height 319
click at [337, 196] on div ""Kursdatum_function" : "var ascending = arguments[0]; return function(a, b) { i…" at bounding box center [457, 215] width 628 height 319
click at [331, 194] on div ""Kursdatum_function" : "var ascending = arguments[0]; return function(a, b) { i…" at bounding box center [457, 215] width 628 height 319
click at [346, 215] on div ""Kursdatum_function" : "var ascending = arguments[0]; return function(a, b) { i…" at bounding box center [457, 215] width 628 height 319
click at [744, 21] on button "Save" at bounding box center [746, 22] width 19 height 10
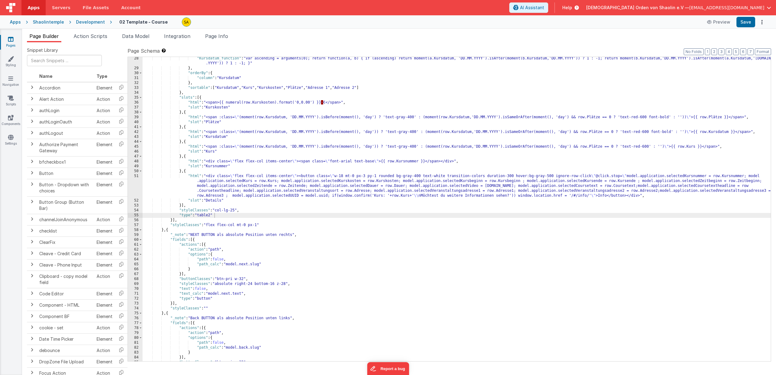
click at [11, 45] on link "Pages" at bounding box center [11, 42] width 22 height 12
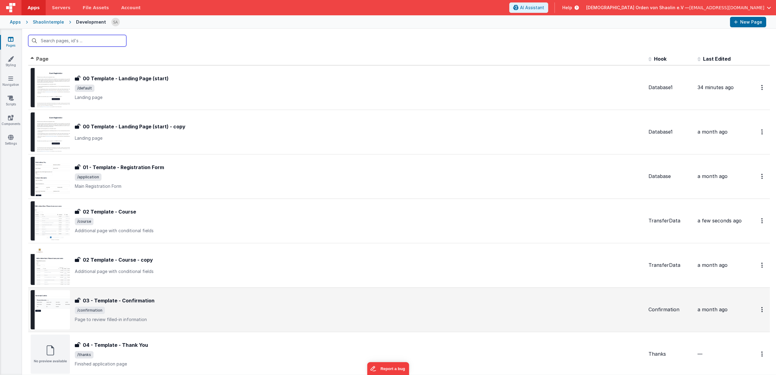
scroll to position [121, 0]
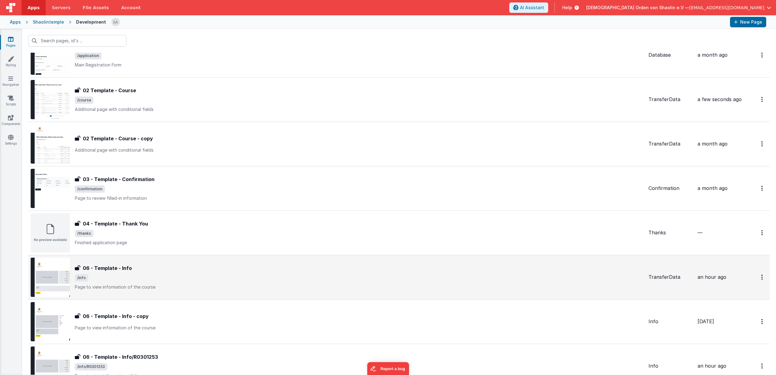
click at [295, 275] on span "/info" at bounding box center [359, 277] width 569 height 7
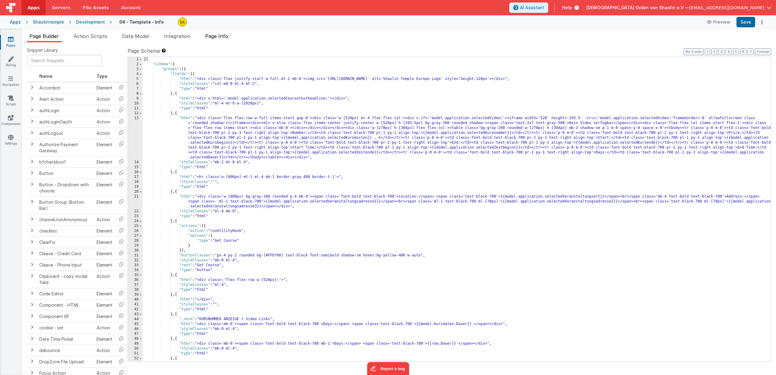
click at [214, 38] on span "Page Info" at bounding box center [216, 36] width 23 height 6
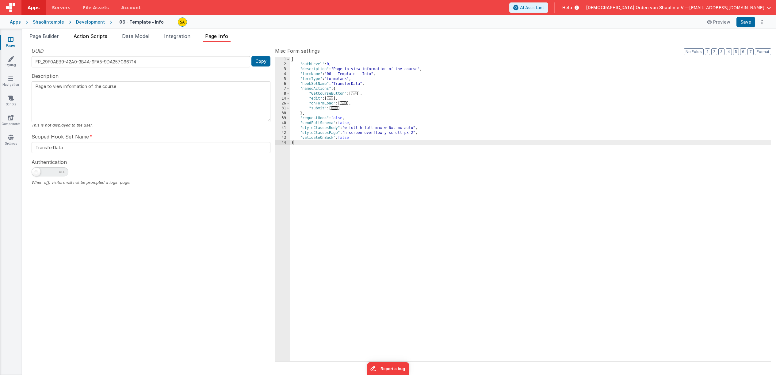
click at [95, 39] on span "Action Scripts" at bounding box center [91, 36] width 34 height 6
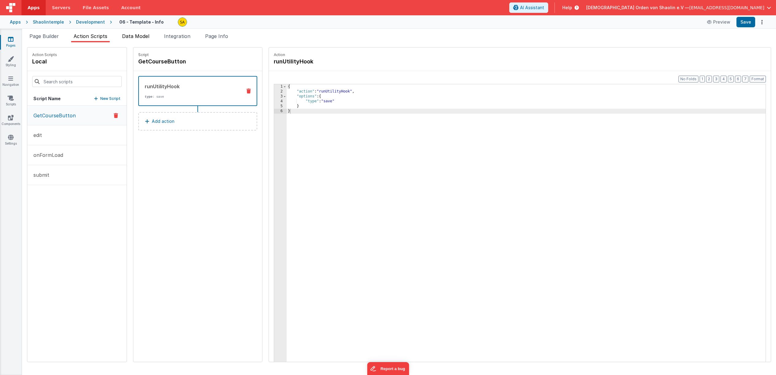
click at [142, 37] on span "Data Model" at bounding box center [135, 36] width 27 height 6
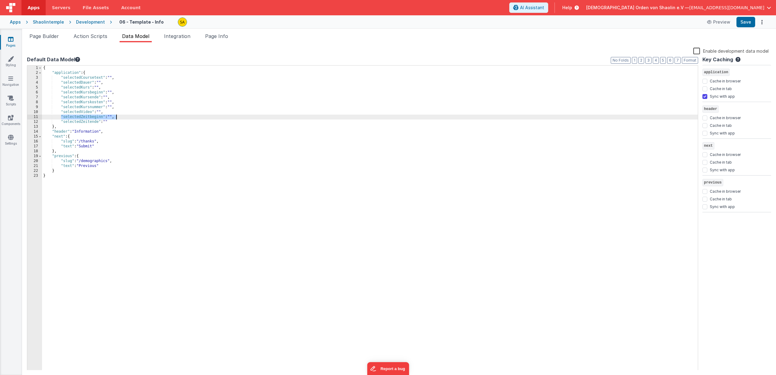
drag, startPoint x: 61, startPoint y: 117, endPoint x: 116, endPoint y: 117, distance: 54.9
click at [116, 116] on div "{ "application" : { "selectedCoursetext" : "" , "selectedDauer" : "" , "selecte…" at bounding box center [370, 224] width 656 height 316
click at [113, 122] on div "{ "application" : { "selectedCoursetext" : "" , "selectedDauer" : "" , "selecte…" at bounding box center [370, 224] width 656 height 316
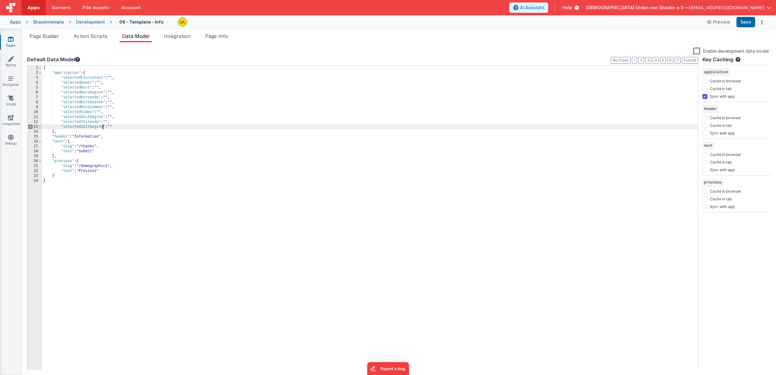
click at [102, 128] on div "{ "application" : { "selectedCoursetext" : "" , "selectedDauer" : "" , "selecte…" at bounding box center [370, 224] width 656 height 316
click at [747, 23] on button "Save" at bounding box center [746, 22] width 19 height 10
click at [44, 38] on span "Page Builder" at bounding box center [43, 36] width 29 height 6
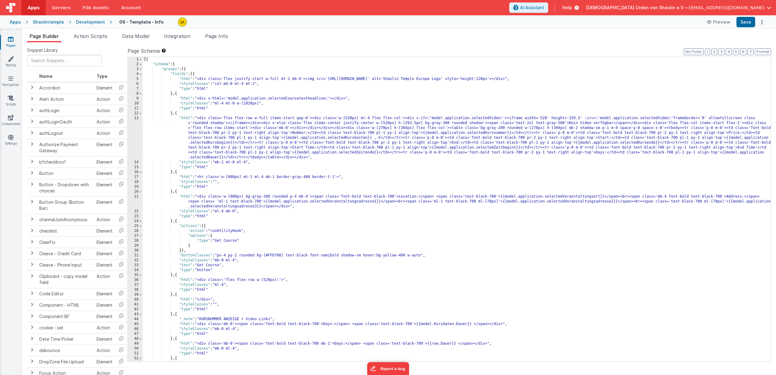
click at [9, 39] on icon at bounding box center [11, 39] width 6 height 6
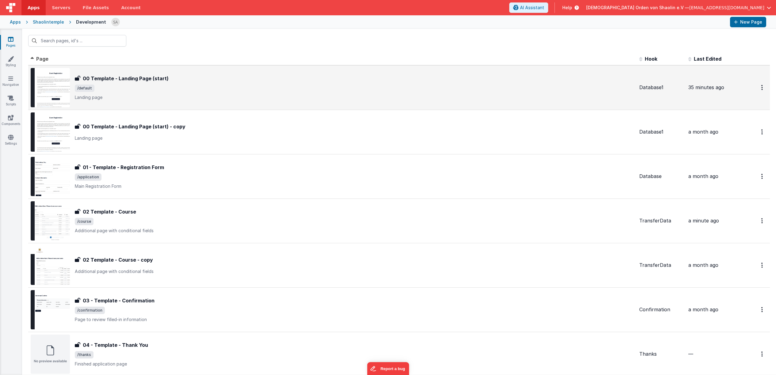
click at [182, 93] on div "00 Template - Landing Page (start) 00 Template - Landing Page (start) /default …" at bounding box center [355, 88] width 560 height 26
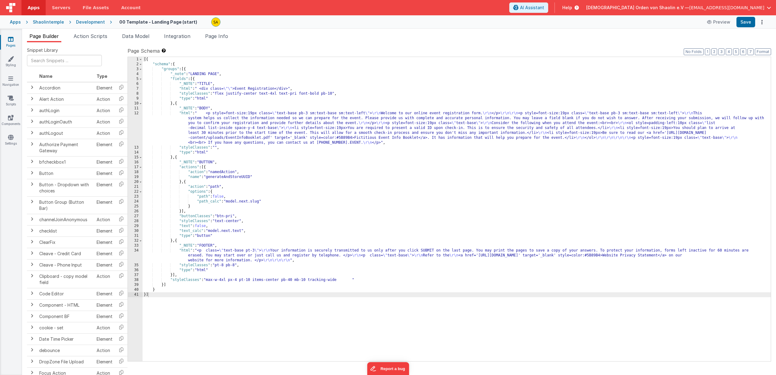
click at [9, 40] on icon at bounding box center [11, 39] width 6 height 6
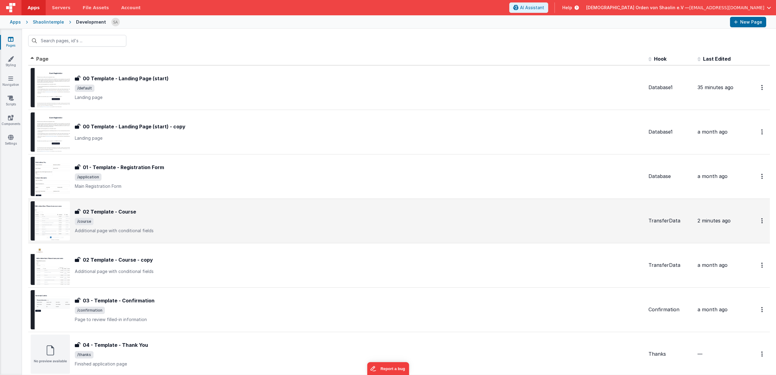
click at [329, 207] on div "02 Template - Course 02 Template - Course /course Additional page with conditio…" at bounding box center [337, 220] width 613 height 39
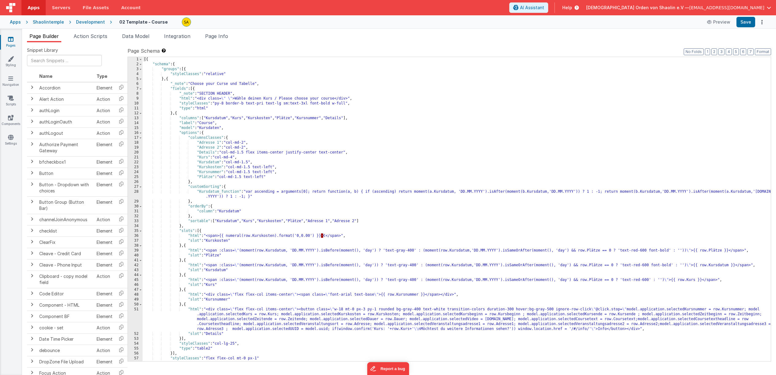
click at [9, 40] on icon at bounding box center [11, 39] width 6 height 6
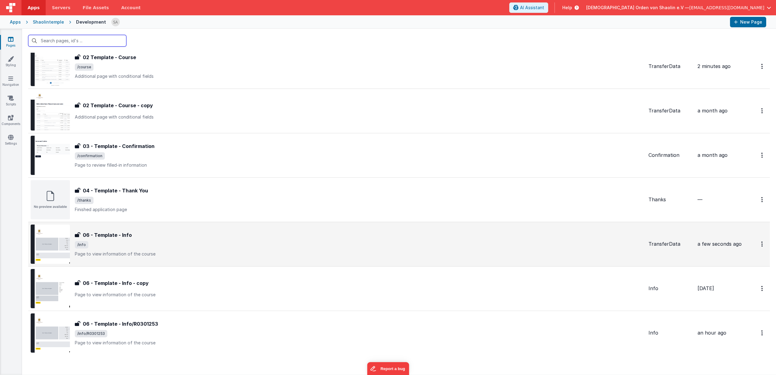
scroll to position [156, 0]
click at [269, 237] on div "06 - Template - Info" at bounding box center [359, 233] width 569 height 7
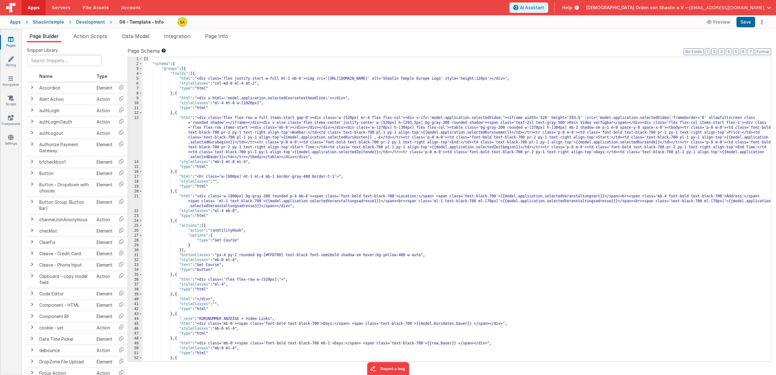
scroll to position [0, 0]
click at [10, 41] on icon at bounding box center [11, 39] width 6 height 6
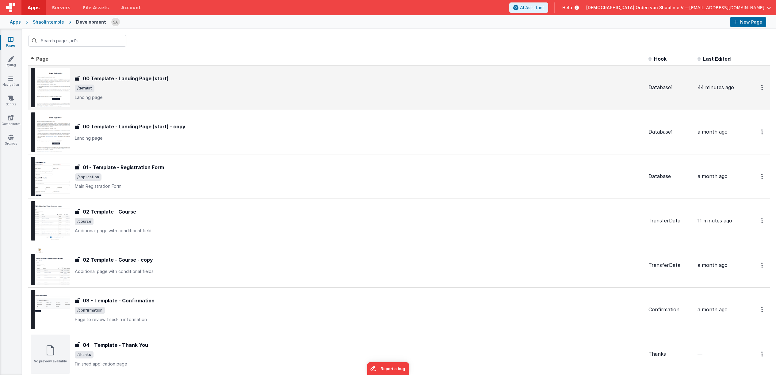
click at [249, 92] on div "00 Template - Landing Page (start) 00 Template - Landing Page (start) /default …" at bounding box center [359, 88] width 569 height 26
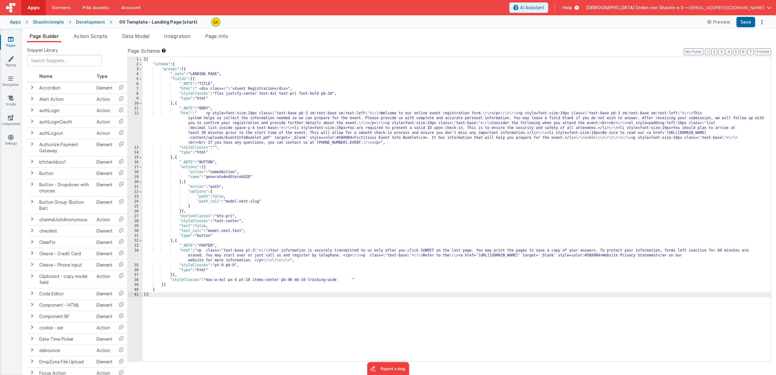
click at [210, 177] on div "[{ "schema" : { "groups" : [{ "_note" : "LANDING PAGE" , "fields" : [{ "_NOTE" …" at bounding box center [457, 214] width 628 height 314
drag, startPoint x: 208, startPoint y: 177, endPoint x: 252, endPoint y: 179, distance: 44.2
click at [252, 179] on div "[{ "schema" : { "groups" : [{ "_note" : "LANDING PAGE" , "fields" : [{ "_NOTE" …" at bounding box center [457, 214] width 628 height 314
click at [12, 40] on icon at bounding box center [11, 39] width 6 height 6
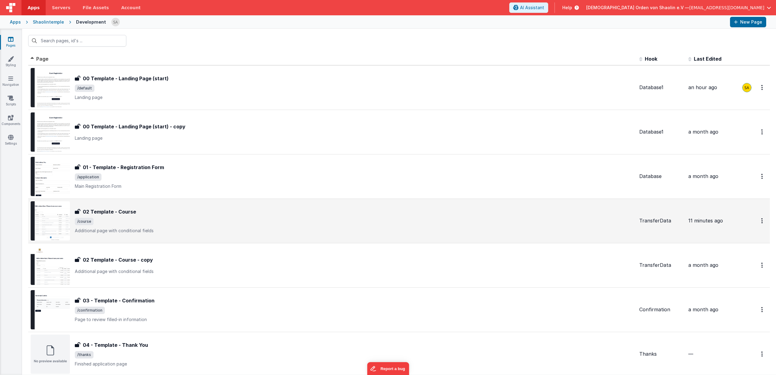
click at [292, 220] on span "/course" at bounding box center [355, 221] width 560 height 7
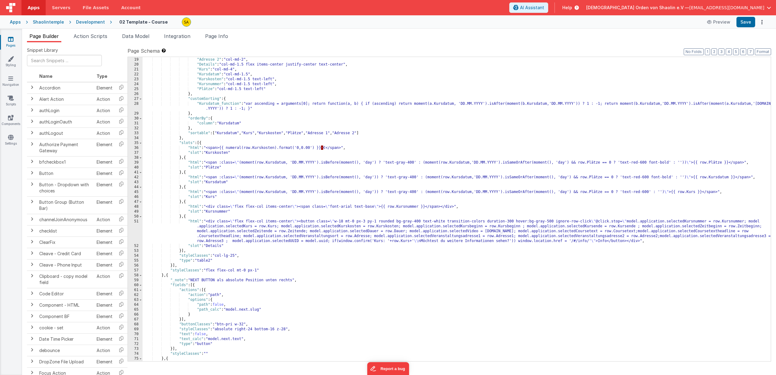
scroll to position [89, 0]
click at [317, 241] on div ""Adresse 2" : "col-md-2" , "Details" : "col-md-1.5 flex items-center justify-ce…" at bounding box center [457, 213] width 628 height 314
click at [296, 240] on div ""Adresse 2" : "col-md-2" , "Details" : "col-md-1.5 flex items-center justify-ce…" at bounding box center [457, 213] width 628 height 314
click at [299, 240] on div ""Adresse 2" : "col-md-2" , "Details" : "col-md-1.5 flex items-center justify-ce…" at bounding box center [457, 213] width 628 height 314
click at [327, 242] on div ""Adresse 2" : "col-md-2" , "Details" : "col-md-1.5 flex items-center justify-ce…" at bounding box center [457, 213] width 628 height 314
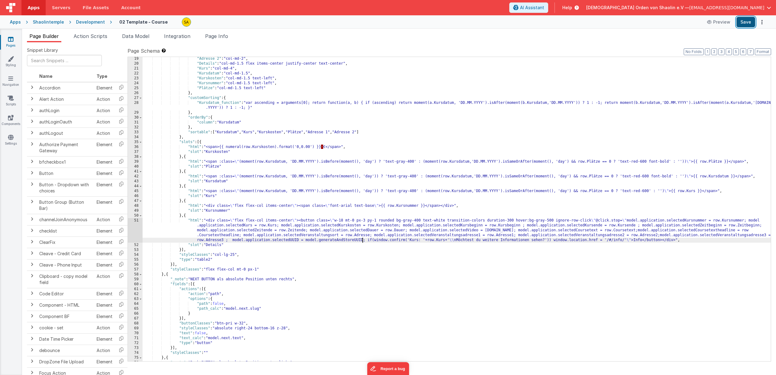
click at [746, 22] on button "Save" at bounding box center [746, 22] width 19 height 10
click at [227, 37] on span "Page Info" at bounding box center [216, 36] width 23 height 6
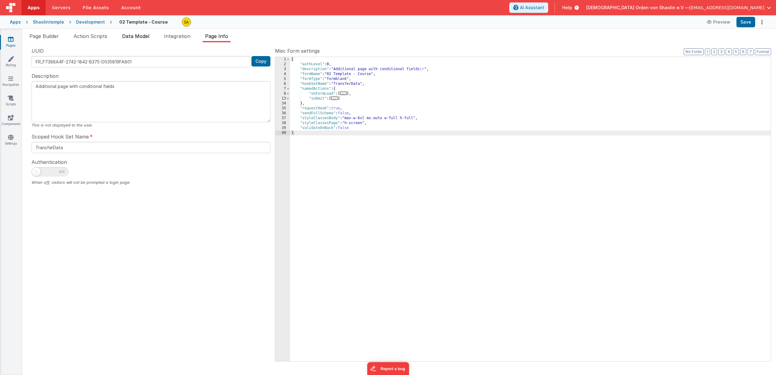
click at [144, 34] on span "Data Model" at bounding box center [135, 36] width 27 height 6
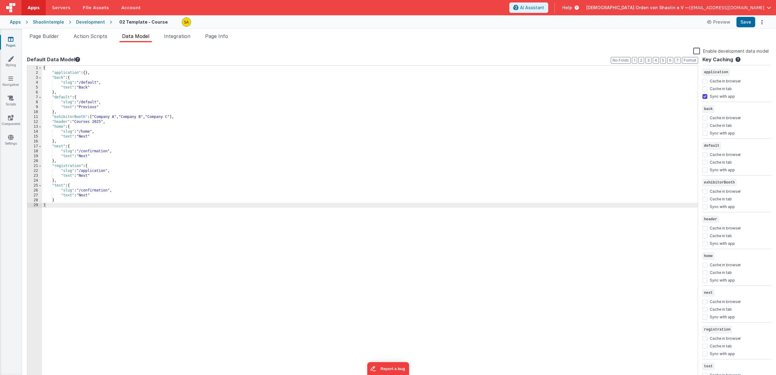
click at [10, 40] on icon at bounding box center [11, 39] width 6 height 6
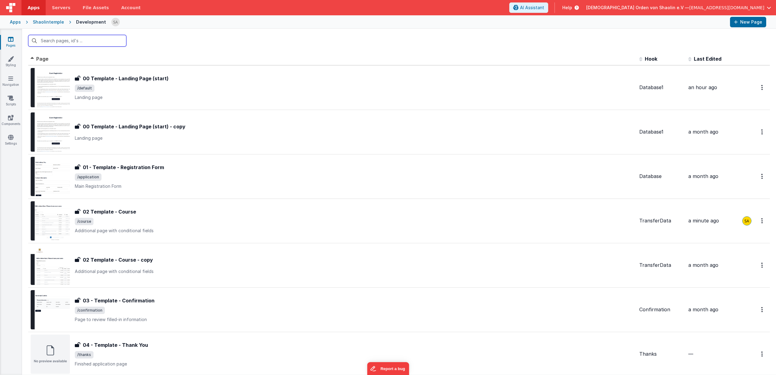
scroll to position [151, 0]
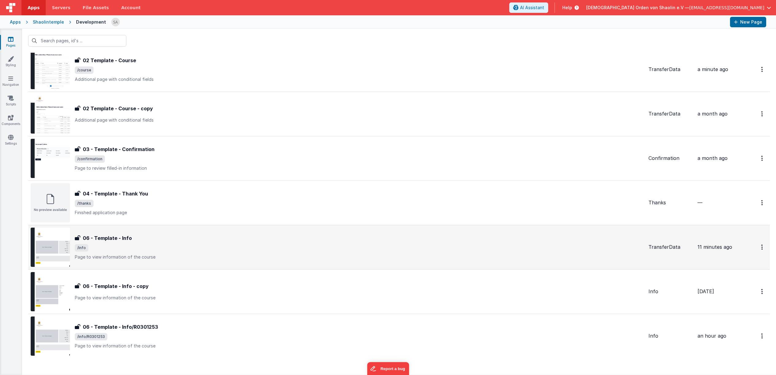
click at [274, 248] on span "/info" at bounding box center [359, 247] width 569 height 7
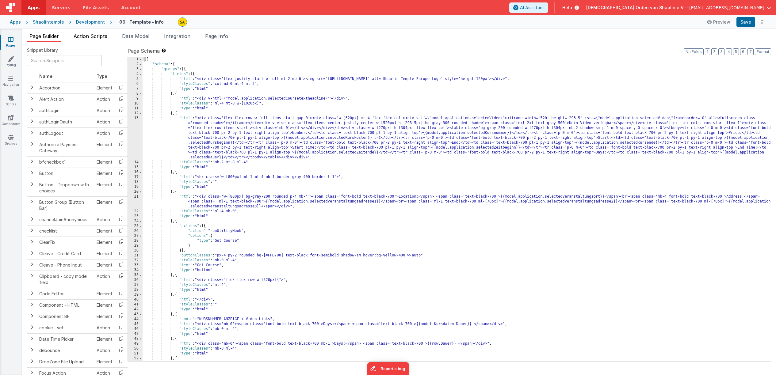
click at [99, 37] on span "Action Scripts" at bounding box center [91, 36] width 34 height 6
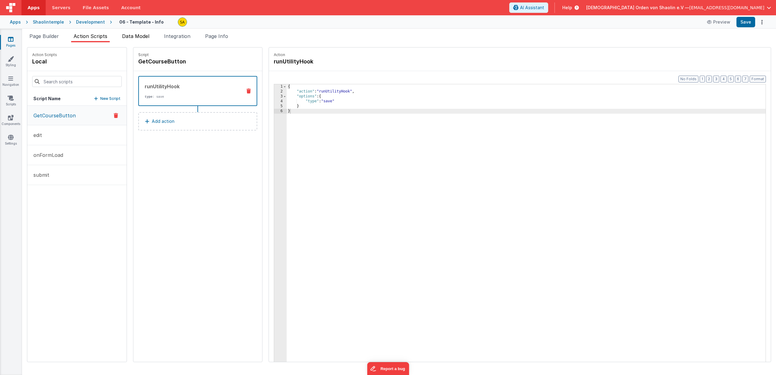
click at [139, 35] on span "Data Model" at bounding box center [135, 36] width 27 height 6
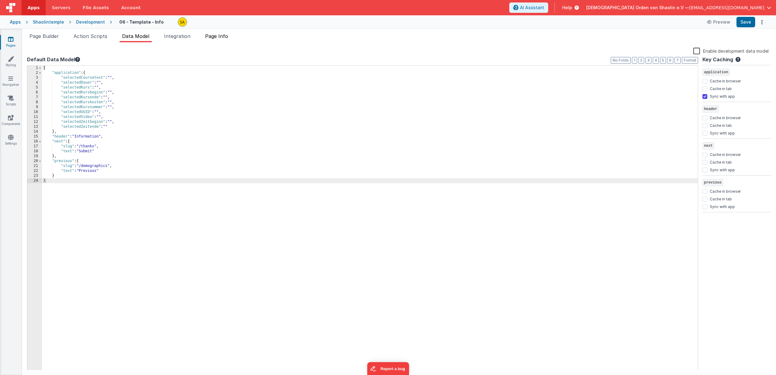
click at [223, 38] on span "Page Info" at bounding box center [216, 36] width 23 height 6
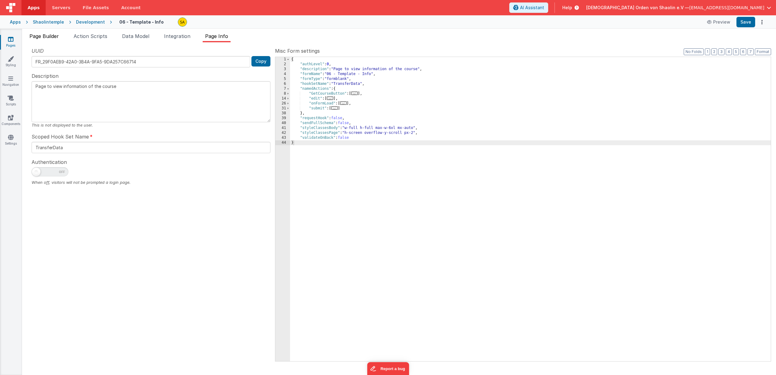
click at [46, 35] on span "Page Builder" at bounding box center [43, 36] width 29 height 6
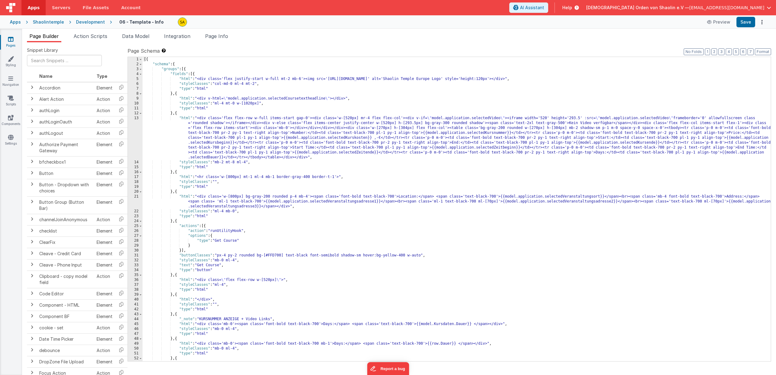
click at [12, 42] on icon at bounding box center [11, 39] width 6 height 6
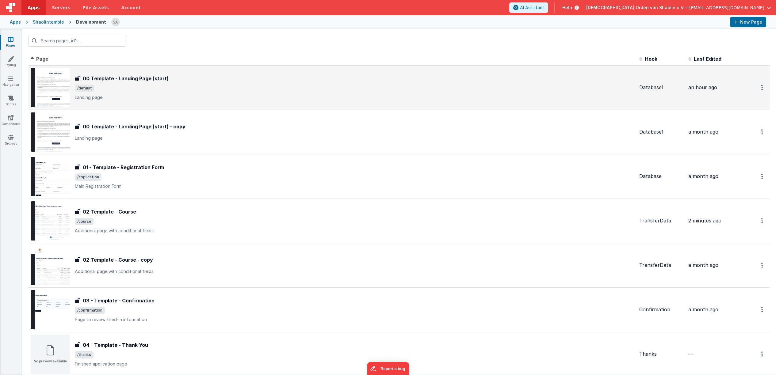
click at [250, 98] on p "Landing page" at bounding box center [355, 97] width 560 height 6
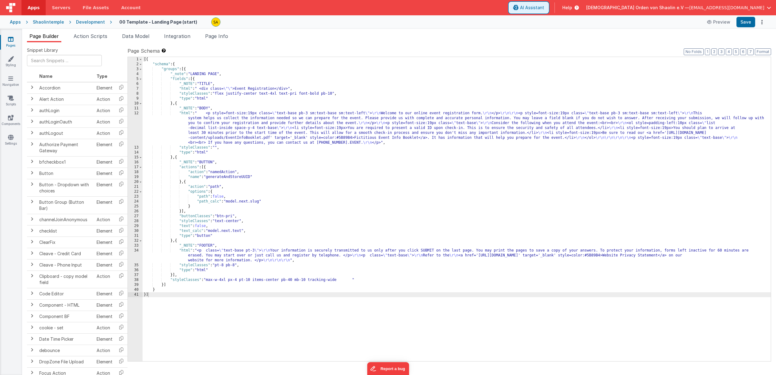
click at [544, 8] on span "AI Assistant" at bounding box center [532, 8] width 24 height 6
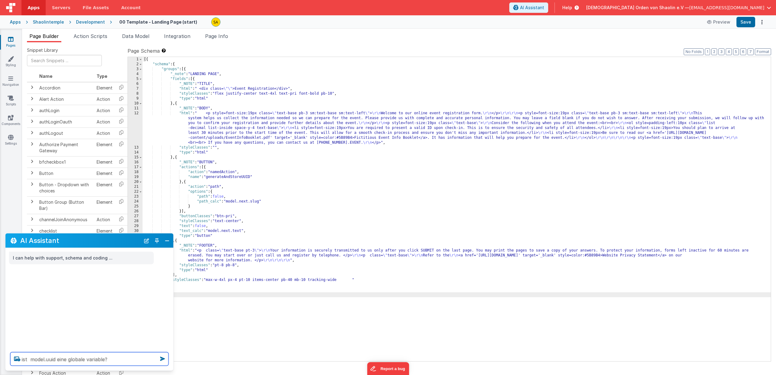
type textarea "ist model.uuid eine globale variable?"
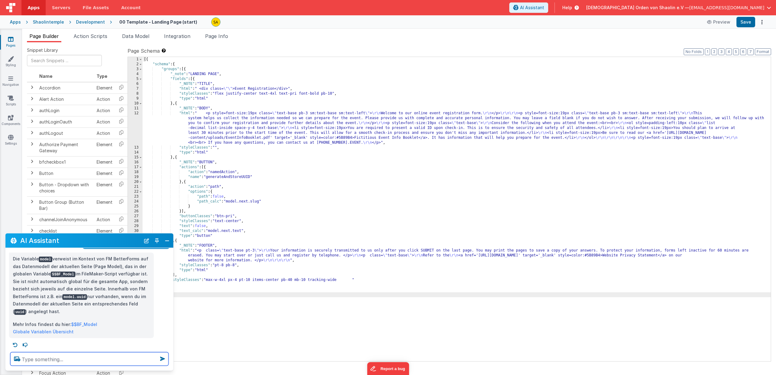
scroll to position [33, 0]
type textarea "wie kann ich mode.uuid an eine andere seite übergeben"
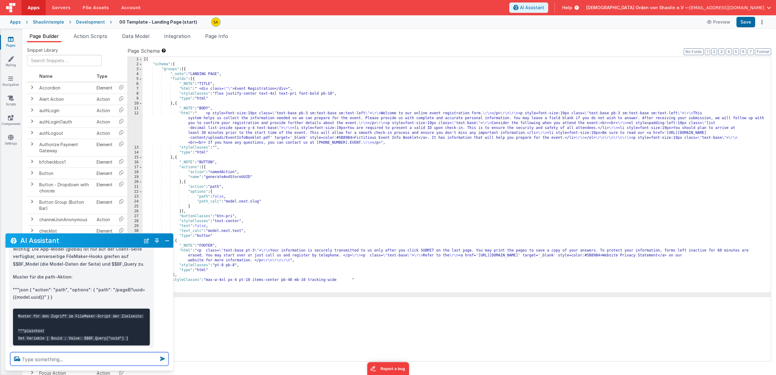
scroll to position [404, 0]
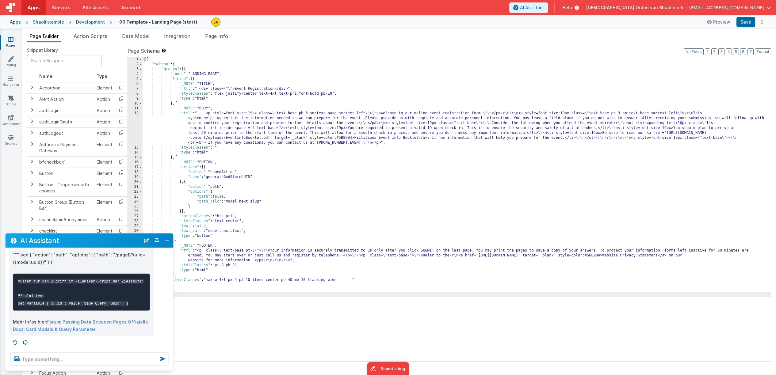
click at [10, 41] on icon at bounding box center [11, 39] width 6 height 6
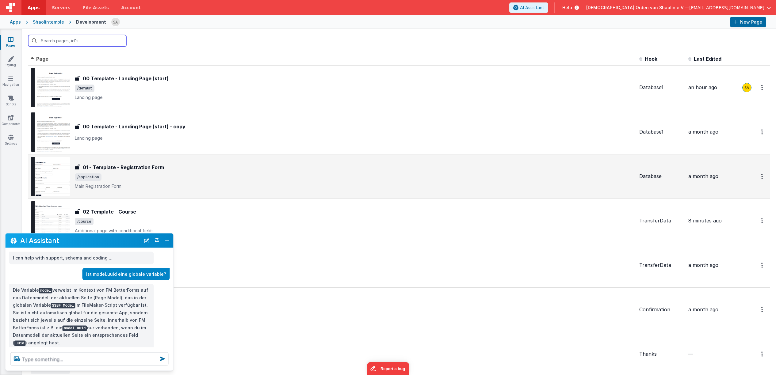
scroll to position [33, 0]
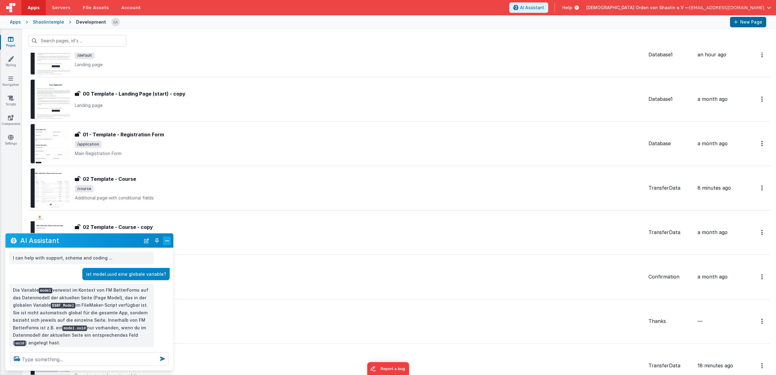
click at [167, 241] on button "Close" at bounding box center [167, 240] width 8 height 9
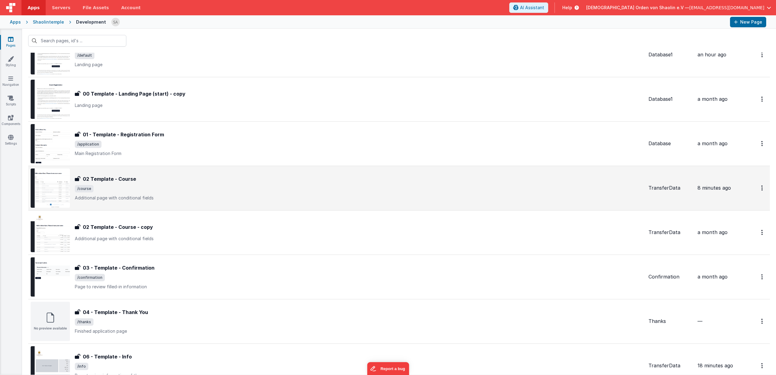
scroll to position [31, 0]
click at [250, 184] on div "02 Template - Course 02 Template - Course /course Additional page with conditio…" at bounding box center [359, 190] width 569 height 26
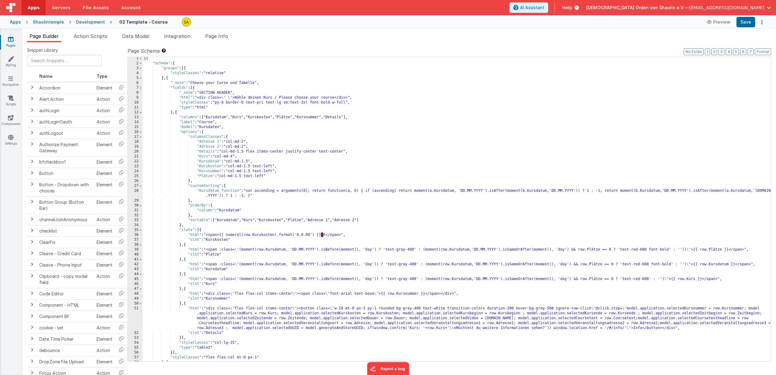
scroll to position [1, 0]
click at [349, 330] on div "[{ "schema" : { "groups" : [{ "styleClasses" : "relative" } , { "_note" : "Choo…" at bounding box center [457, 213] width 628 height 314
click at [354, 329] on div "[{ "schema" : { "groups" : [{ "styleClasses" : "relative" } , { "_note" : "Choo…" at bounding box center [457, 213] width 628 height 314
click at [751, 23] on button "Save" at bounding box center [746, 22] width 19 height 10
click at [13, 38] on icon at bounding box center [11, 39] width 6 height 6
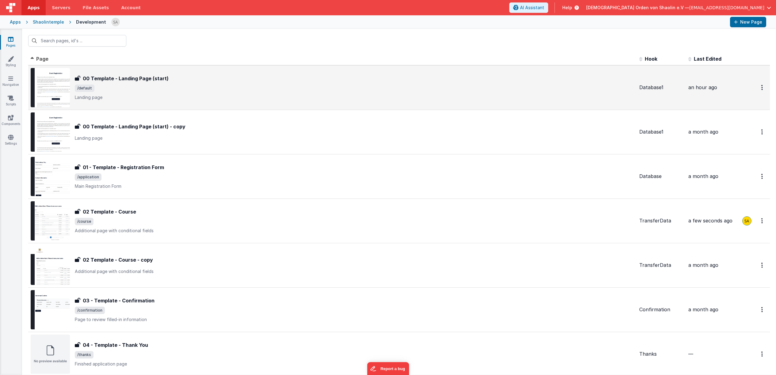
click at [146, 96] on p "Landing page" at bounding box center [355, 97] width 560 height 6
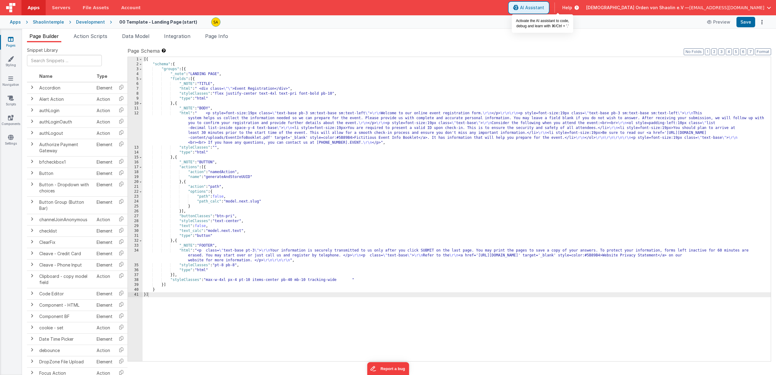
click at [544, 8] on span "AI Assistant" at bounding box center [532, 8] width 24 height 6
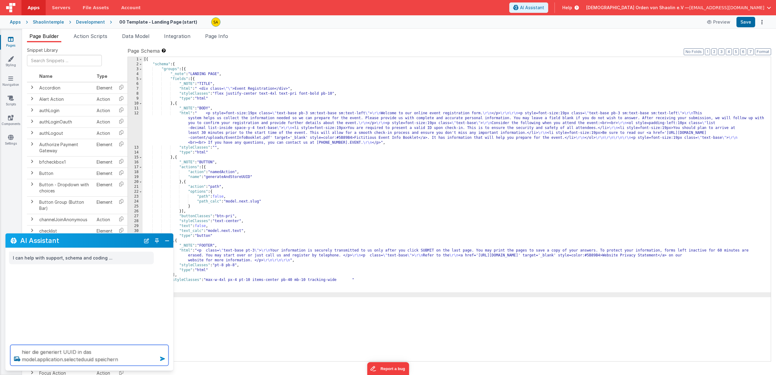
type textarea "hier die generiert UUID in das model.application.selecteduuid speichern"
click at [163, 357] on icon at bounding box center [163, 359] width 10 height 10
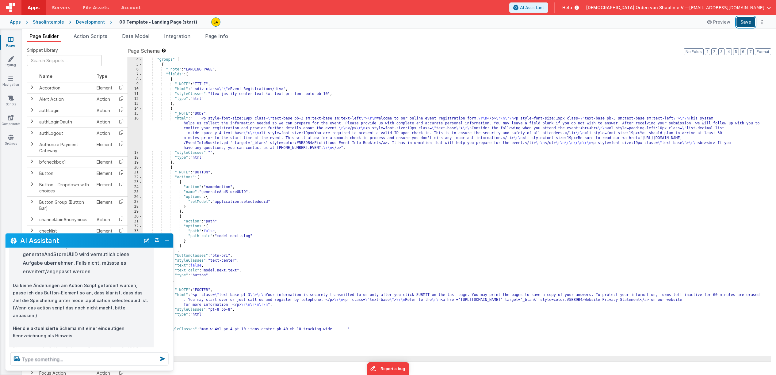
scroll to position [119, 0]
click at [744, 21] on button "Save" at bounding box center [746, 22] width 19 height 10
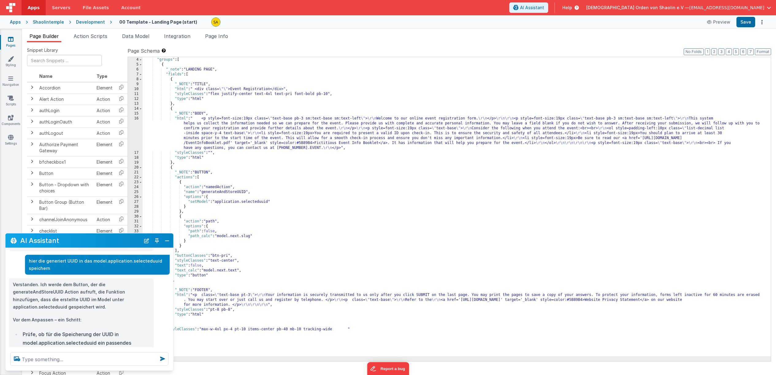
scroll to position [14, 0]
click at [11, 41] on icon at bounding box center [11, 39] width 6 height 6
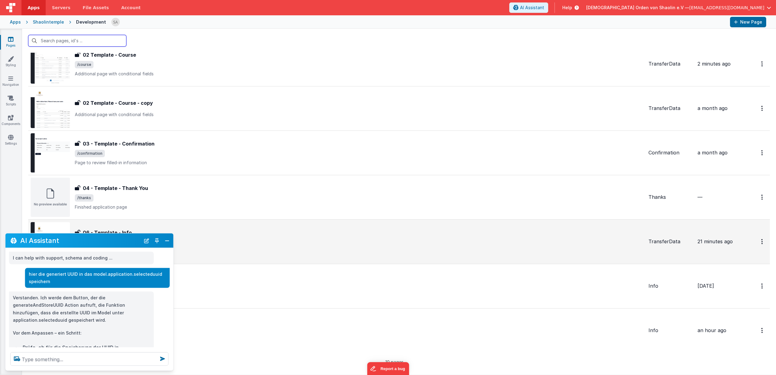
scroll to position [165, 0]
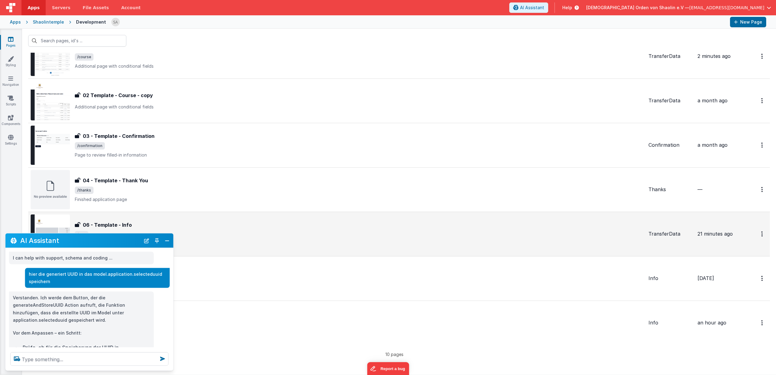
click at [309, 239] on div "06 - Template - Info 06 - Template - Info /info Page to view information of the…" at bounding box center [359, 234] width 569 height 26
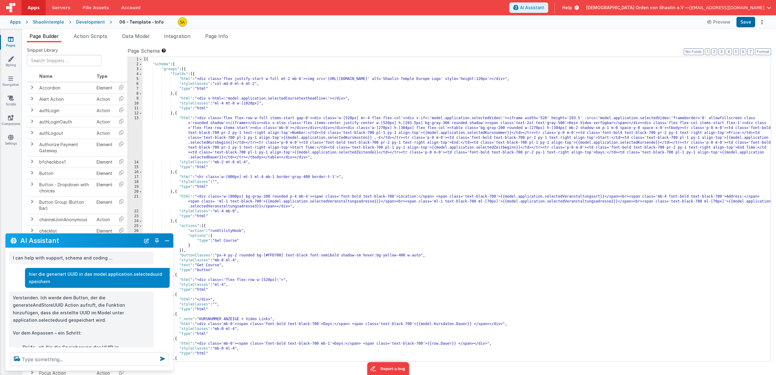
click at [10, 40] on icon at bounding box center [11, 39] width 6 height 6
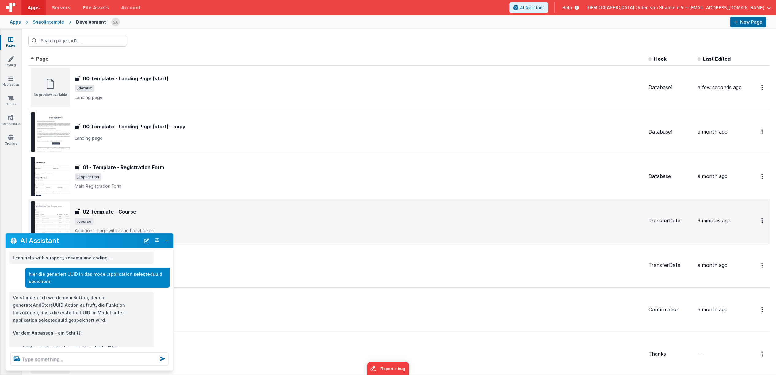
click at [361, 228] on p "Additional page with conditional fields" at bounding box center [359, 231] width 569 height 6
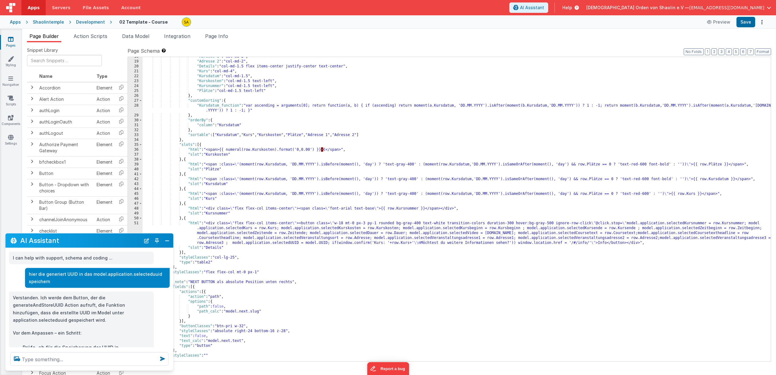
scroll to position [90, 0]
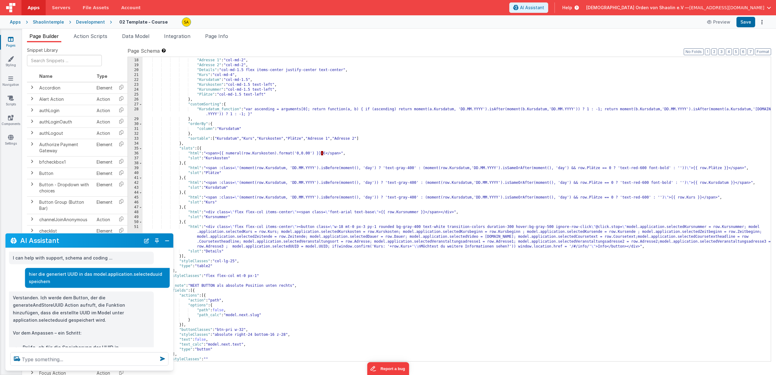
click at [298, 247] on div ""columnsClasses" : { "Adresse 1" : "col-md-2" , "Adresse 2" : "col-md-2" , "Det…" at bounding box center [457, 210] width 628 height 314
click at [235, 245] on div ""Adresse 1" : "col-md-2" , "Adresse 2" : "col-md-2" , "Details" : "col-md-1.5 f…" at bounding box center [457, 213] width 628 height 314
drag, startPoint x: 232, startPoint y: 245, endPoint x: 301, endPoint y: 247, distance: 68.4
click at [301, 247] on div ""Adresse 1" : "col-md-2" , "Adresse 2" : "col-md-2" , "Details" : "col-md-1.5 f…" at bounding box center [457, 213] width 628 height 314
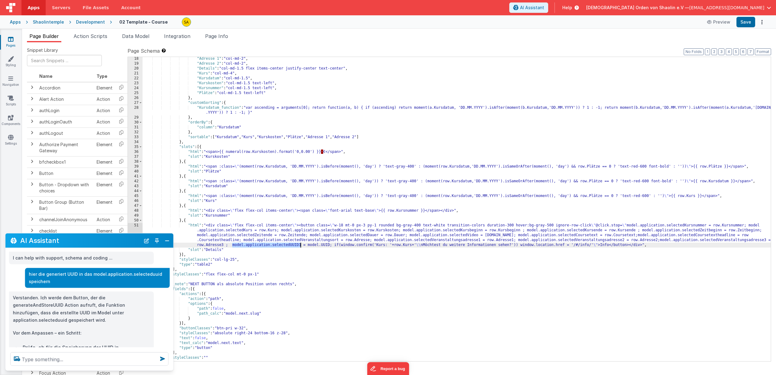
click at [314, 246] on div ""Adresse 1" : "col-md-2" , "Adresse 2" : "col-md-2" , "Details" : "col-md-1.5 f…" at bounding box center [457, 213] width 628 height 314
drag, startPoint x: 329, startPoint y: 245, endPoint x: 308, endPoint y: 246, distance: 21.8
click at [308, 246] on div ""Adresse 1" : "col-md-2" , "Adresse 2" : "col-md-2" , "Details" : "col-md-1.5 f…" at bounding box center [457, 213] width 628 height 314
click at [743, 22] on button "Save" at bounding box center [746, 22] width 19 height 10
click at [10, 40] on icon at bounding box center [11, 39] width 6 height 6
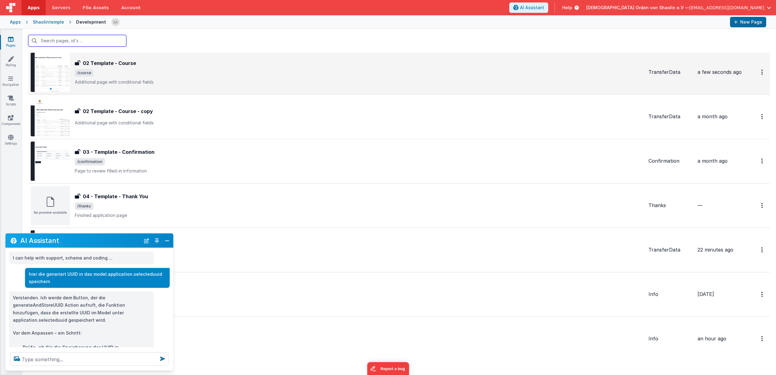
scroll to position [165, 0]
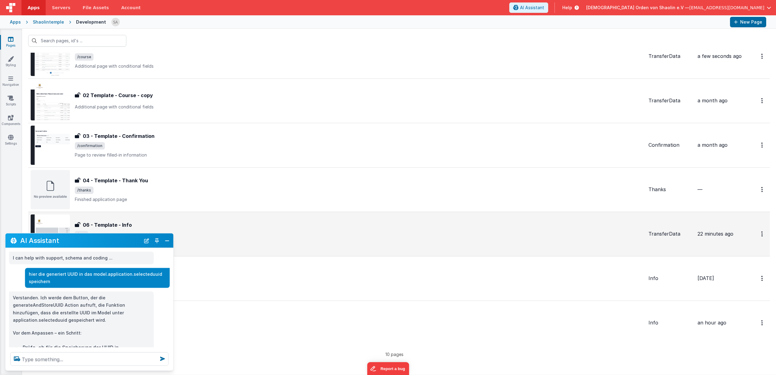
click at [280, 240] on div "06 - Template - Info 06 - Template - Info /info Page to view information of the…" at bounding box center [359, 234] width 569 height 26
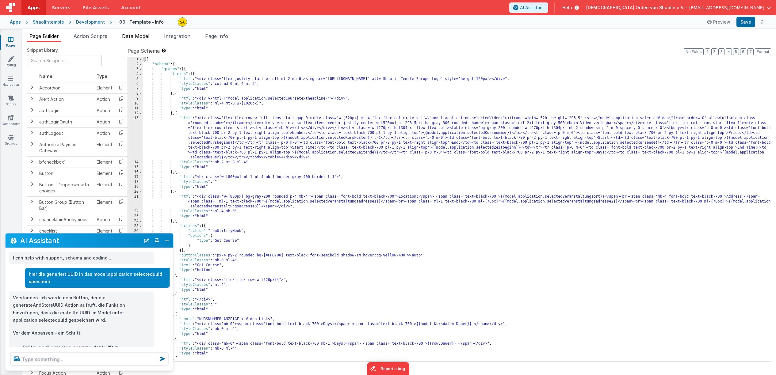
click at [132, 37] on span "Data Model" at bounding box center [135, 36] width 27 height 6
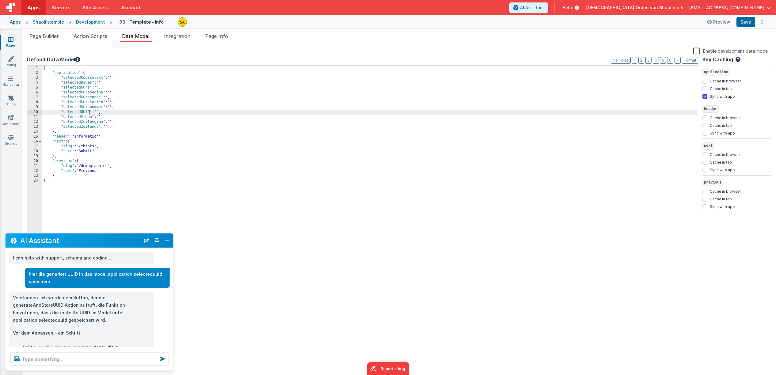
drag, startPoint x: 90, startPoint y: 113, endPoint x: 94, endPoint y: 120, distance: 8.2
click at [90, 113] on div "{ "application" : { "selectedCoursetext" : "" , "selectedDauer" : "" , "selecte…" at bounding box center [370, 224] width 656 height 316
click at [744, 22] on button "Save" at bounding box center [746, 22] width 19 height 10
click at [8, 40] on icon at bounding box center [11, 39] width 6 height 6
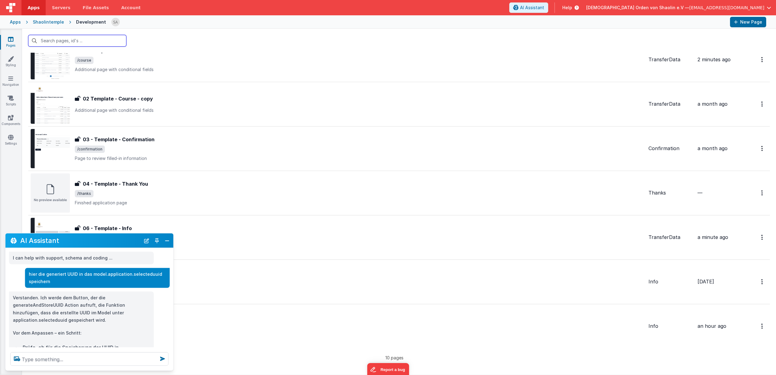
scroll to position [165, 0]
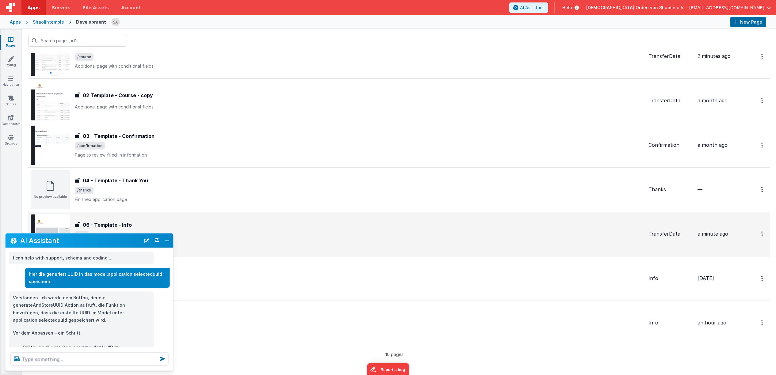
click at [268, 220] on div "06 - Template - Info 06 - Template - Info /info Page to view information of the…" at bounding box center [337, 234] width 613 height 39
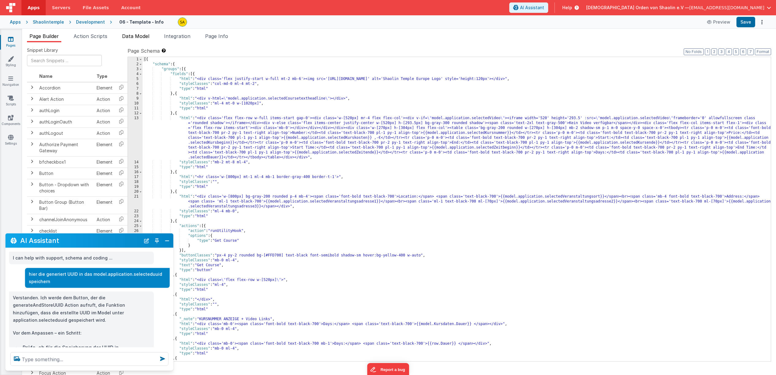
click at [141, 36] on span "Data Model" at bounding box center [135, 36] width 27 height 6
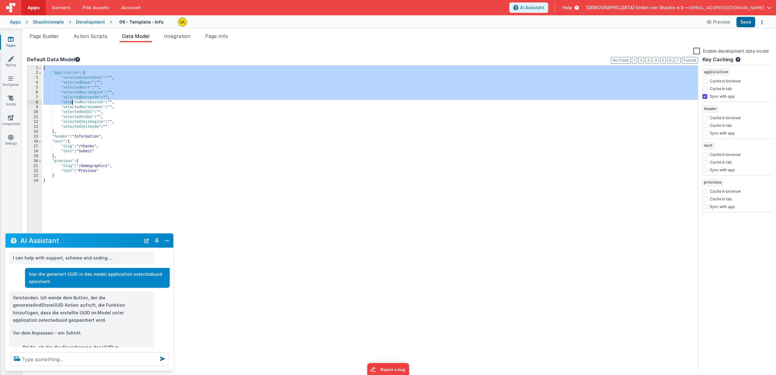
drag, startPoint x: 44, startPoint y: 68, endPoint x: 73, endPoint y: 96, distance: 40.6
click at [73, 97] on div "{ "application" : { "selectedCoursetext" : "" , "selectedDauer" : "" , "selecte…" at bounding box center [370, 224] width 656 height 316
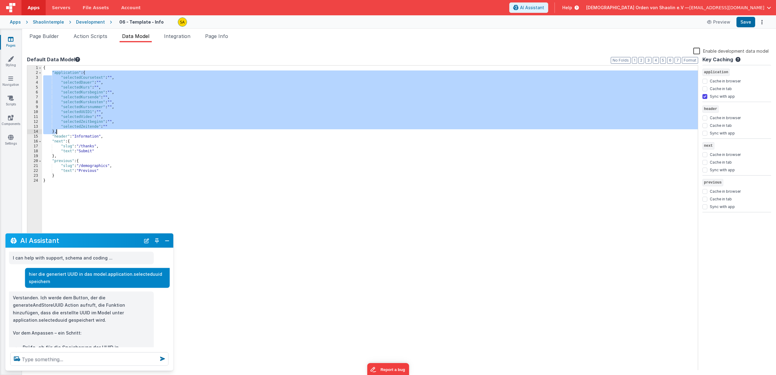
drag, startPoint x: 51, startPoint y: 71, endPoint x: 89, endPoint y: 131, distance: 70.5
click at [89, 131] on div "{ "application" : { "selectedCoursetext" : "" , "selectedDauer" : "" , "selecte…" at bounding box center [370, 224] width 656 height 316
click at [14, 40] on link "Pages" at bounding box center [11, 42] width 22 height 12
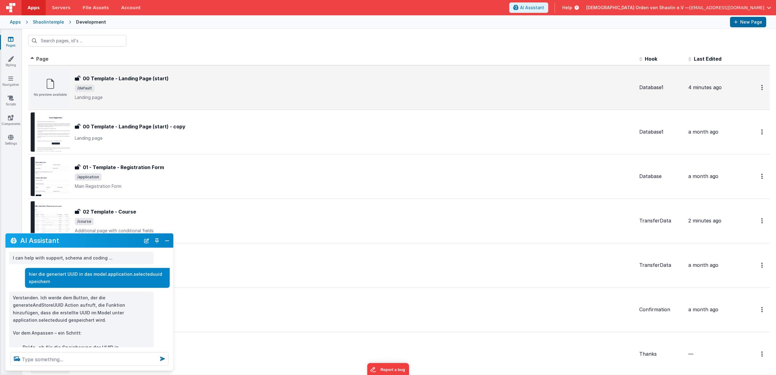
click at [137, 83] on div "00 Template - Landing Page (start) 00 Template - Landing Page (start) /default …" at bounding box center [355, 88] width 560 height 26
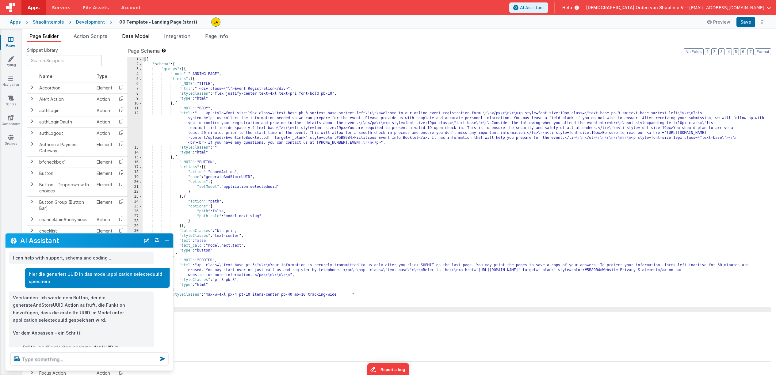
click at [141, 38] on span "Data Model" at bounding box center [135, 36] width 27 height 6
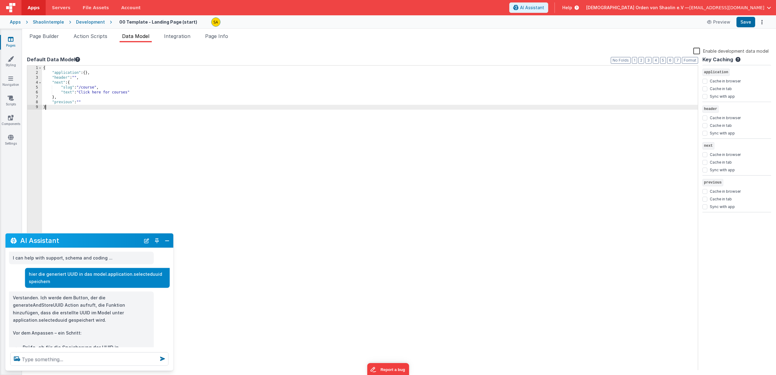
click at [57, 107] on div "{ "application" : { } , "header" : "" , "next" : { "slug" : "/course" , "text" …" at bounding box center [370, 224] width 656 height 316
drag, startPoint x: 61, startPoint y: 155, endPoint x: 114, endPoint y: 177, distance: 57.4
click at [103, 156] on div "{ "application" : { } , "header" : "" , "next" : { "slug" : "/course" , "text" …" at bounding box center [370, 224] width 656 height 316
drag, startPoint x: 87, startPoint y: 73, endPoint x: 89, endPoint y: 78, distance: 4.7
click at [87, 73] on div "{ "application" : { } , "header" : "" , "next" : { "slug" : "/course" , "text" …" at bounding box center [370, 224] width 656 height 316
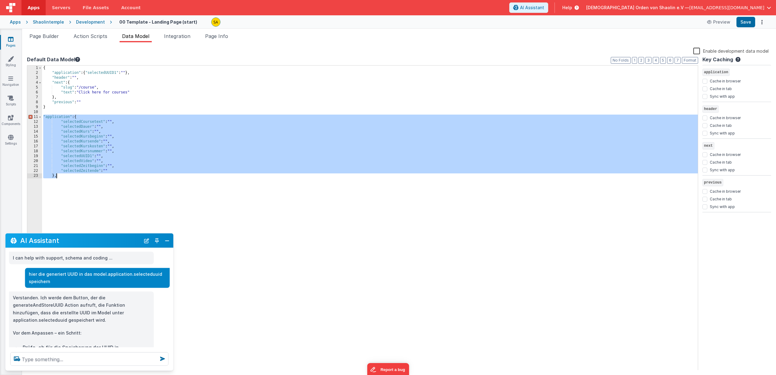
drag, startPoint x: 50, startPoint y: 123, endPoint x: 73, endPoint y: 178, distance: 60.1
click at [73, 178] on div "{ "application" : { "selectedUUID1" : "" } , "header" : "" , "next" : { "slug" …" at bounding box center [370, 224] width 656 height 316
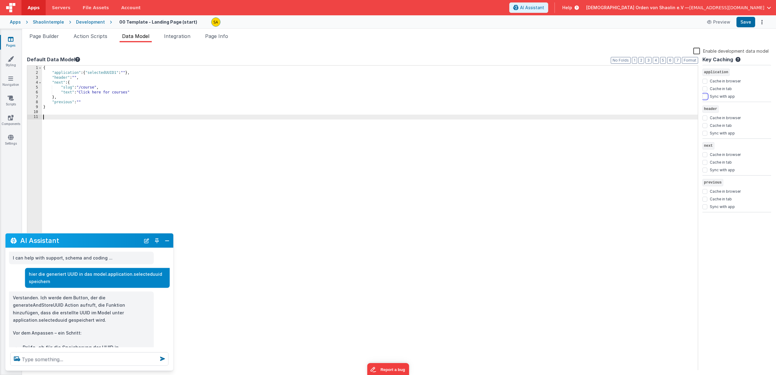
click at [707, 95] on input "Sync with app" at bounding box center [704, 96] width 5 height 5
checkbox input "true"
click at [706, 80] on input "Cache in browser" at bounding box center [704, 81] width 5 height 5
checkbox input "true"
click at [748, 25] on button "Save" at bounding box center [746, 22] width 19 height 10
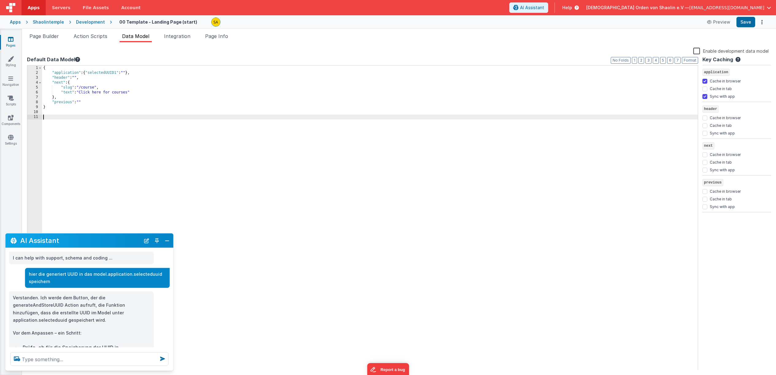
click at [118, 73] on div "{ "application" : { "selectedUUID1" : "" } , "header" : "" , "next" : { "slug" …" at bounding box center [370, 224] width 656 height 316
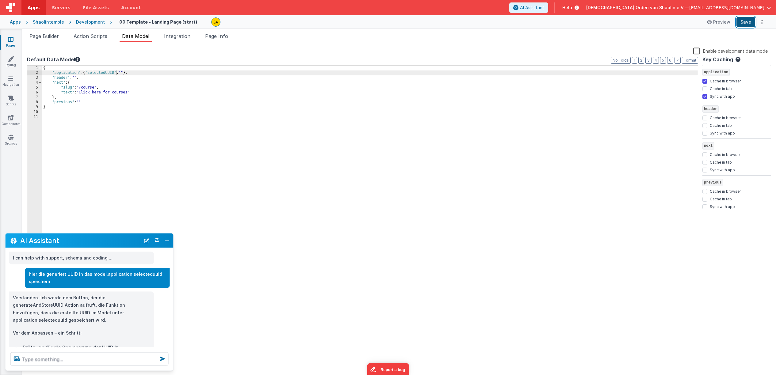
click at [747, 24] on button "Save" at bounding box center [746, 22] width 19 height 10
click at [48, 37] on span "Page Builder" at bounding box center [43, 36] width 29 height 6
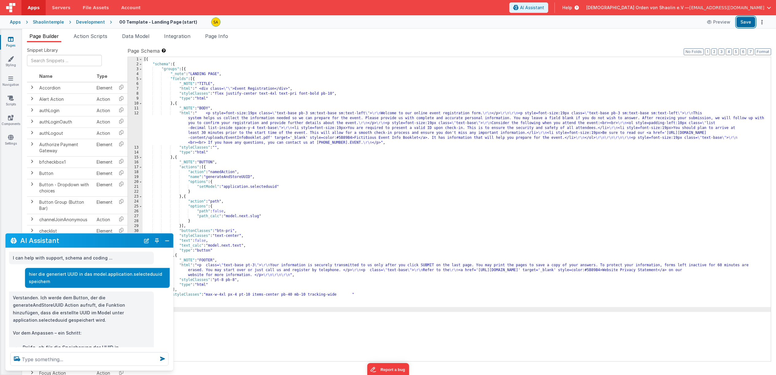
drag, startPoint x: 748, startPoint y: 25, endPoint x: 351, endPoint y: 92, distance: 402.2
click at [748, 25] on button "Save" at bounding box center [746, 22] width 19 height 10
click at [134, 36] on span "Data Model" at bounding box center [135, 36] width 27 height 6
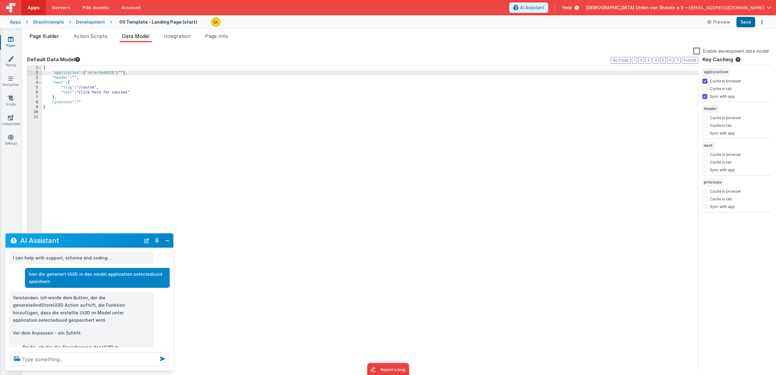
click at [56, 38] on span "Page Builder" at bounding box center [43, 36] width 29 height 6
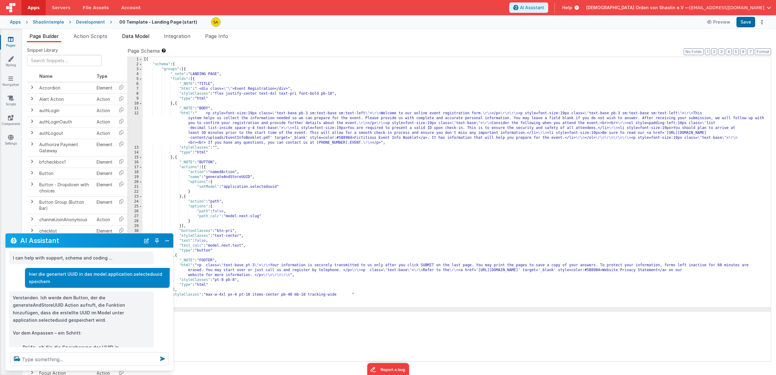
click at [135, 35] on span "Data Model" at bounding box center [135, 36] width 27 height 6
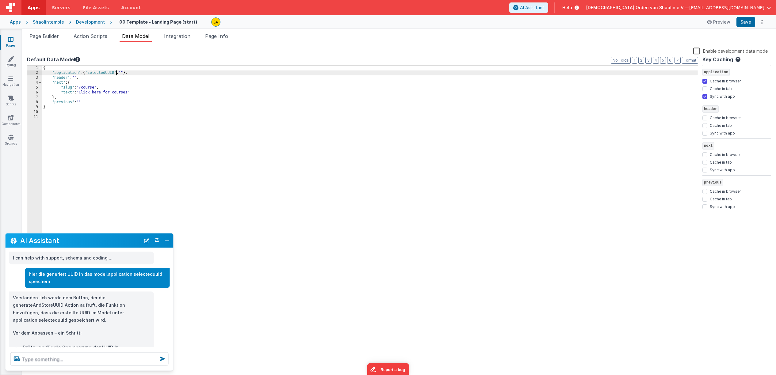
click at [116, 72] on div "{ "application" : { "selectedUUID" : "" } , "header" : "" , "next" : { "slug" :…" at bounding box center [370, 224] width 656 height 316
click at [745, 25] on button "Save" at bounding box center [746, 22] width 19 height 10
click at [117, 72] on div "{ "application" : { "selecteduuid" : "" } , "header" : "" , "next" : { "slug" :…" at bounding box center [370, 224] width 656 height 316
click at [742, 21] on button "Save" at bounding box center [746, 22] width 19 height 10
click at [47, 37] on span "Page Builder" at bounding box center [43, 36] width 29 height 6
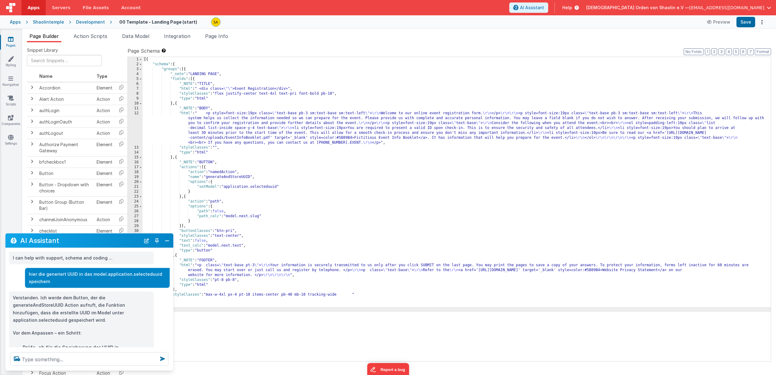
drag, startPoint x: 277, startPoint y: 188, endPoint x: 279, endPoint y: 191, distance: 3.5
click at [277, 188] on div "[{ "schema" : { "groups" : [{ "_note" : "LANDING PAGE" , "fields" : [{ "_NOTE" …" at bounding box center [457, 214] width 628 height 314
click at [745, 23] on button "Save" at bounding box center [746, 22] width 19 height 10
click at [10, 37] on icon at bounding box center [11, 39] width 6 height 6
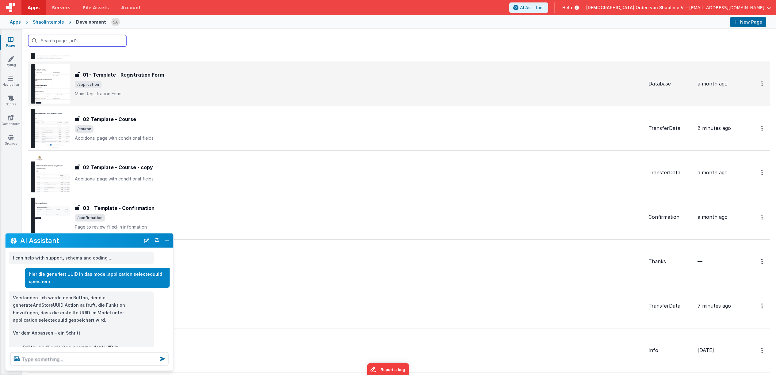
scroll to position [101, 0]
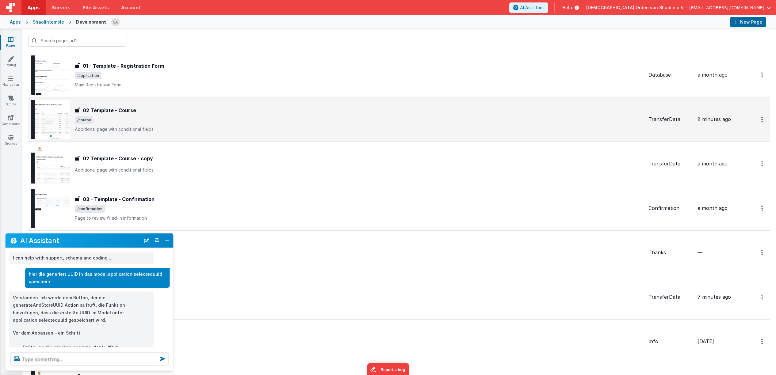
click at [289, 116] on div "02 Template - Course 02 Template - Course /course Additional page with conditio…" at bounding box center [359, 120] width 569 height 26
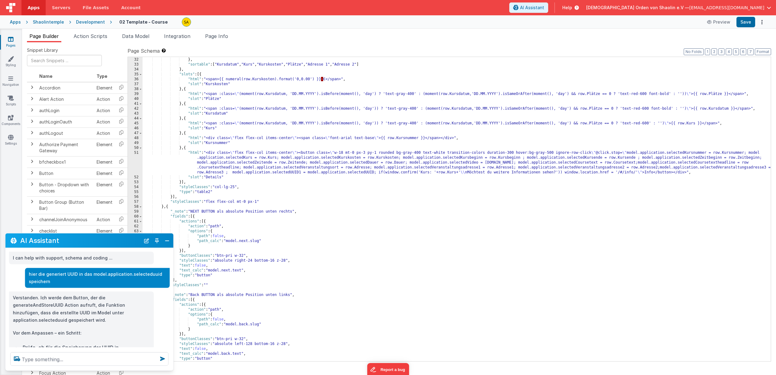
scroll to position [155, 0]
click at [228, 35] on span "Page Info" at bounding box center [216, 36] width 23 height 6
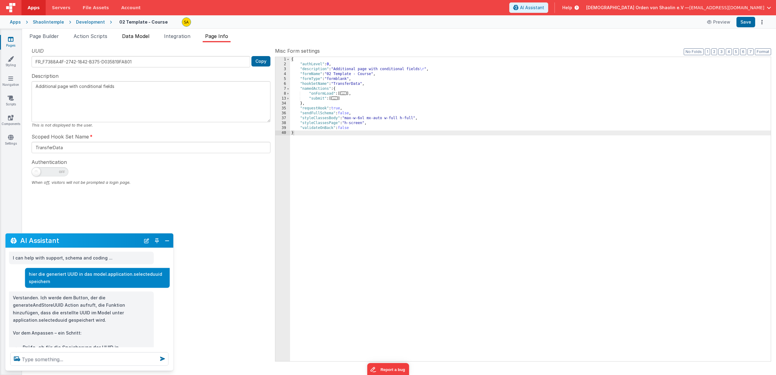
click at [138, 37] on span "Data Model" at bounding box center [135, 36] width 27 height 6
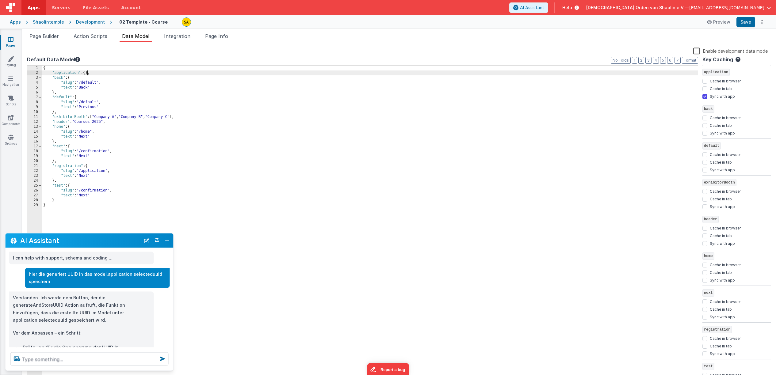
click at [88, 72] on div "{ "application" : { } , "back" : { "slug" : "/default" , "text" : "Back" } , "d…" at bounding box center [370, 228] width 656 height 325
click at [53, 209] on div "{ "application" : { } , "back" : { "slug" : "/default" , "text" : "Back" } , "d…" at bounding box center [370, 228] width 656 height 325
click at [87, 73] on div "{ "application" : { } , "back" : { "slug" : "/default" , "text" : "Back" } , "d…" at bounding box center [370, 228] width 656 height 325
click at [706, 80] on input "Cache in browser" at bounding box center [704, 81] width 5 height 5
checkbox input "true"
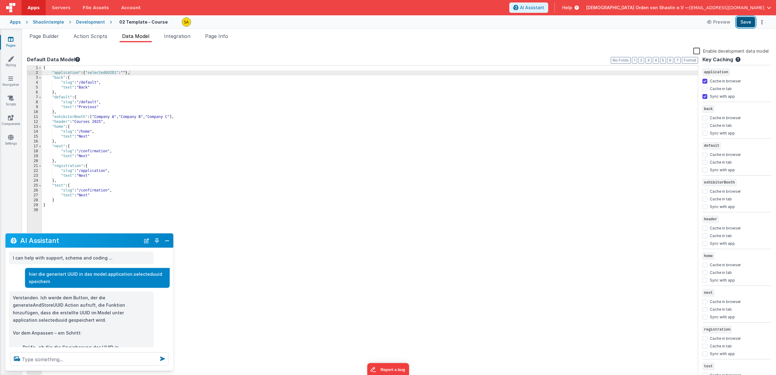
click at [748, 21] on button "Save" at bounding box center [746, 22] width 19 height 10
click at [743, 22] on button "Save" at bounding box center [746, 22] width 19 height 10
click at [15, 43] on link "Pages" at bounding box center [11, 42] width 22 height 12
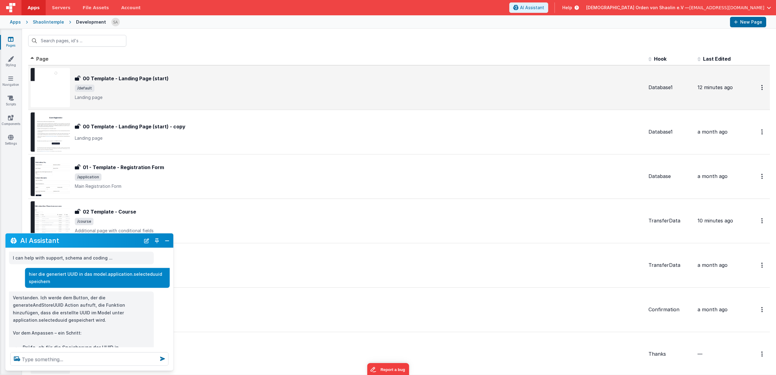
click at [273, 90] on span "/default" at bounding box center [359, 88] width 569 height 7
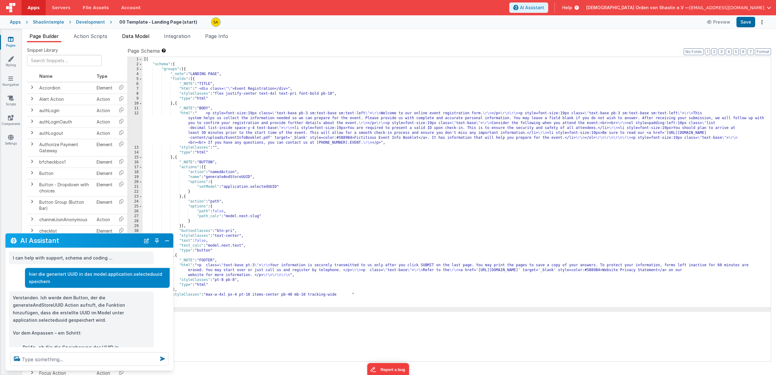
click at [128, 36] on span "Data Model" at bounding box center [135, 36] width 27 height 6
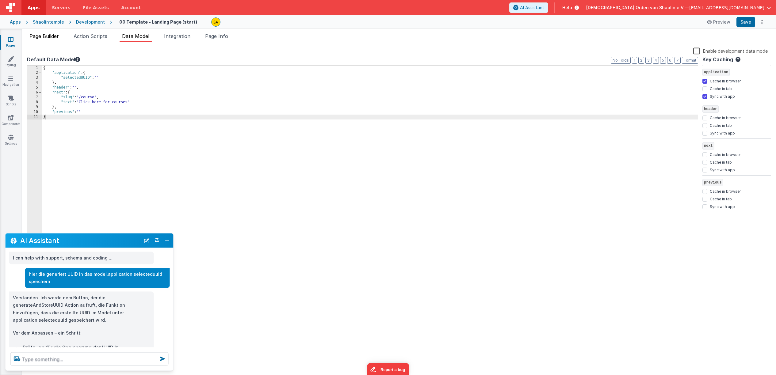
click at [39, 38] on span "Page Builder" at bounding box center [43, 36] width 29 height 6
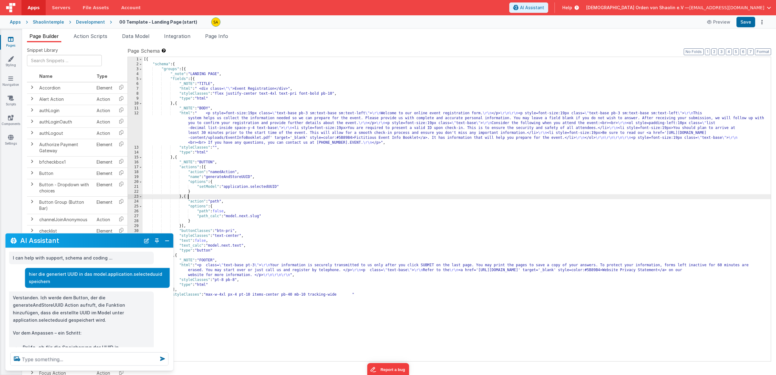
click at [330, 195] on div "[{ "schema" : { "groups" : [{ "_note" : "LANDING PAGE" , "fields" : [{ "_NOTE" …" at bounding box center [457, 214] width 628 height 314
click at [280, 266] on div "[{ "schema" : { "groups" : [{ "_note" : "LANDING PAGE" , "fields" : [{ "_NOTE" …" at bounding box center [457, 214] width 628 height 314
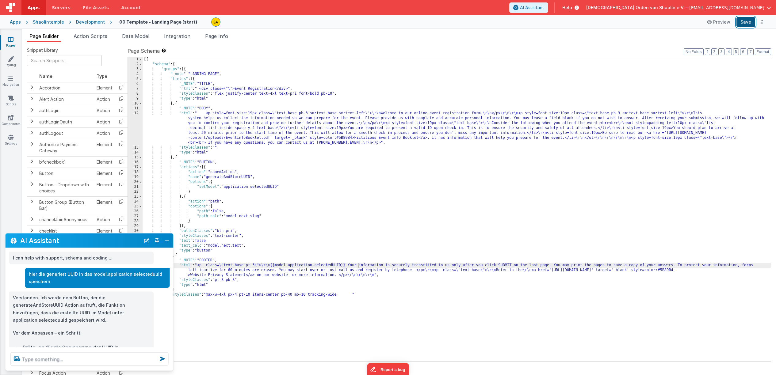
click at [745, 22] on button "Save" at bounding box center [746, 22] width 19 height 10
drag, startPoint x: 343, startPoint y: 266, endPoint x: 345, endPoint y: 278, distance: 11.6
click at [342, 266] on div "[{ "schema" : { "groups" : [{ "_note" : "LANDING PAGE" , "fields" : [{ "_NOTE" …" at bounding box center [457, 214] width 628 height 314
click at [744, 22] on button "Save" at bounding box center [746, 22] width 19 height 10
click at [308, 265] on div "[{ "schema" : { "groups" : [{ "_note" : "LANDING PAGE" , "fields" : [{ "_NOTE" …" at bounding box center [457, 214] width 628 height 314
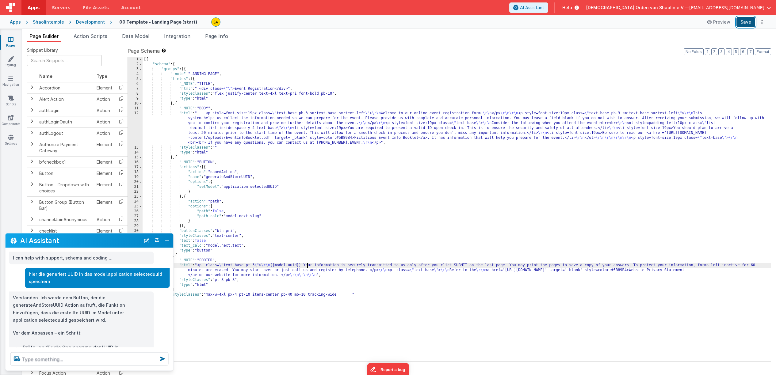
click at [749, 24] on button "Save" at bounding box center [746, 22] width 19 height 10
click at [142, 36] on span "Data Model" at bounding box center [135, 36] width 27 height 6
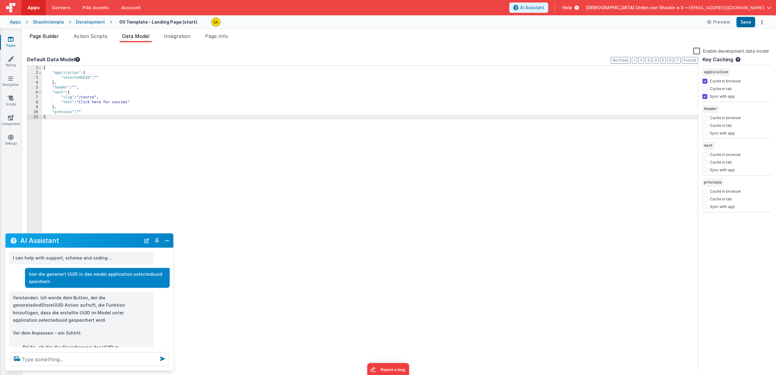
click at [42, 38] on span "Page Builder" at bounding box center [43, 36] width 29 height 6
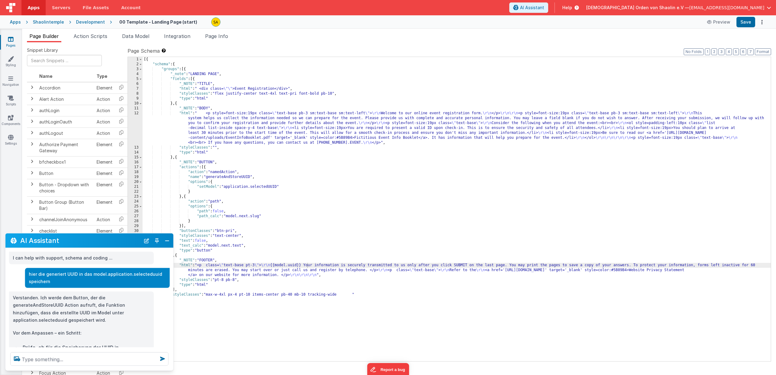
click at [12, 42] on icon at bounding box center [11, 39] width 6 height 6
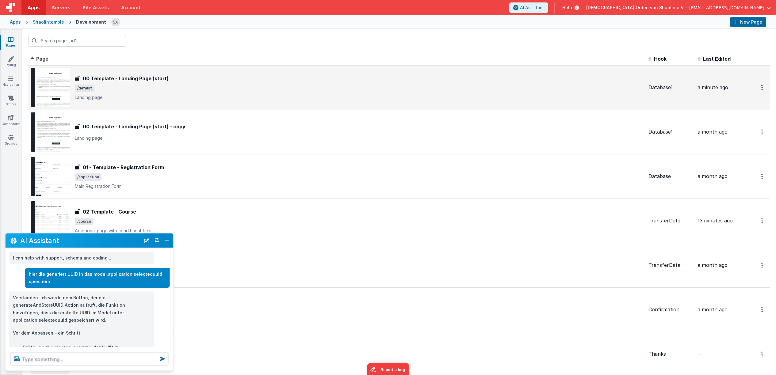
click at [274, 93] on div "00 Template - Landing Page (start) 00 Template - Landing Page (start) /default …" at bounding box center [359, 88] width 569 height 26
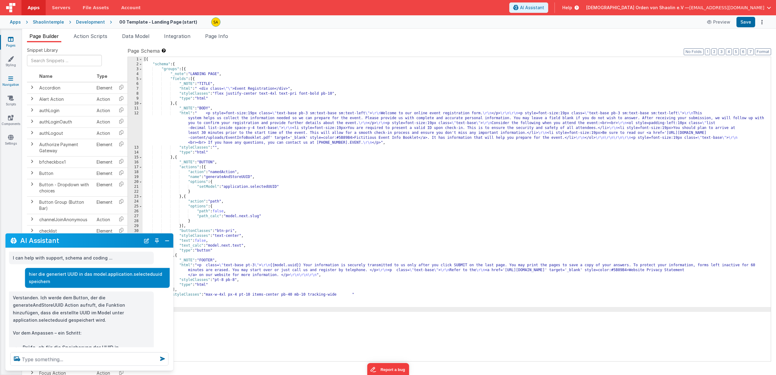
click at [12, 82] on icon at bounding box center [10, 78] width 5 height 6
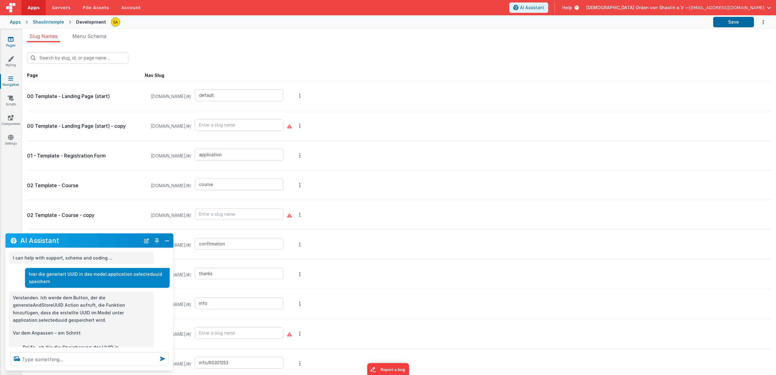
click at [10, 40] on icon at bounding box center [11, 39] width 6 height 6
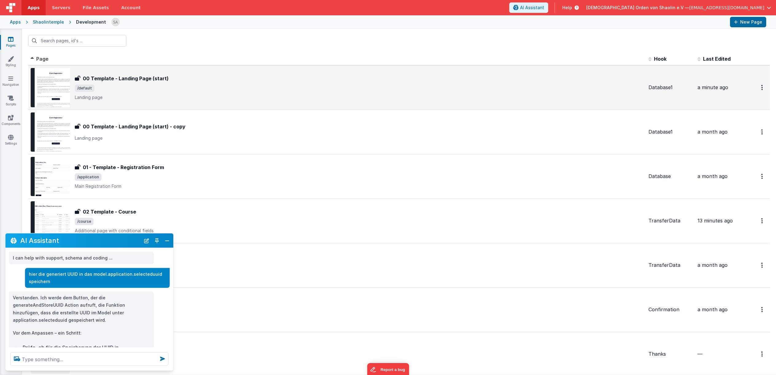
click at [147, 86] on span "/default" at bounding box center [359, 88] width 569 height 7
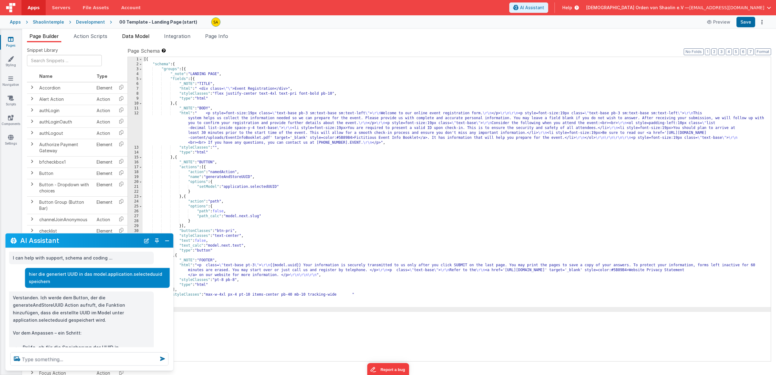
click at [132, 38] on span "Data Model" at bounding box center [135, 36] width 27 height 6
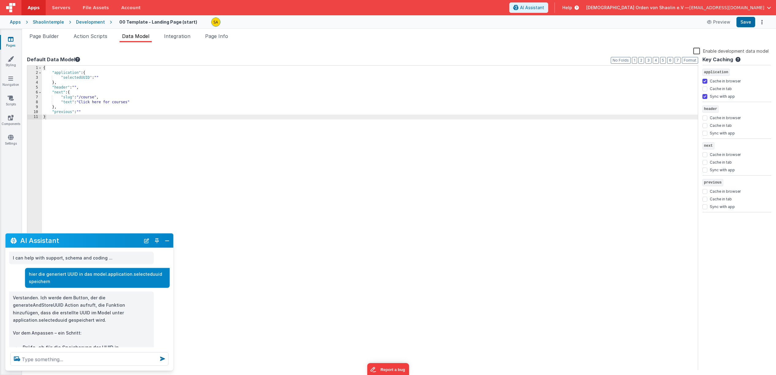
click at [96, 97] on div "{ "application" : { "selectedUUID" : "" } , "header" : "" , "next" : { "slug" :…" at bounding box center [370, 224] width 656 height 316
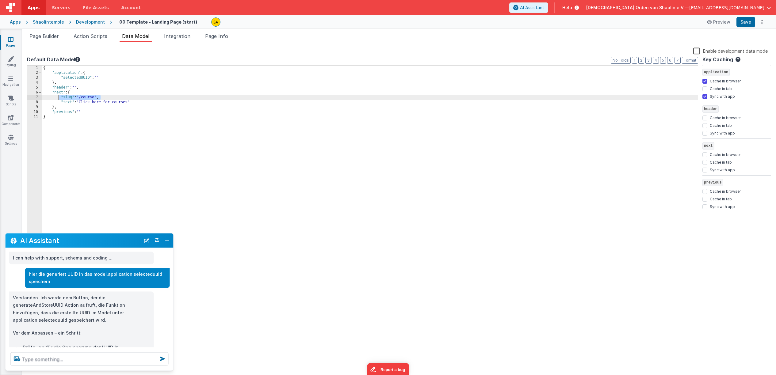
drag, startPoint x: 98, startPoint y: 97, endPoint x: 93, endPoint y: 118, distance: 21.8
click at [59, 98] on div "{ "application" : { "selectedUUID" : "" } , "header" : "" , "next" : { "slug" :…" at bounding box center [370, 224] width 656 height 316
click at [95, 98] on div "{ "application" : { "selectedUUID" : "" } , "header" : "" , "next" : { "slug" :…" at bounding box center [370, 224] width 656 height 316
click at [745, 24] on button "Save" at bounding box center [746, 22] width 19 height 10
click at [41, 34] on span "Page Builder" at bounding box center [43, 36] width 29 height 6
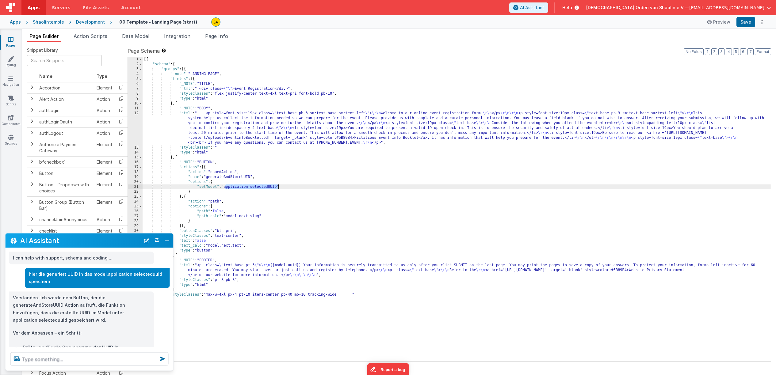
drag, startPoint x: 226, startPoint y: 187, endPoint x: 277, endPoint y: 189, distance: 50.9
click at [278, 189] on div "[{ "schema" : { "groups" : [{ "_note" : "LANDING PAGE" , "fields" : [{ "_NOTE" …" at bounding box center [457, 214] width 628 height 314
click at [305, 266] on div "[{ "schema" : { "groups" : [{ "_note" : "LANDING PAGE" , "fields" : [{ "_NOTE" …" at bounding box center [457, 214] width 628 height 314
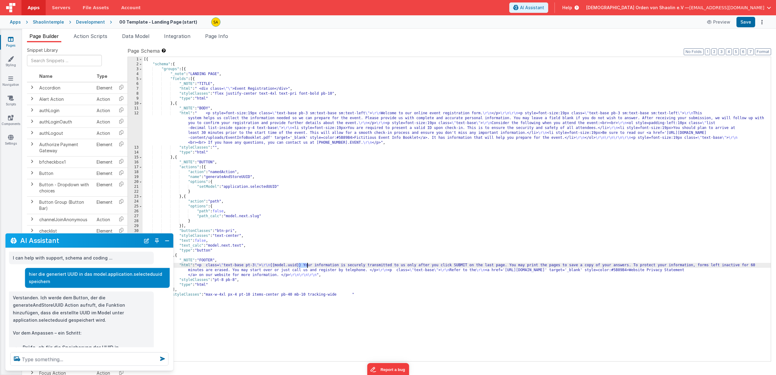
click at [305, 266] on div "[{ "schema" : { "groups" : [{ "_note" : "LANDING PAGE" , "fields" : [{ "_NOTE" …" at bounding box center [457, 214] width 628 height 314
click at [743, 24] on button "Save" at bounding box center [746, 22] width 19 height 10
drag, startPoint x: 357, startPoint y: 266, endPoint x: 281, endPoint y: 264, distance: 76.1
click at [281, 264] on div "[{ "schema" : { "groups" : [{ "_note" : "LANDING PAGE" , "fields" : [{ "_NOTE" …" at bounding box center [457, 214] width 628 height 314
click at [39, 360] on textarea at bounding box center [89, 359] width 158 height 13
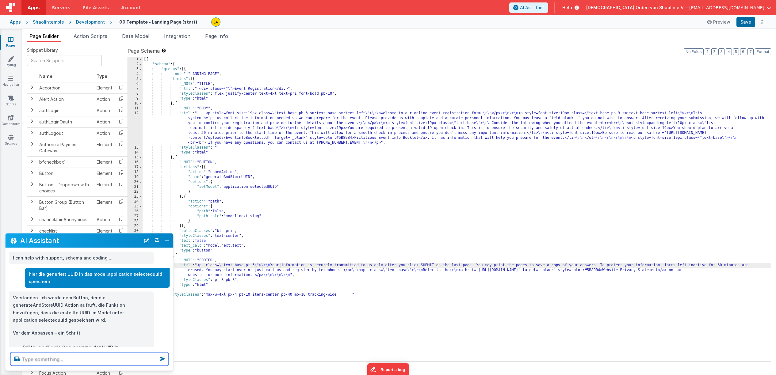
paste textarea "{{model.application.selectedUUID}}"
type textarea "{{model.application.selectedUUID}} unter dem Button anzeigen"
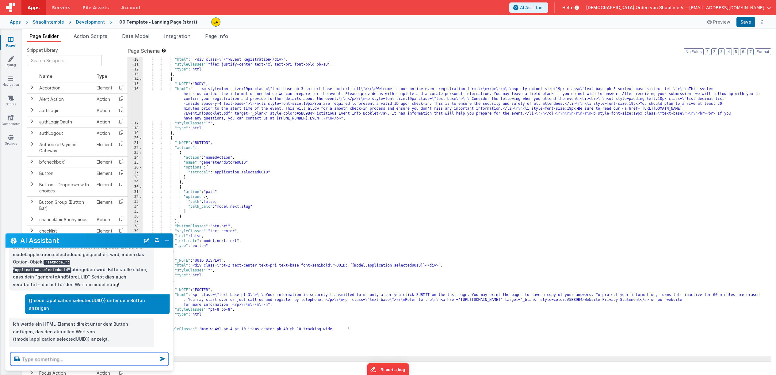
scroll to position [221, 0]
click at [744, 25] on button "Save" at bounding box center [746, 22] width 19 height 10
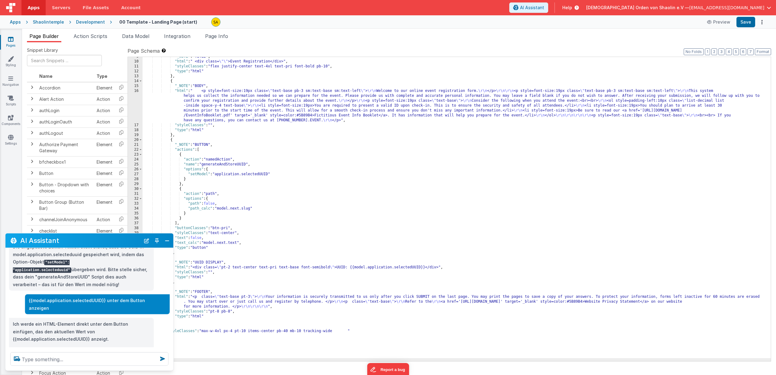
click at [233, 165] on div ""_NOTE" : "TITLE" , "html" : " <div class= \"\" >Event Registration</div>" , "s…" at bounding box center [457, 211] width 628 height 314
click at [408, 269] on div ""_NOTE" : "TITLE" , "html" : " <div class= \"\" >Event Registration</div>" , "s…" at bounding box center [457, 211] width 628 height 314
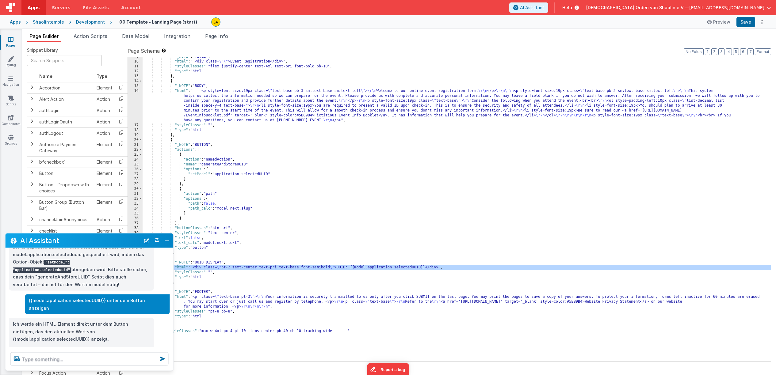
click at [408, 269] on div ""_NOTE" : "TITLE" , "html" : " <div class= \"\" >Event Registration</div>" , "s…" at bounding box center [457, 211] width 628 height 314
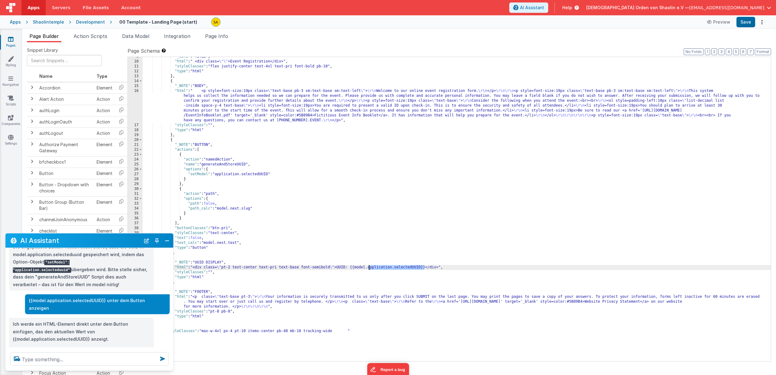
drag, startPoint x: 424, startPoint y: 267, endPoint x: 369, endPoint y: 267, distance: 54.9
click at [369, 267] on div ""_NOTE" : "TITLE" , "html" : " <div class= \"\" >Event Registration</div>" , "s…" at bounding box center [457, 211] width 628 height 314
click at [744, 25] on button "Save" at bounding box center [746, 22] width 19 height 10
click at [414, 268] on div ""_NOTE" : "TITLE" , "html" : " <div class= \"\" >Event Registration</div>" , "s…" at bounding box center [457, 211] width 628 height 314
click at [745, 24] on button "Save" at bounding box center [746, 22] width 19 height 10
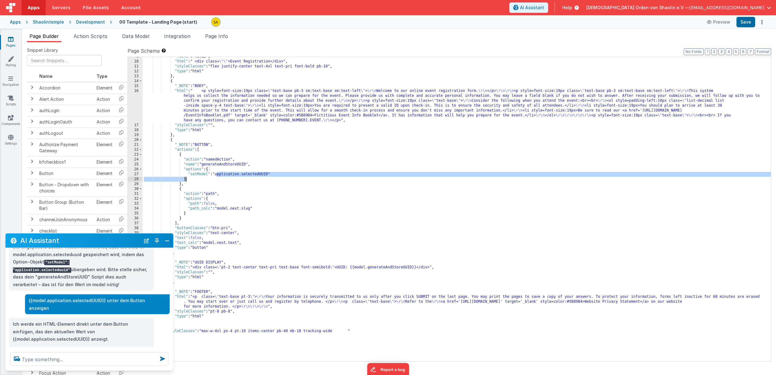
drag, startPoint x: 219, startPoint y: 175, endPoint x: 268, endPoint y: 177, distance: 49.1
click at [268, 177] on div ""_NOTE" : "TITLE" , "html" : " <div class= \"\" >Event Registration</div>" , "s…" at bounding box center [457, 211] width 628 height 314
click at [269, 175] on div ""_NOTE" : "TITLE" , "html" : " <div class= \"\" >Event Registration</div>" , "s…" at bounding box center [457, 211] width 628 height 314
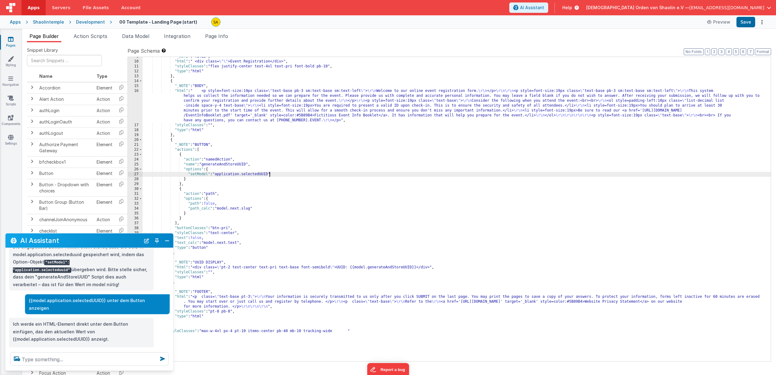
click at [268, 175] on div ""_NOTE" : "TITLE" , "html" : " <div class= \"\" >Event Registration</div>" , "s…" at bounding box center [457, 211] width 628 height 314
drag, startPoint x: 217, startPoint y: 175, endPoint x: 273, endPoint y: 187, distance: 56.5
click at [269, 177] on div ""_NOTE" : "TITLE" , "html" : " <div class= \"\" >Event Registration</div>" , "s…" at bounding box center [457, 211] width 628 height 314
drag, startPoint x: 369, startPoint y: 269, endPoint x: 413, endPoint y: 274, distance: 43.5
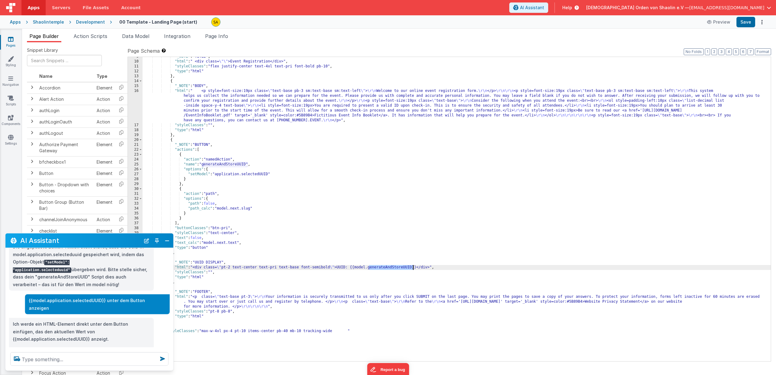
click at [412, 269] on div ""_NOTE" : "TITLE" , "html" : " <div class= \"\" >Event Registration</div>" , "s…" at bounding box center [457, 211] width 628 height 314
click at [750, 24] on button "Save" at bounding box center [746, 22] width 19 height 10
click at [71, 358] on textarea at bounding box center [89, 359] width 158 height 13
type textarea "es wird keine uuid erzeugt"
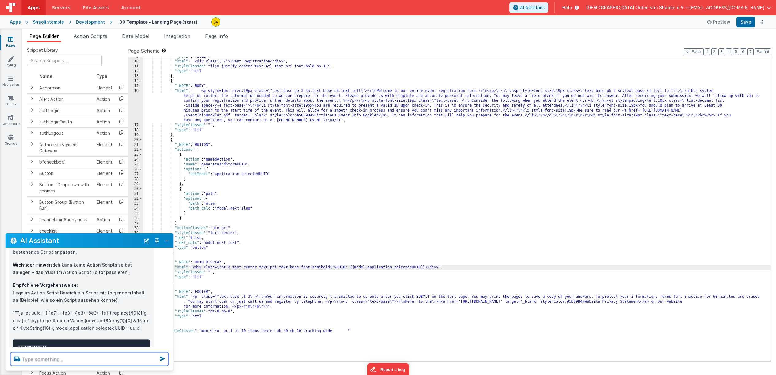
scroll to position [433, 0]
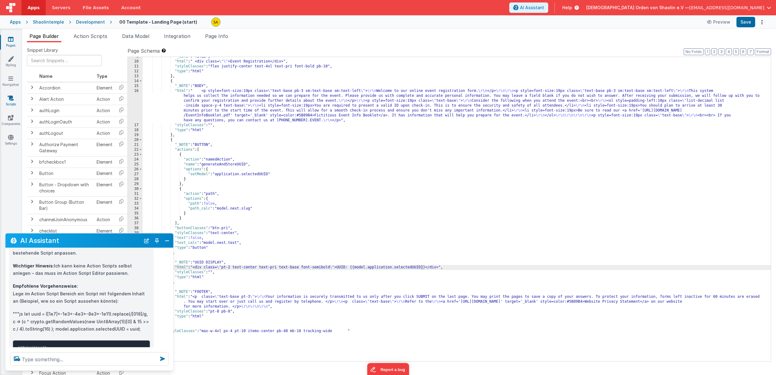
click at [13, 96] on icon at bounding box center [11, 98] width 6 height 6
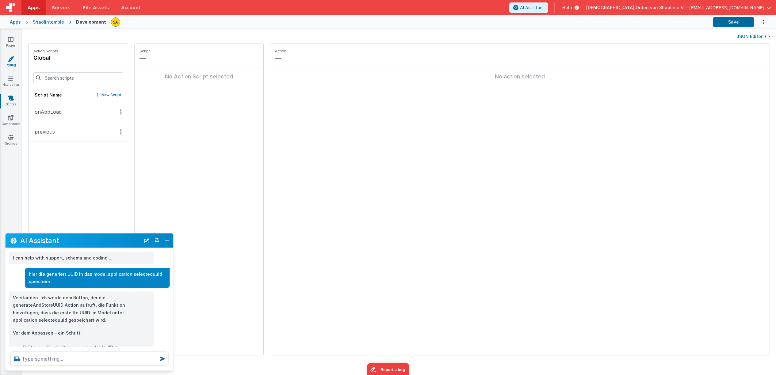
click at [10, 62] on icon at bounding box center [11, 59] width 6 height 6
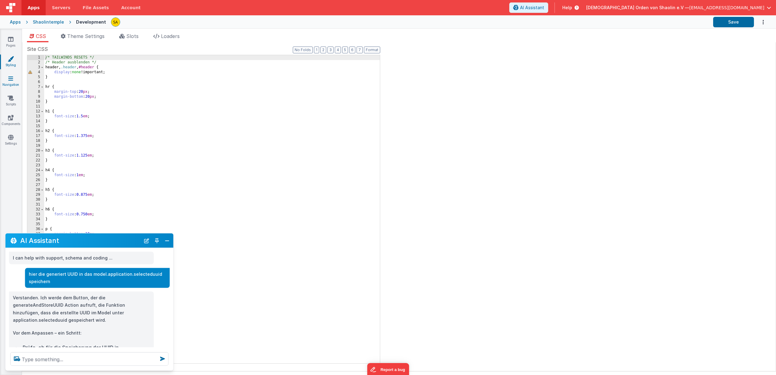
click at [10, 80] on icon at bounding box center [10, 78] width 5 height 6
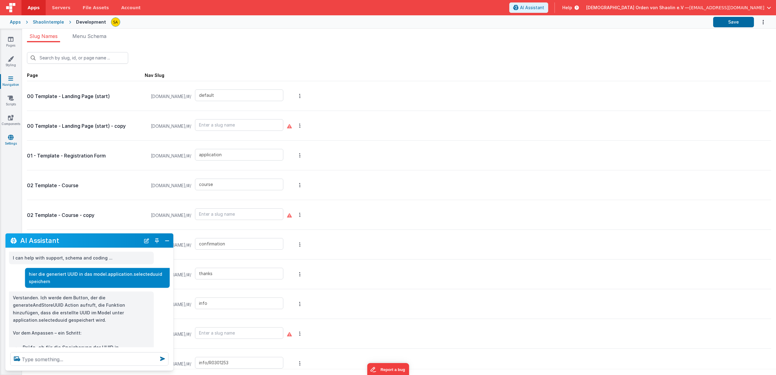
click at [10, 136] on icon at bounding box center [11, 137] width 6 height 6
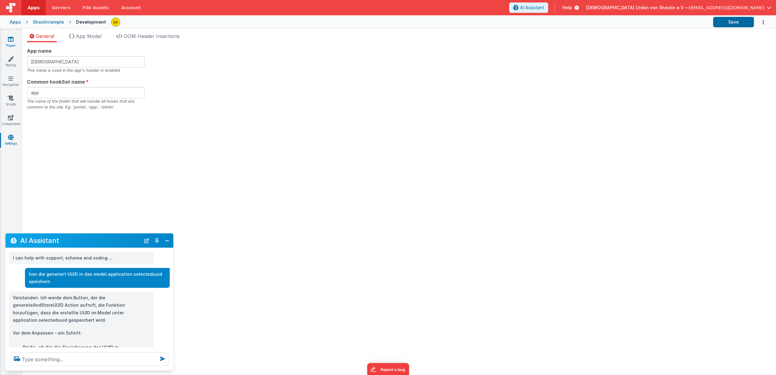
click at [11, 42] on icon at bounding box center [11, 39] width 6 height 6
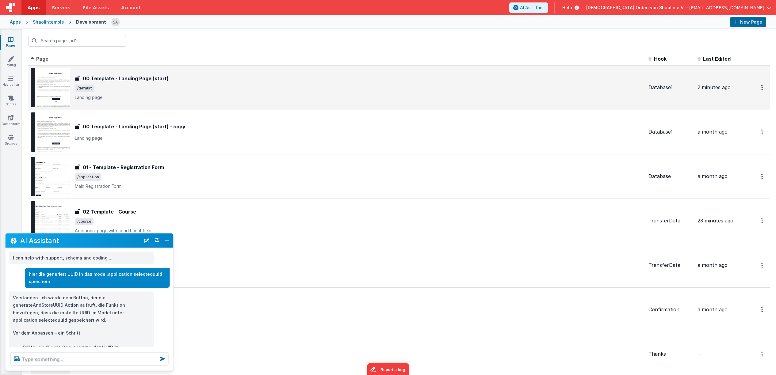
click at [259, 86] on span "/default" at bounding box center [359, 88] width 569 height 7
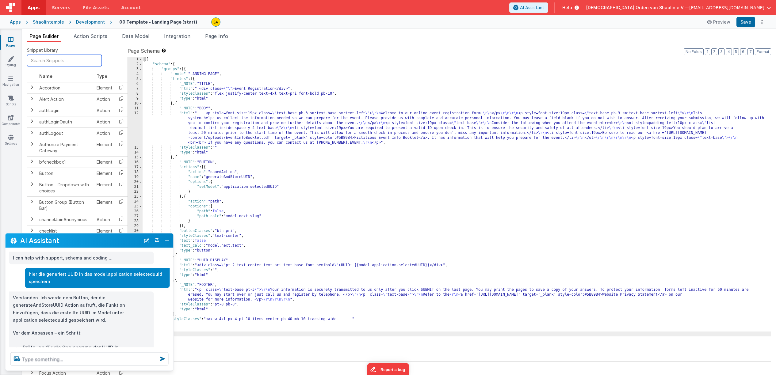
click at [55, 60] on input "text" at bounding box center [64, 60] width 75 height 11
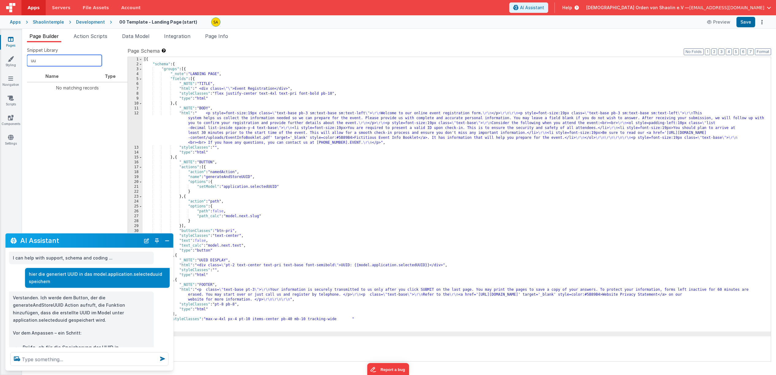
type input "u"
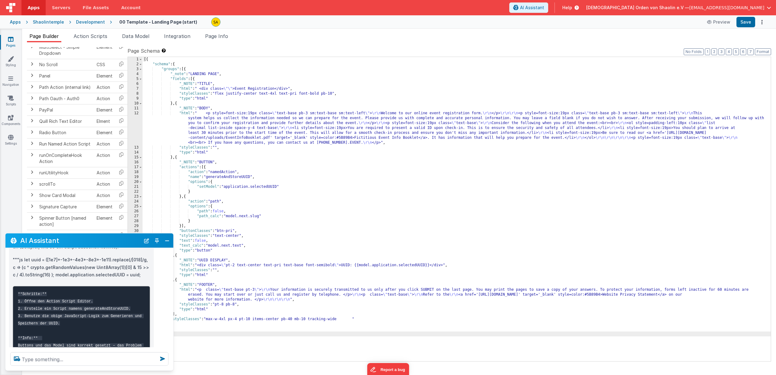
scroll to position [400, 0]
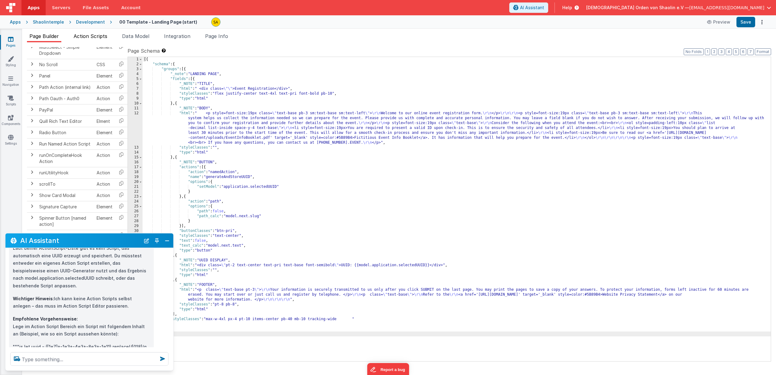
click at [98, 40] on li "Action Scripts" at bounding box center [90, 38] width 39 height 10
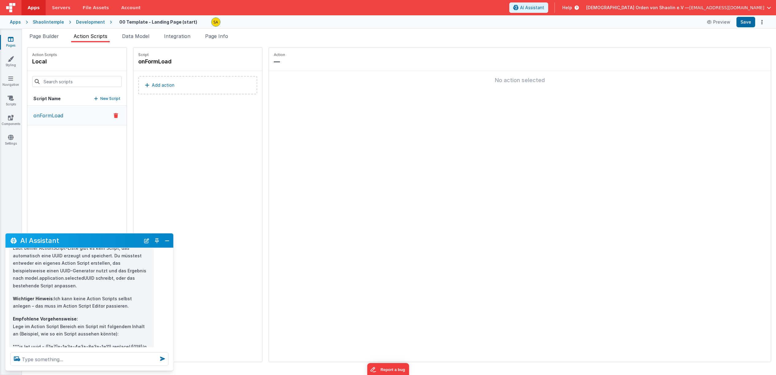
click at [100, 100] on p "New Script" at bounding box center [110, 99] width 20 height 6
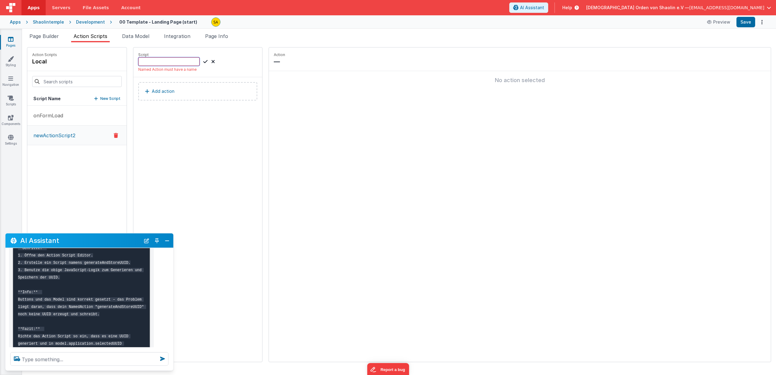
scroll to position [533, 0]
type input "g"
click at [13, 41] on link "Pages" at bounding box center [11, 42] width 22 height 12
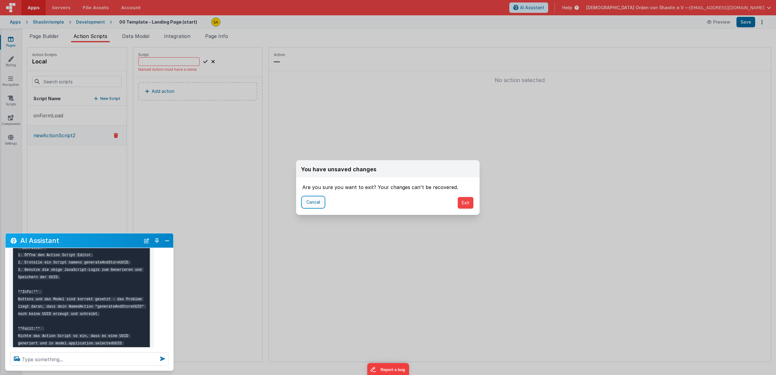
click at [314, 201] on button "Cancel" at bounding box center [313, 202] width 22 height 10
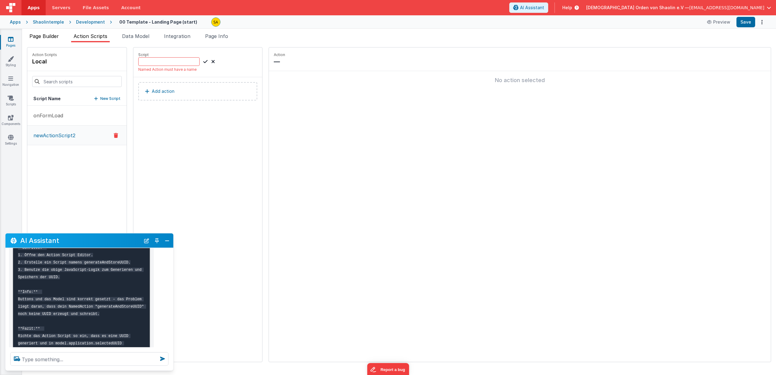
click at [44, 38] on span "Page Builder" at bounding box center [43, 36] width 29 height 6
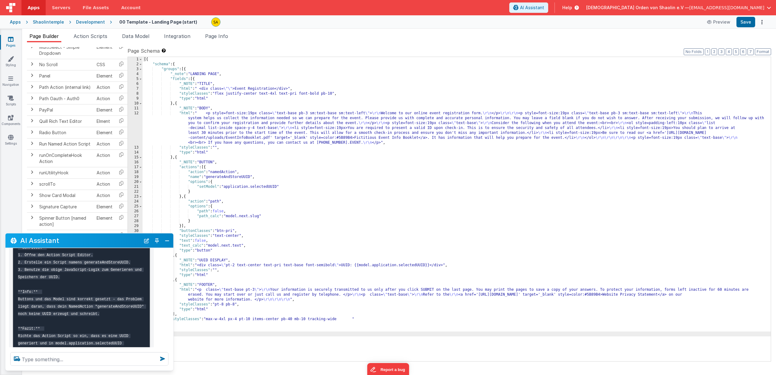
scroll to position [625, 0]
click at [209, 178] on div "[{ "schema" : { "groups" : [{ "_note" : "LANDING PAGE" , "fields" : [{ "_NOTE" …" at bounding box center [457, 214] width 628 height 314
drag, startPoint x: 208, startPoint y: 178, endPoint x: 251, endPoint y: 179, distance: 43.6
click at [251, 179] on div "[{ "schema" : { "groups" : [{ "_note" : "LANDING PAGE" , "fields" : [{ "_NOTE" …" at bounding box center [457, 214] width 628 height 314
click at [103, 36] on span "Action Scripts" at bounding box center [91, 36] width 34 height 6
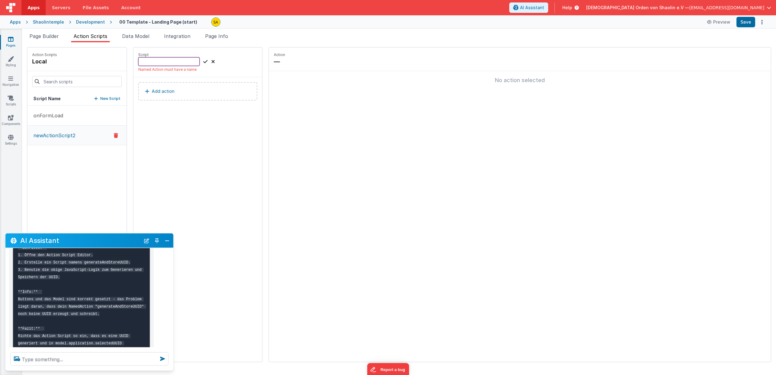
click at [146, 63] on input at bounding box center [168, 61] width 61 height 9
paste input "generateAndStoreUUID"
type input "generateAndStoreUUID"
click at [320, 82] on div "No action selected" at bounding box center [520, 80] width 492 height 9
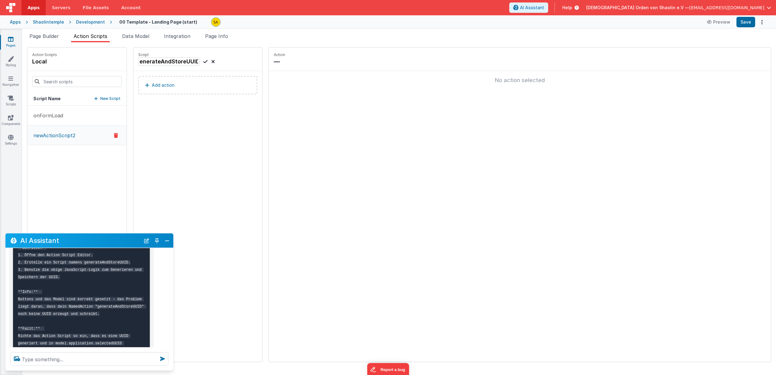
click at [289, 61] on p "—" at bounding box center [520, 61] width 492 height 9
click at [274, 62] on p "—" at bounding box center [520, 61] width 492 height 9
click at [273, 72] on div "No action selected" at bounding box center [520, 80] width 502 height 18
click at [194, 90] on button "Add action" at bounding box center [197, 85] width 119 height 18
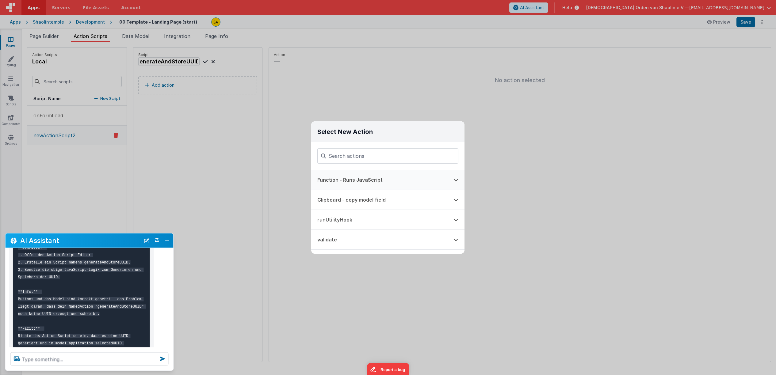
click at [350, 174] on button "Function - Runs JavaScript" at bounding box center [379, 180] width 136 height 20
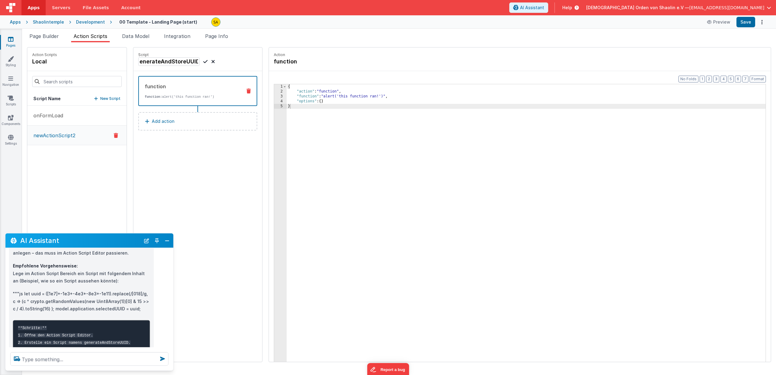
scroll to position [461, 0]
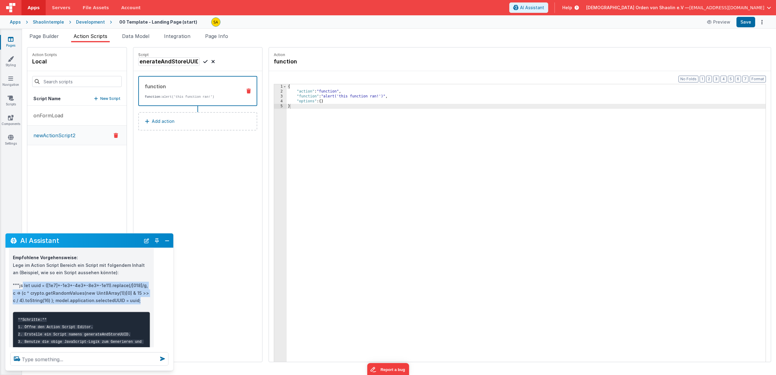
drag, startPoint x: 23, startPoint y: 264, endPoint x: 129, endPoint y: 280, distance: 107.6
click at [129, 282] on p """"js let uuid = ([1e7]+-1e3+-4e3+-8e3+-1e11).replace(/[018]/g, c => (c ^ crypt…" at bounding box center [81, 293] width 137 height 23
copy p "let uuid = ([1e7]+-1e3+-4e3+-8e3+-1e11).replace(/[018]/g, c => (c ^ crypto.getR…"
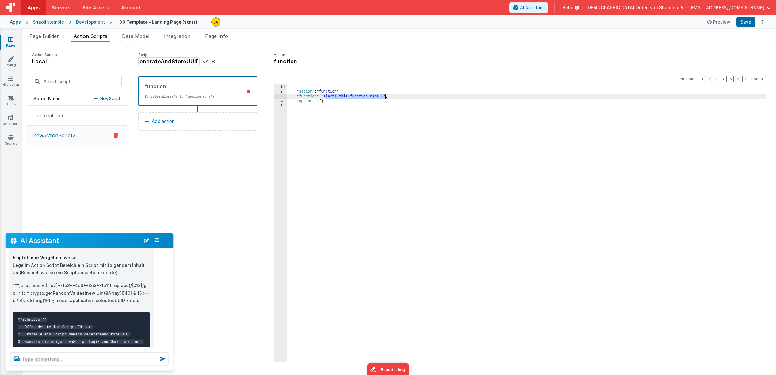
drag, startPoint x: 318, startPoint y: 98, endPoint x: 377, endPoint y: 98, distance: 58.9
click at [377, 98] on div "{ "action" : "function" , "function" : "alert('this function ran!')" , "options…" at bounding box center [530, 237] width 487 height 307
click at [392, 98] on div "{ "action" : "function" , "function" : "alert('this function ran!')" , "options…" at bounding box center [530, 237] width 487 height 307
drag, startPoint x: 385, startPoint y: 97, endPoint x: 389, endPoint y: 109, distance: 12.2
click at [385, 98] on div "{ "action" : "function" , "function" : "alert('this function ran!')" , let uuid…" at bounding box center [530, 237] width 487 height 307
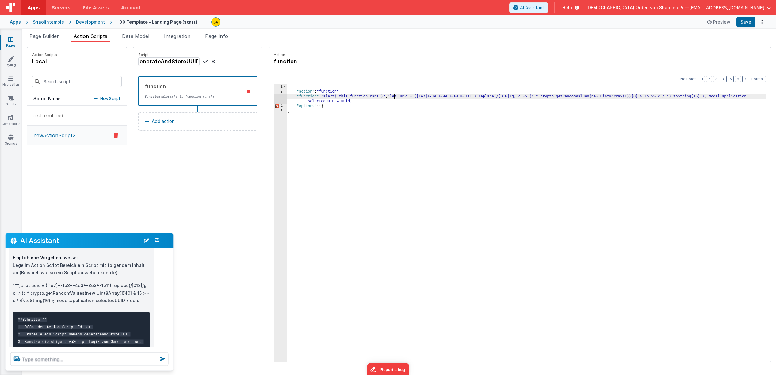
click at [342, 102] on div "{ "action" : "function" , "function" : "alert('this function ran!')" , "let uui…" at bounding box center [530, 237] width 487 height 307
click at [354, 105] on div "{ "action" : "function" , "function" : "alert('this function ran!')" , "let uui…" at bounding box center [530, 237] width 487 height 307
click at [357, 101] on div "{ "action" : "function" , "function" : "alert('this function ran!')" , "let uui…" at bounding box center [530, 237] width 487 height 307
drag, startPoint x: 384, startPoint y: 97, endPoint x: 317, endPoint y: 97, distance: 66.8
click at [316, 97] on div "{ "action" : "function" , "function" : "alert('this function ran!')" , "let uui…" at bounding box center [530, 237] width 487 height 307
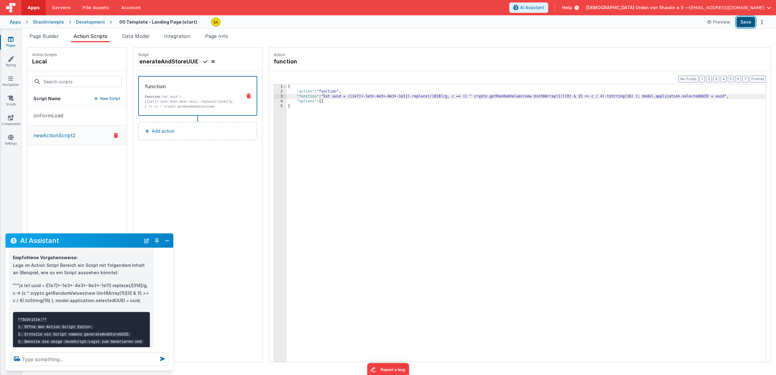
click at [745, 22] on button "Save" at bounding box center [746, 22] width 19 height 10
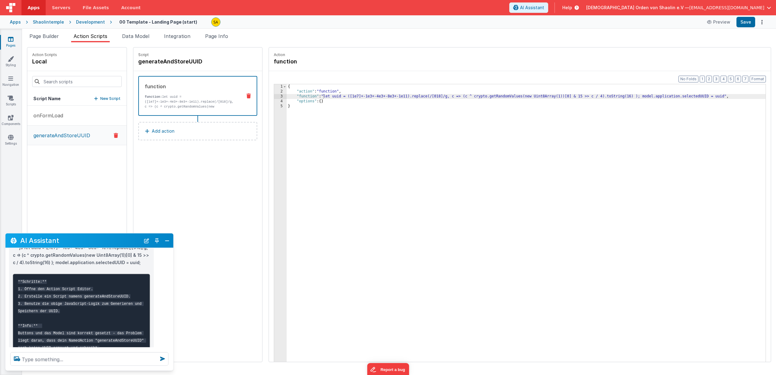
scroll to position [500, 0]
click at [140, 38] on span "Data Model" at bounding box center [135, 36] width 27 height 6
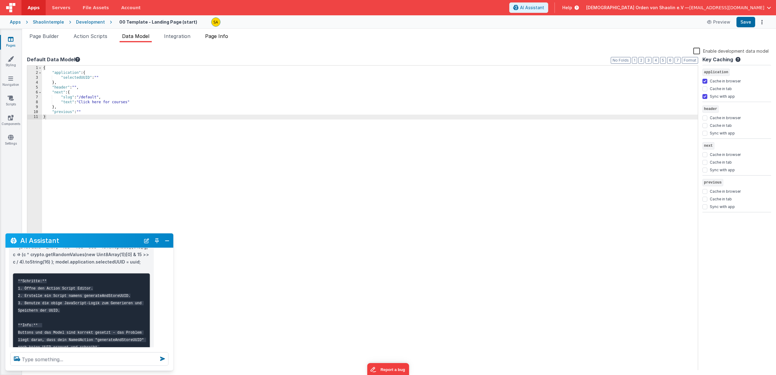
click at [222, 37] on span "Page Info" at bounding box center [216, 36] width 23 height 6
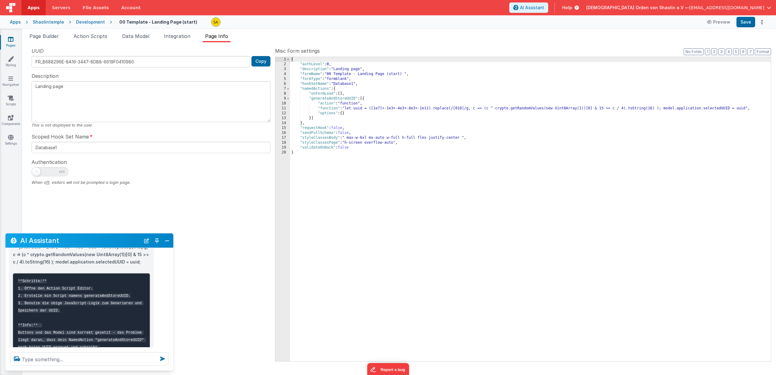
click at [156, 36] on ul "Page Builder Action Scripts Data Model Integration Page Info" at bounding box center [399, 38] width 754 height 10
click at [149, 36] on span "Data Model" at bounding box center [135, 36] width 27 height 6
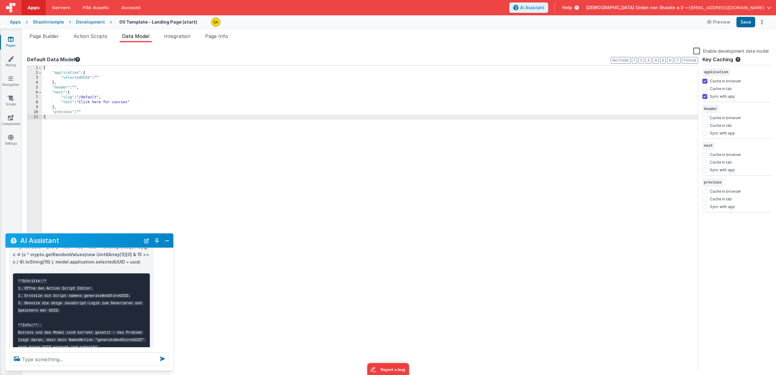
click at [14, 41] on link "Pages" at bounding box center [11, 42] width 22 height 12
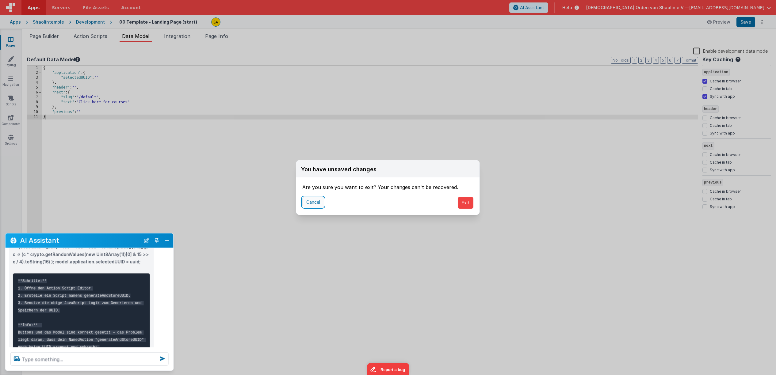
click at [310, 203] on button "Cancel" at bounding box center [313, 202] width 22 height 10
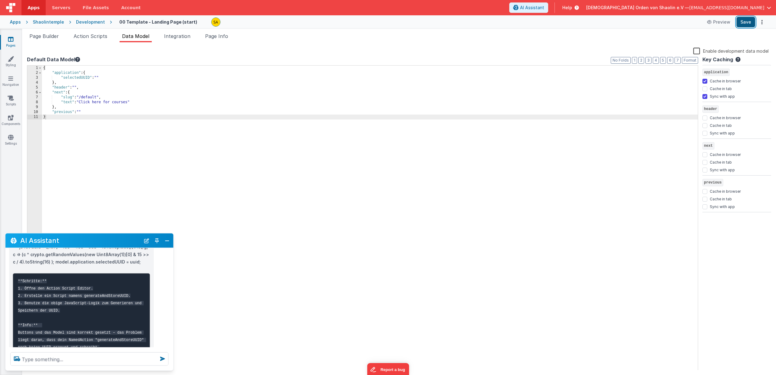
click at [746, 19] on button "Save" at bounding box center [746, 22] width 19 height 10
click at [43, 34] on span "Page Builder" at bounding box center [43, 36] width 29 height 6
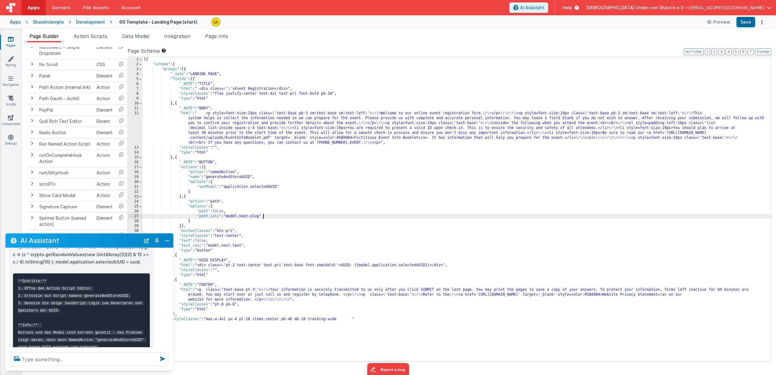
click at [353, 217] on div "[{ "schema" : { "groups" : [{ "_note" : "LANDING PAGE" , "fields" : [{ "_NOTE" …" at bounding box center [457, 214] width 628 height 314
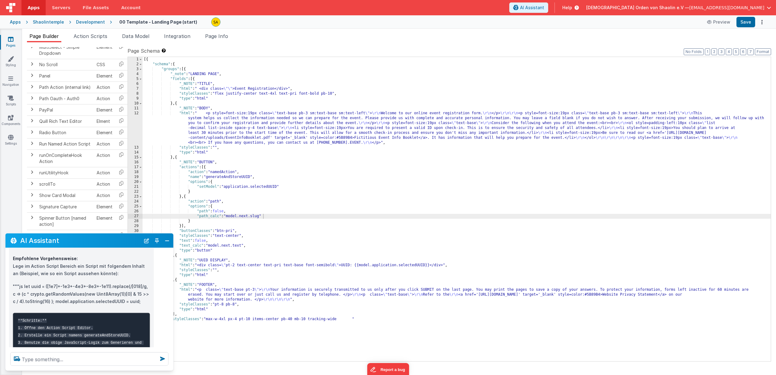
scroll to position [460, 0]
click at [133, 38] on span "Data Model" at bounding box center [135, 36] width 27 height 6
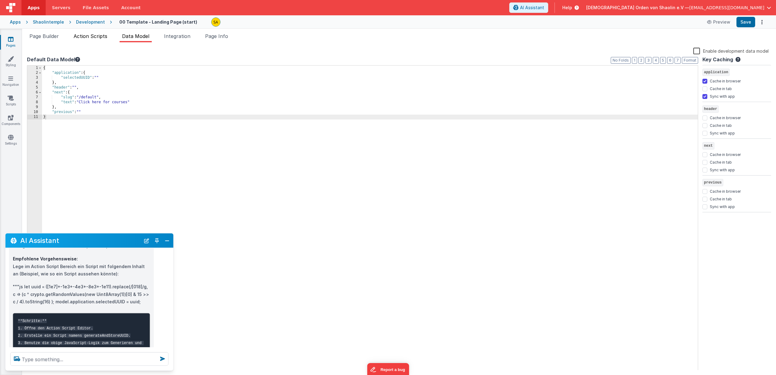
click at [109, 36] on li "Action Scripts" at bounding box center [90, 38] width 39 height 10
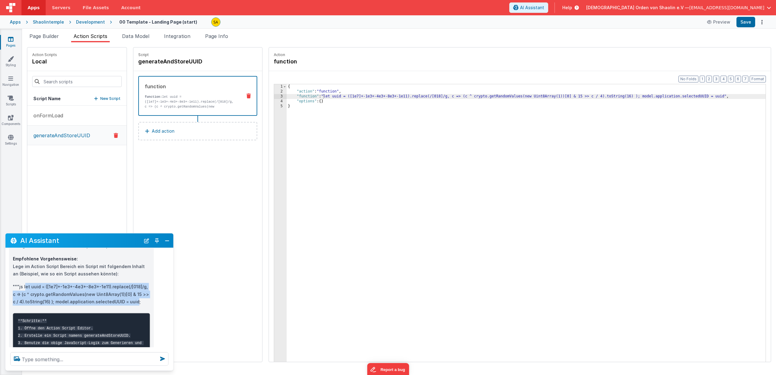
drag, startPoint x: 25, startPoint y: 265, endPoint x: 133, endPoint y: 304, distance: 115.5
click at [127, 283] on p """"js let uuid = ([1e7]+-1e3+-4e3+-8e3+-1e11).replace(/[018]/g, c => (c ^ crypt…" at bounding box center [81, 294] width 137 height 23
copy p "et uuid = ([1e7]+-1e3+-4e3+-8e3+-1e11).replace(/[018]/g, c => (c ^ crypto.getRa…"
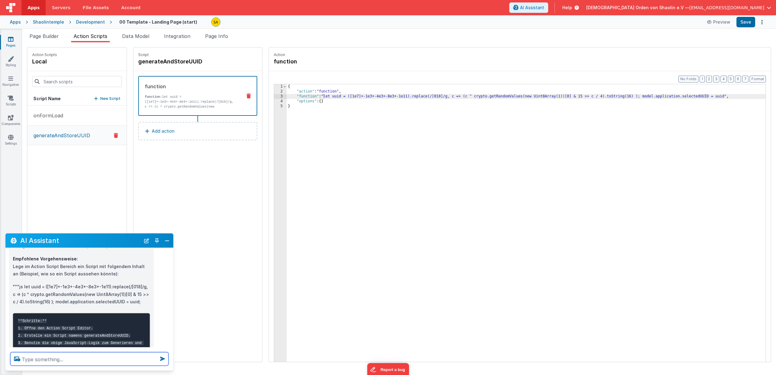
click at [66, 360] on textarea at bounding box center [89, 359] width 158 height 13
paste textarea "et uuid = ([1e7]+-1e3+-4e3+-8e3+-1e11).replace(/[018]/g, c => (c ^ crypto.getRa…"
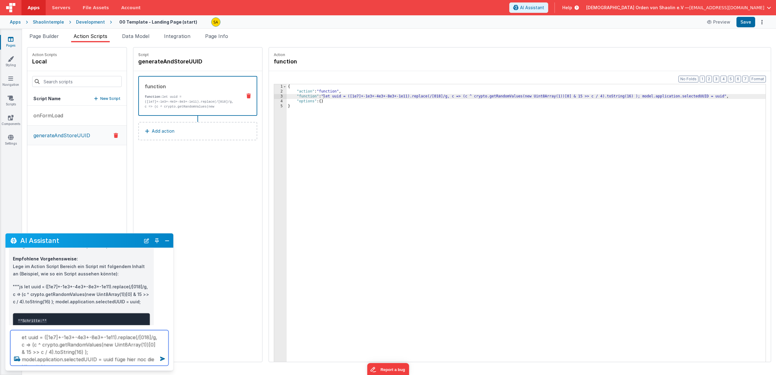
type textarea "et uuid = ([1e7]+-1e3+-4e3+-8e3+-1e11).replace(/[018]/g, c => (c ^ crypto.getRa…"
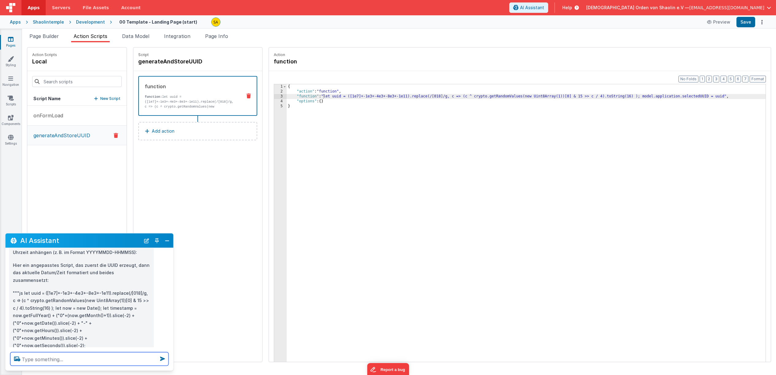
scroll to position [742, 0]
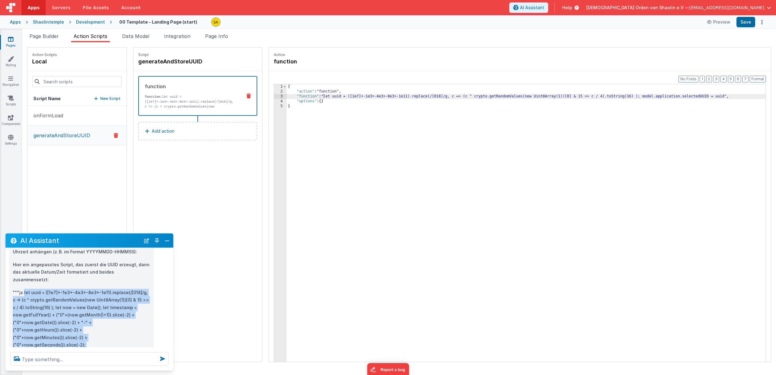
drag, startPoint x: 24, startPoint y: 270, endPoint x: 138, endPoint y: 323, distance: 125.9
click at [138, 324] on p """"js let uuid = ([1e7]+-1e3+-4e3+-8e3+-1e11).replace(/[018]/g, c => (c ^ crypt…" at bounding box center [81, 323] width 137 height 68
copy p "let uuid = ([1e7]+-1e3+-4e3+-8e3+-1e11).replace(/[018]/g, c => (c ^ crypto.getR…"
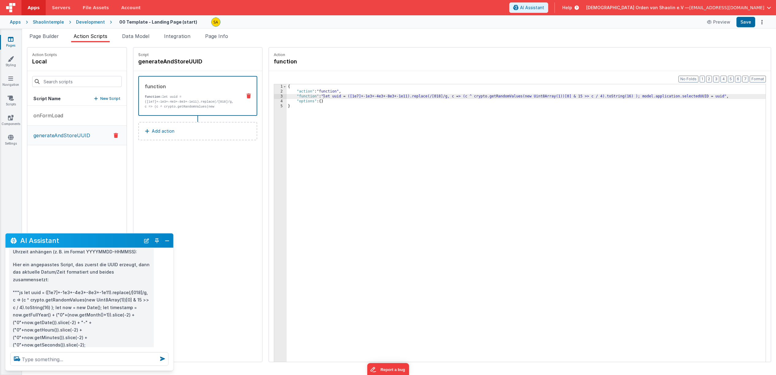
click at [338, 106] on div "{ "action" : "function" , "function" : "let uuid = ([1e7]+-1e3+-4e3+-8e3+-1e11)…" at bounding box center [530, 237] width 487 height 307
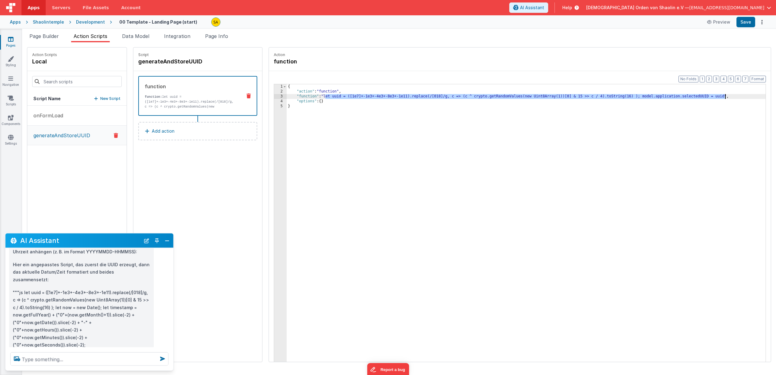
drag, startPoint x: 317, startPoint y: 97, endPoint x: 717, endPoint y: 107, distance: 399.4
click at [717, 98] on div "{ "action" : "function" , "function" : "let uuid = ([1e7]+-1e3+-4e3+-8e3+-1e11)…" at bounding box center [530, 237] width 487 height 307
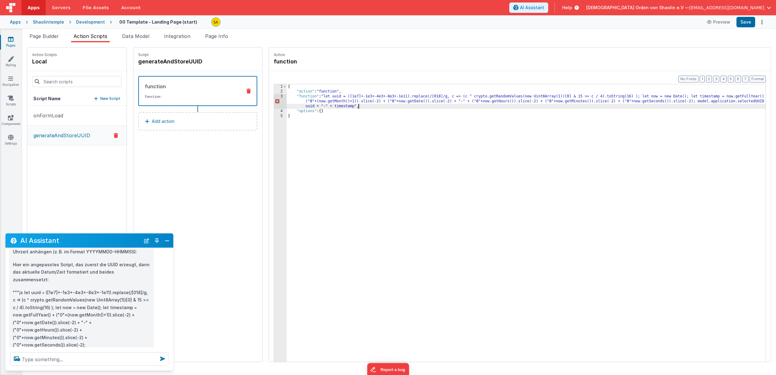
click at [356, 108] on div "{ "action" : "function" , "function" : "let uuid = ([1e7]+-1e3+-4e3+-8e3+-1e11)…" at bounding box center [530, 237] width 487 height 307
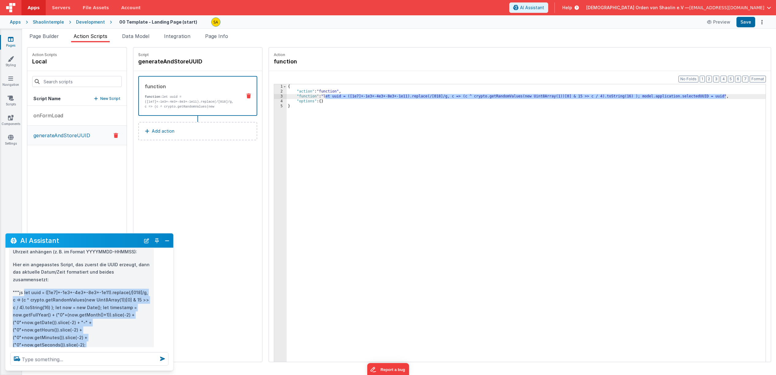
drag, startPoint x: 24, startPoint y: 270, endPoint x: 137, endPoint y: 342, distance: 134.0
click at [131, 323] on p """"js let uuid = ([1e7]+-1e3+-4e3+-8e3+-1e11).replace(/[018]/g, c => (c ^ crypt…" at bounding box center [81, 323] width 137 height 68
copy p "let uuid = ([1e7]+-1e3+-4e3+-8e3+-1e11).replace(/[018]/g, c => (c ^ crypto.getR…"
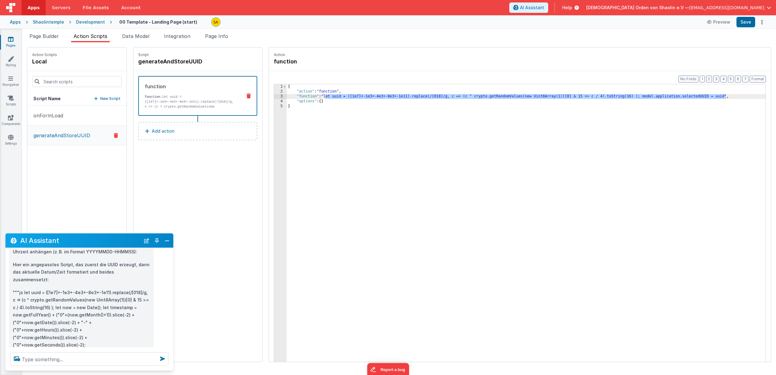
click at [319, 97] on div "{ "action" : "function" , "function" : "let uuid = ([1e7]+-1e3+-4e3+-8e3+-1e11)…" at bounding box center [530, 237] width 487 height 307
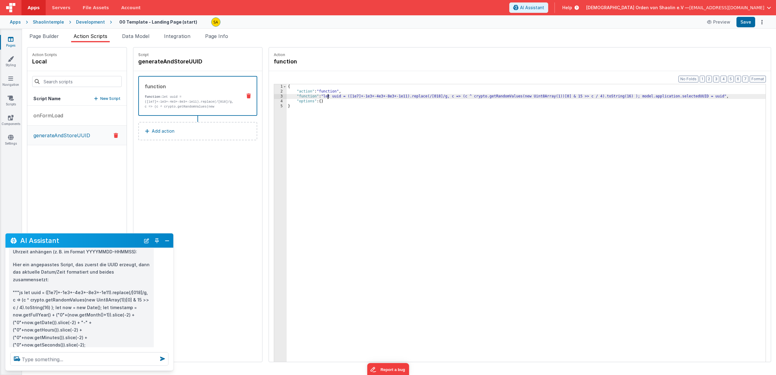
click at [320, 97] on div "{ "action" : "function" , "function" : "let uuid = ([1e7]+-1e3+-4e3+-8e3+-1e11)…" at bounding box center [530, 237] width 487 height 307
click at [323, 99] on div "{ "action" : "function" , "function" : "let uuid = ([1e7]+-1e3+-4e3+-8e3+-1e11)…" at bounding box center [530, 237] width 487 height 307
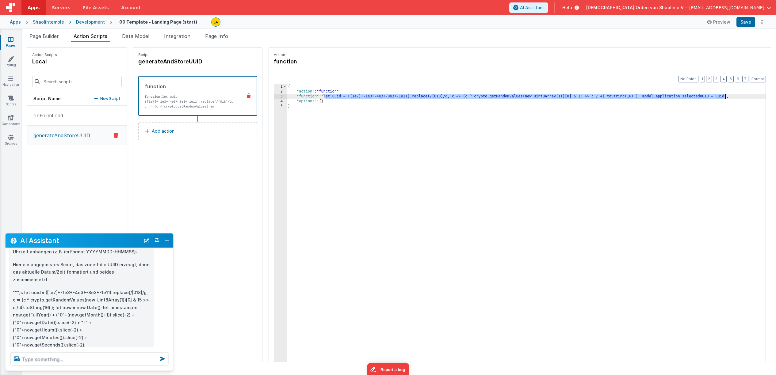
drag, startPoint x: 318, startPoint y: 97, endPoint x: 714, endPoint y: 151, distance: 399.8
click at [718, 98] on div "{ "action" : "function" , "function" : "let uuid = ([1e7]+-1e3+-4e3+-8e3+-1e11)…" at bounding box center [530, 237] width 487 height 307
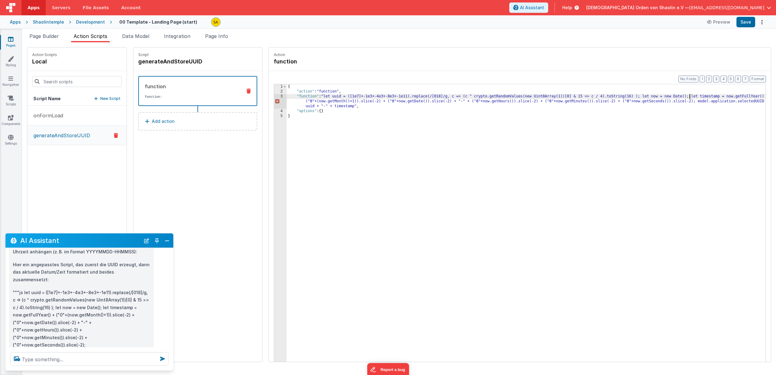
click at [683, 97] on div "{ "action" : "function" , "function" : "let uuid = ([1e7]+-1e3+-4e3+-8e3+-1e11)…" at bounding box center [530, 237] width 487 height 307
click at [274, 101] on div "3" at bounding box center [280, 101] width 13 height 15
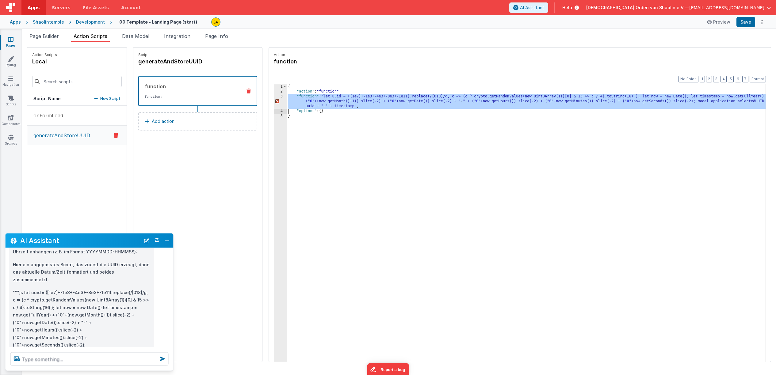
click at [356, 107] on div "{ "action" : "function" , "function" : "let uuid = ([1e7]+-1e3+-4e3+-8e3+-1e11)…" at bounding box center [526, 232] width 479 height 297
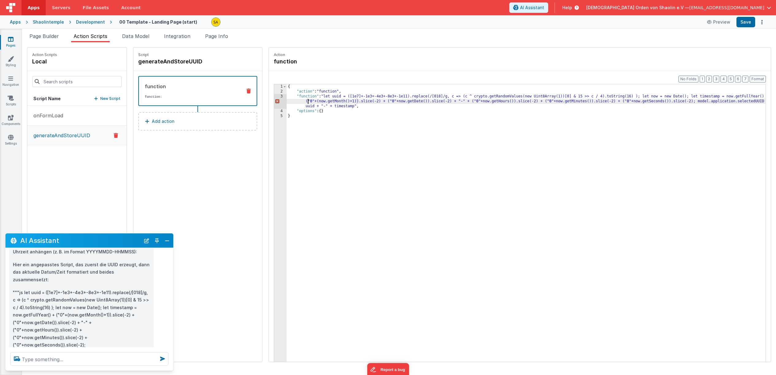
click at [300, 103] on div "{ "action" : "function" , "function" : "let uuid = ([1e7]+-1e3+-4e3+-8e3+-1e11)…" at bounding box center [530, 237] width 487 height 307
click at [366, 103] on div "{ "action" : "function" , "function" : "let uuid = ([1e7]+-1e3+-4e3+-8e3+-1e11)…" at bounding box center [530, 237] width 487 height 307
click at [380, 102] on div "{ "action" : "function" , "function" : "let uuid = ([1e7]+-1e3+-4e3+-8e3+-1e11)…" at bounding box center [530, 237] width 487 height 307
click at [382, 101] on div "{ "action" : "function" , "function" : "let uuid = ([1e7]+-1e3+-4e3+-8e3+-1e11)…" at bounding box center [530, 237] width 487 height 307
click at [465, 102] on div "{ "action" : "function" , "function" : "let uuid = ([1e7]+-1e3+-4e3+-8e3+-1e11)…" at bounding box center [530, 237] width 487 height 307
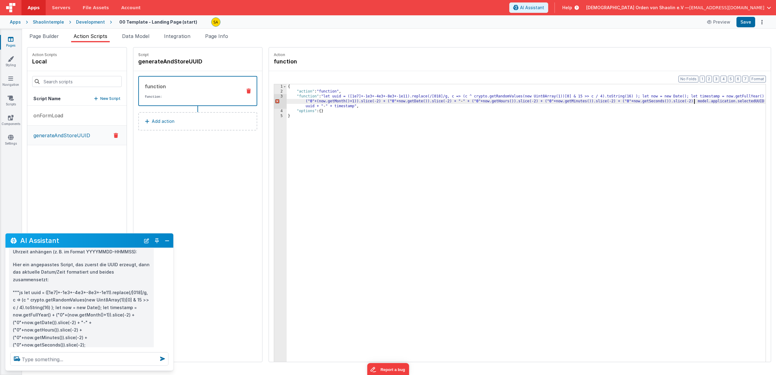
click at [687, 103] on div "{ "action" : "function" , "function" : "let uuid = ([1e7]+-1e3+-4e3+-8e3+-1e11)…" at bounding box center [530, 237] width 487 height 307
click at [90, 357] on textarea at bounding box center [89, 359] width 158 height 13
type textarea "expect ',' insted of '0'"
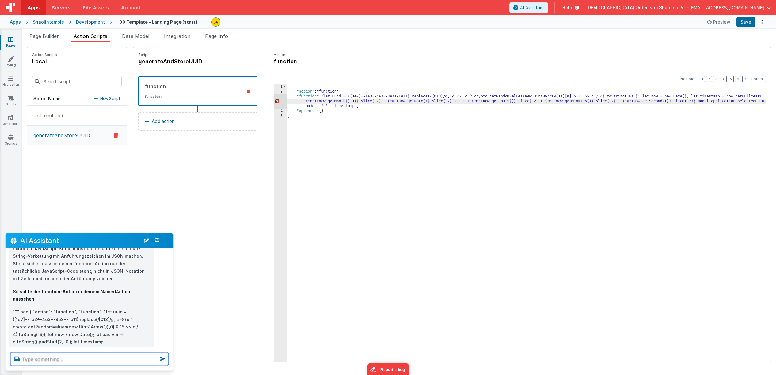
scroll to position [1016, 0]
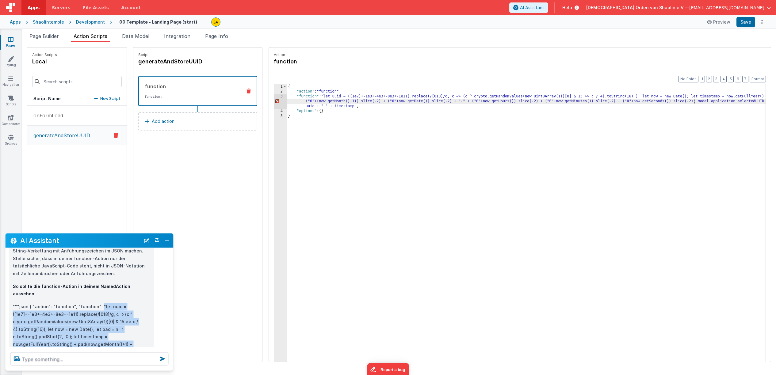
drag, startPoint x: 98, startPoint y: 276, endPoint x: 132, endPoint y: 339, distance: 71.3
click at [132, 339] on p """"json { "action": "function", "function": "let uuid = ([1e7]+-1e3+-4e3+-8e3+-…" at bounding box center [81, 337] width 137 height 68
copy p ""let uuid = ([1e7]+-1e3+-4e3+-8e3+-1e11).replace(/[018]/g, c => (c ^ crypto.get…"
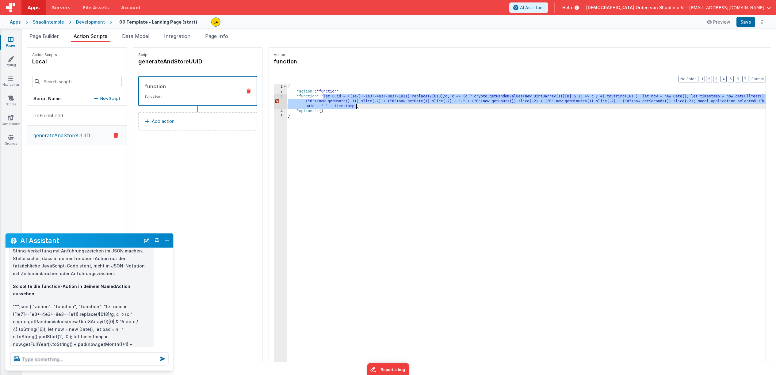
drag, startPoint x: 317, startPoint y: 96, endPoint x: 350, endPoint y: 106, distance: 34.3
click at [350, 106] on div "{ "action" : "function" , "function" : "let uuid = ([1e7]+-1e3+-4e3+-8e3+-1e11)…" at bounding box center [530, 237] width 487 height 307
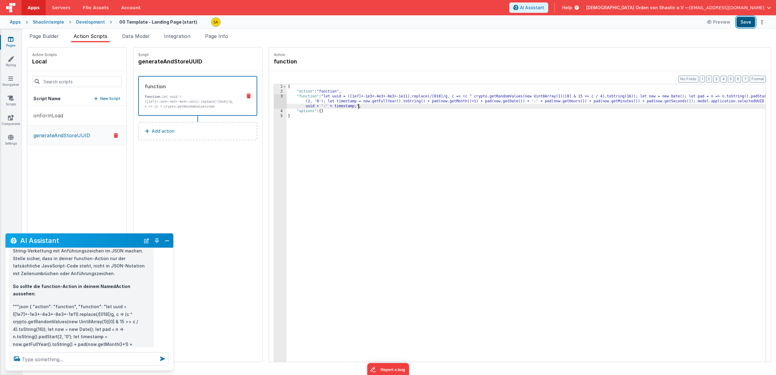
click at [744, 22] on button "Save" at bounding box center [746, 22] width 19 height 10
click at [720, 23] on button "Preview" at bounding box center [718, 22] width 31 height 10
click at [12, 77] on icon at bounding box center [10, 78] width 5 height 6
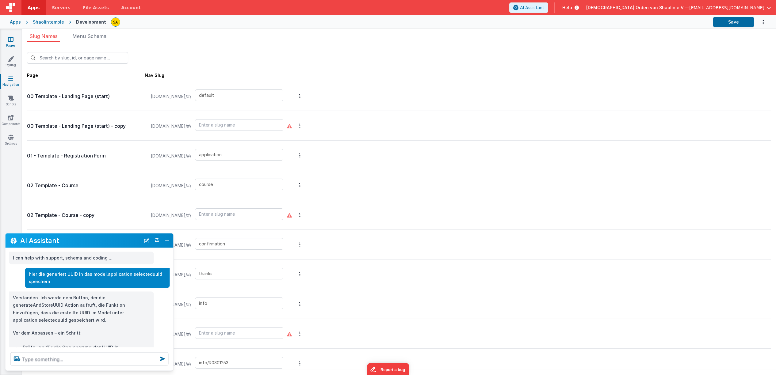
click at [10, 40] on icon at bounding box center [11, 39] width 6 height 6
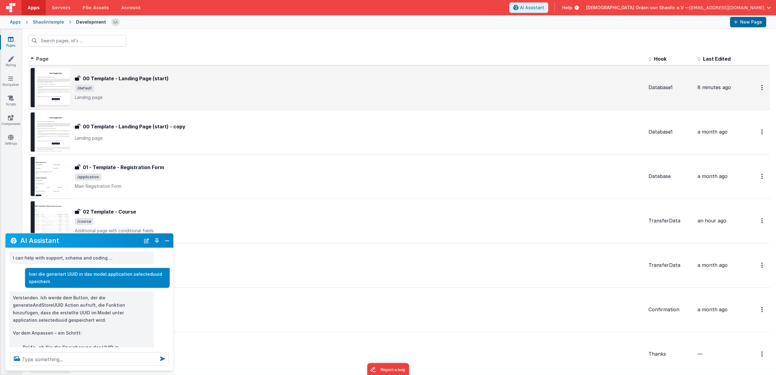
click at [325, 95] on p "Landing page" at bounding box center [359, 97] width 569 height 6
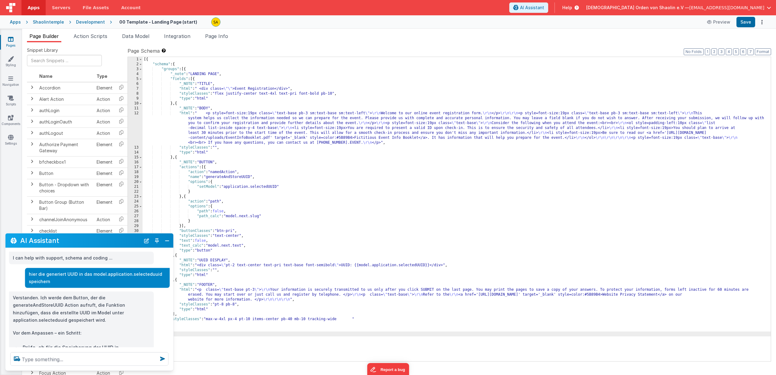
scroll to position [625, 0]
click at [218, 39] on span "Page Info" at bounding box center [216, 36] width 23 height 6
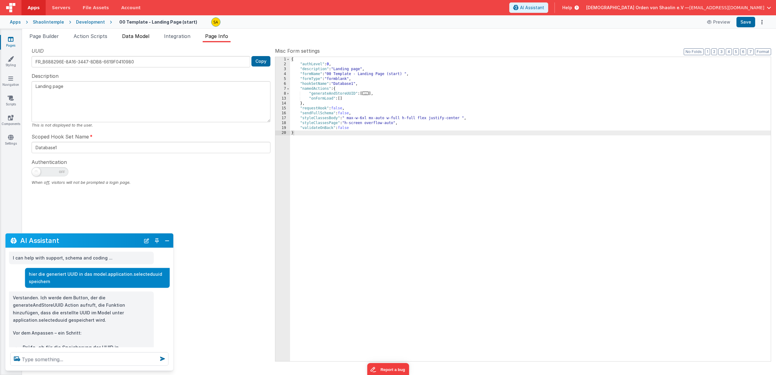
click at [147, 37] on span "Data Model" at bounding box center [135, 36] width 27 height 6
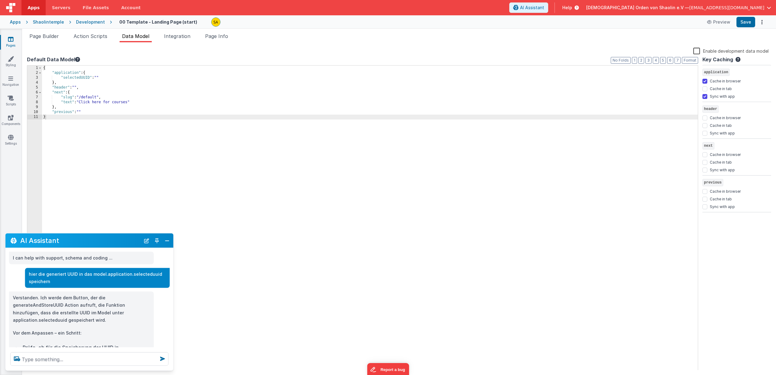
click at [98, 98] on div "{ "application" : { "selectedUUID" : "" } , "header" : "" , "next" : { "slug" :…" at bounding box center [370, 224] width 656 height 316
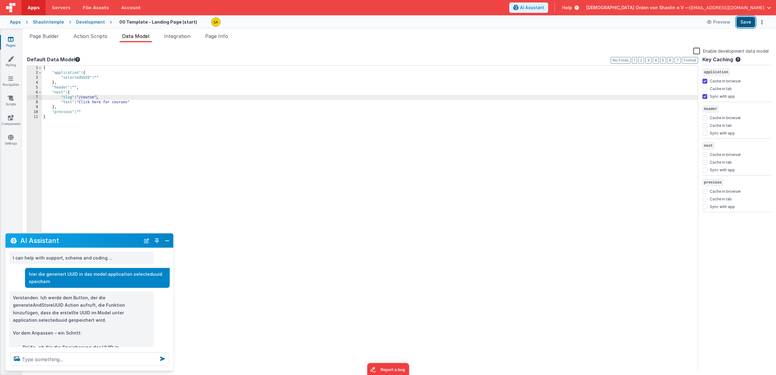
click at [748, 24] on button "Save" at bounding box center [746, 22] width 19 height 10
click at [39, 37] on span "Page Builder" at bounding box center [43, 36] width 29 height 6
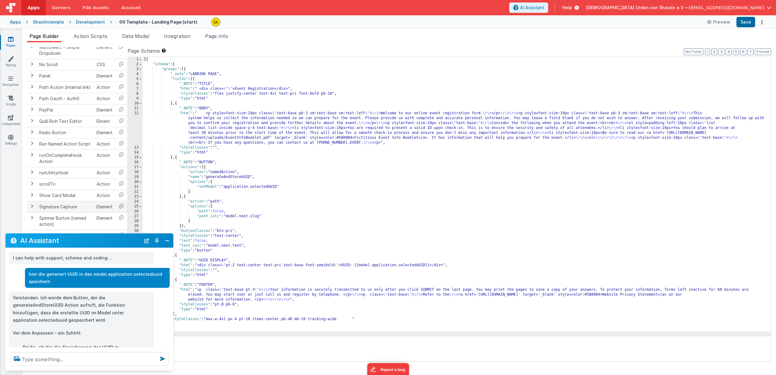
drag, startPoint x: 111, startPoint y: 238, endPoint x: 115, endPoint y: 207, distance: 31.8
click at [115, 207] on section "Pages Styling Navigation Scripts Components Settings Page Builder Action Script…" at bounding box center [388, 202] width 776 height 346
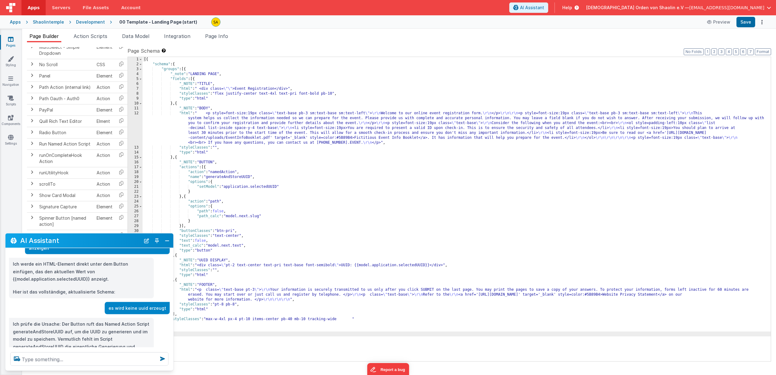
scroll to position [282, 0]
click at [166, 242] on button "Close" at bounding box center [167, 240] width 8 height 9
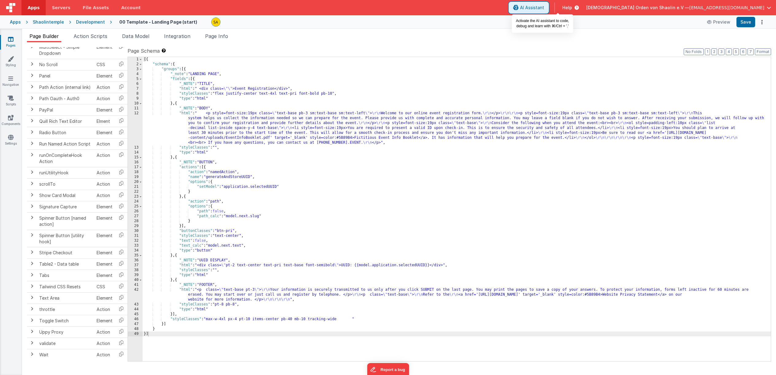
click at [544, 5] on span "AI Assistant" at bounding box center [532, 8] width 24 height 6
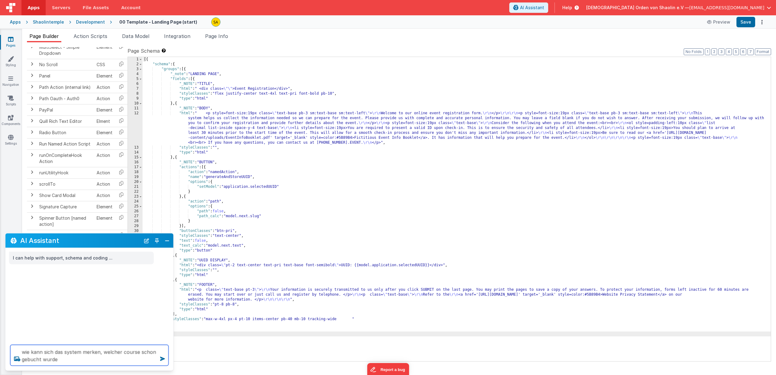
type textarea "wie kann sich das system merken, welcher course schon gebucht wurde"
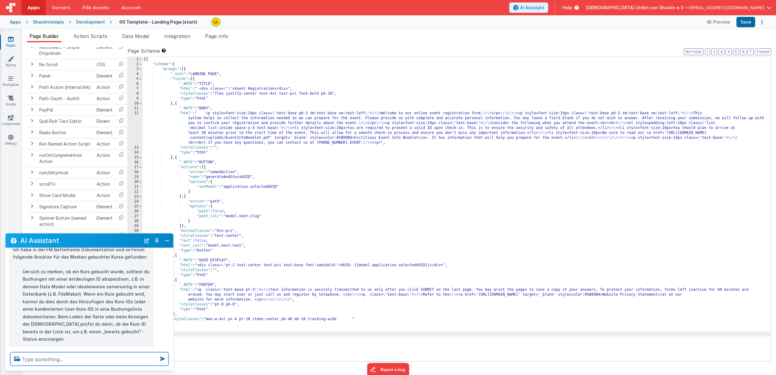
scroll to position [53, 0]
